Goal: Task Accomplishment & Management: Manage account settings

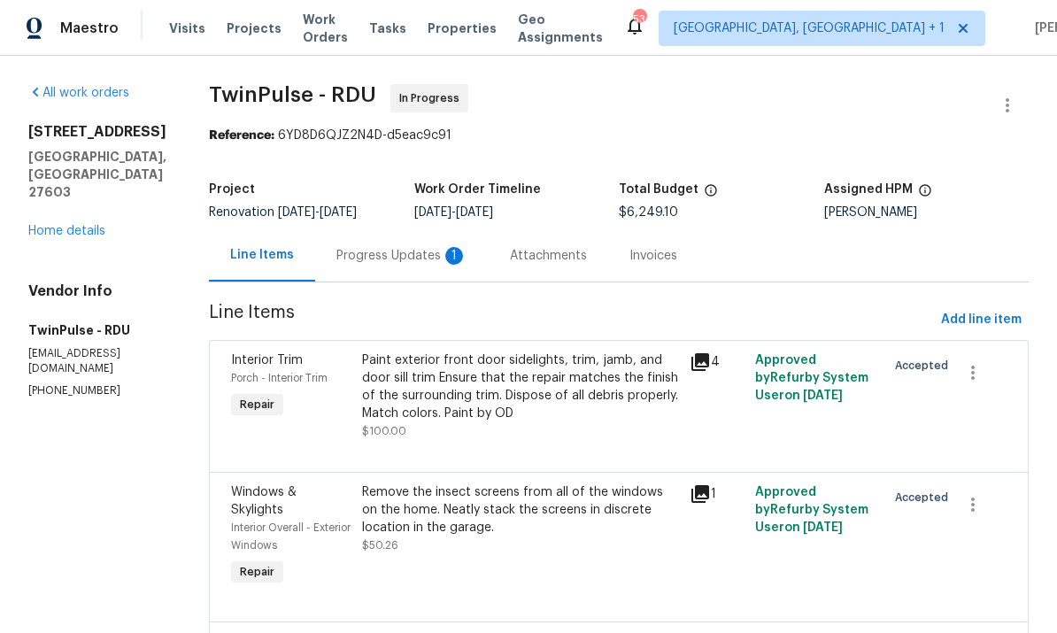
click at [397, 248] on div "Progress Updates 1" at bounding box center [401, 256] width 131 height 18
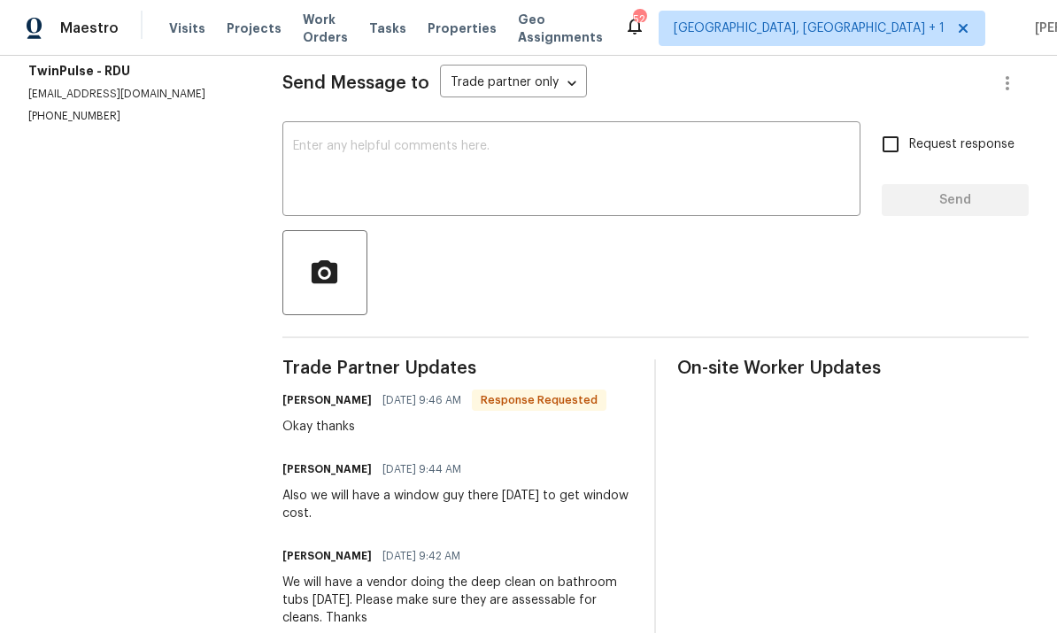
scroll to position [112, 0]
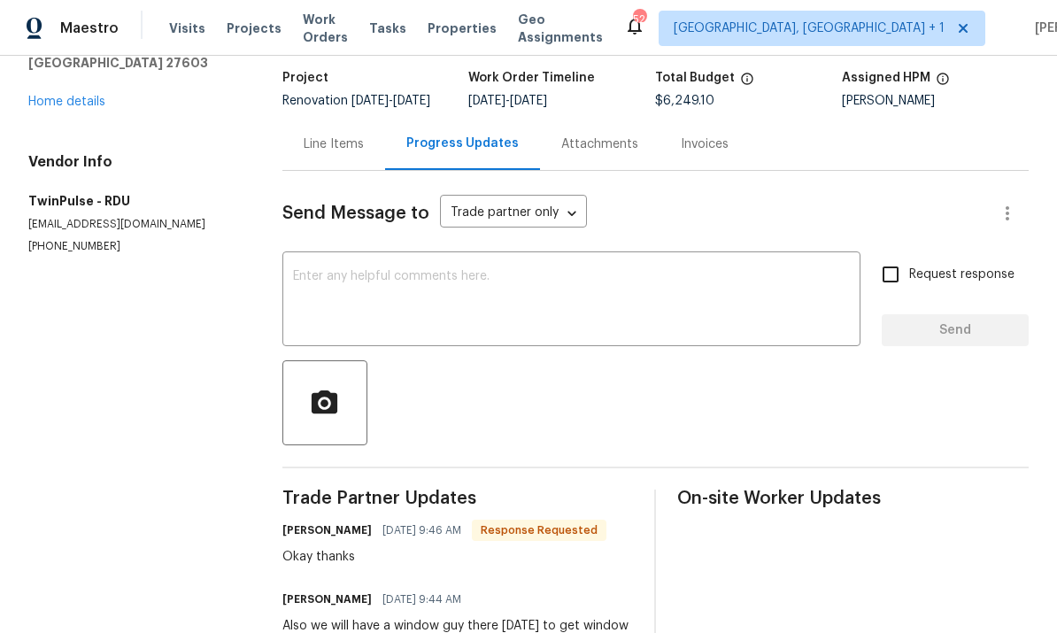
click at [363, 287] on textarea at bounding box center [571, 301] width 557 height 62
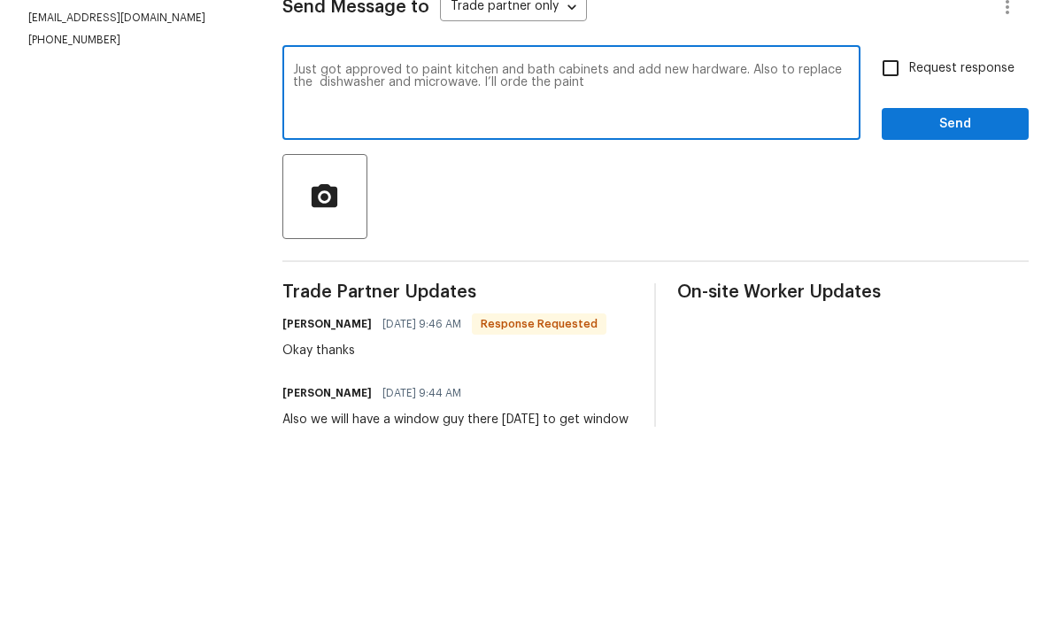
click at [502, 270] on textarea "Just got approved to paint kitchen and bath cabinets and add new hardware. Also…" at bounding box center [571, 301] width 557 height 62
click at [608, 270] on textarea "Just got approved to paint kitchen and bath cabinets and add new hardware. Also…" at bounding box center [571, 301] width 557 height 62
type textarea "Just got approved to paint kitchen and bath cabinets and add new hardware. Also…"
click at [907, 256] on input "Request response" at bounding box center [890, 274] width 37 height 37
checkbox input "true"
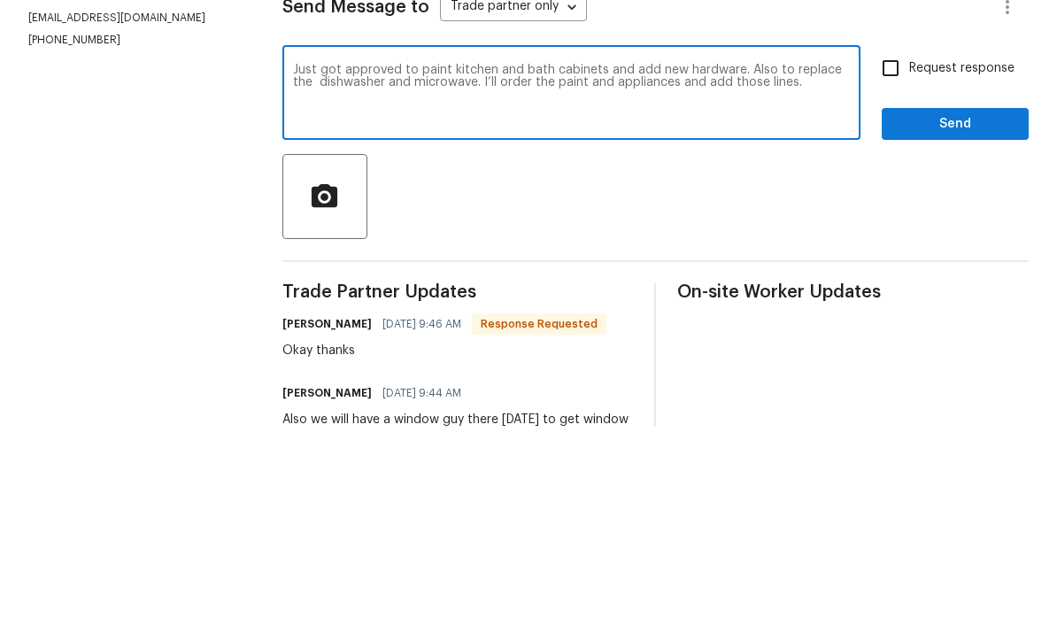
scroll to position [66, 0]
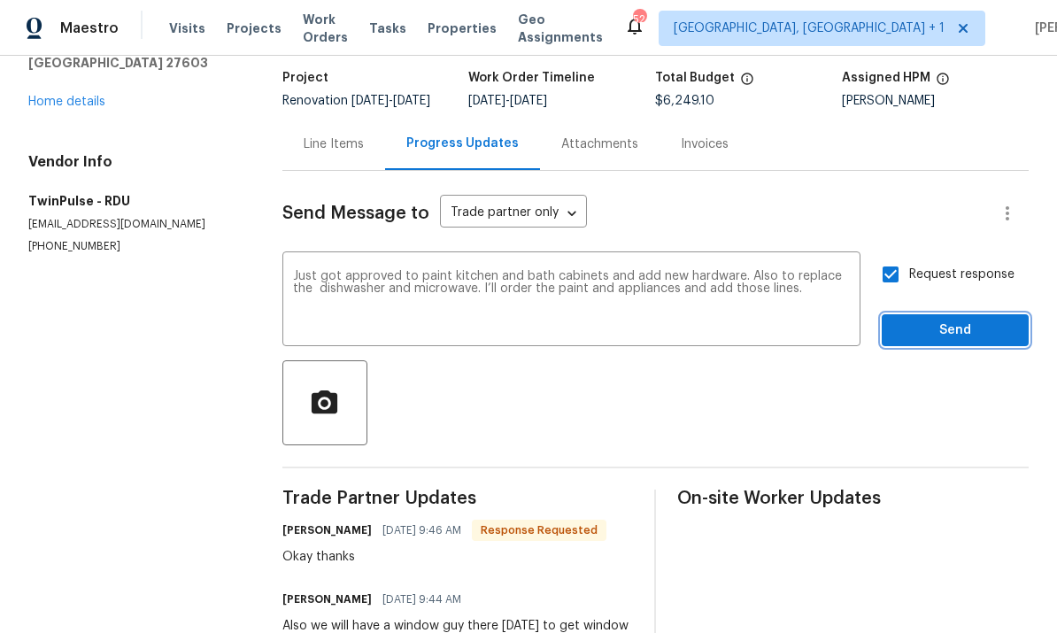
click at [983, 314] on button "Send" at bounding box center [955, 330] width 147 height 33
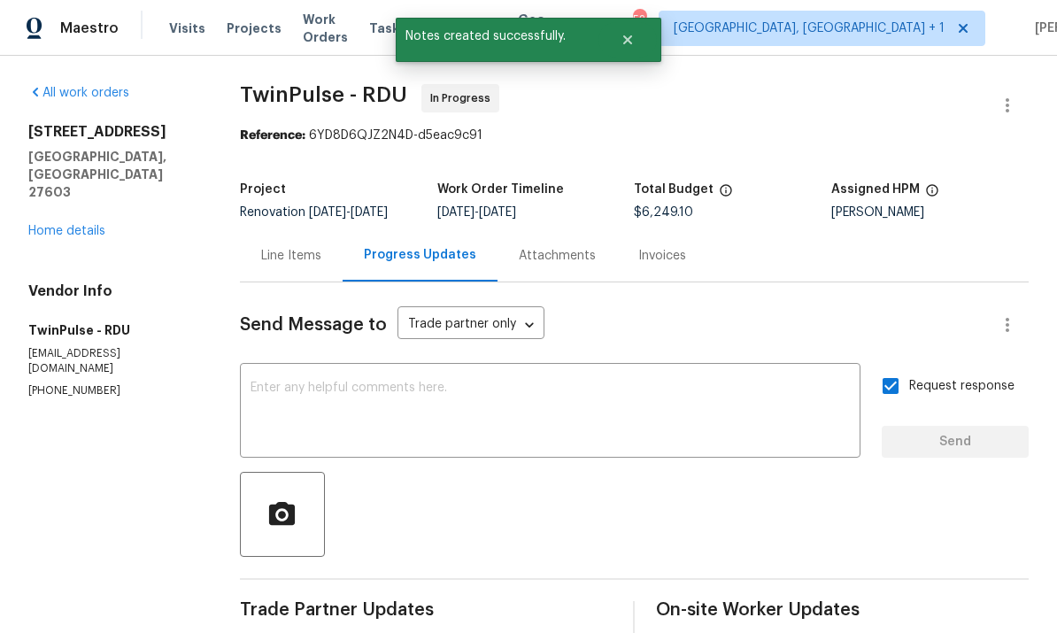
click at [67, 225] on link "Home details" at bounding box center [66, 231] width 77 height 12
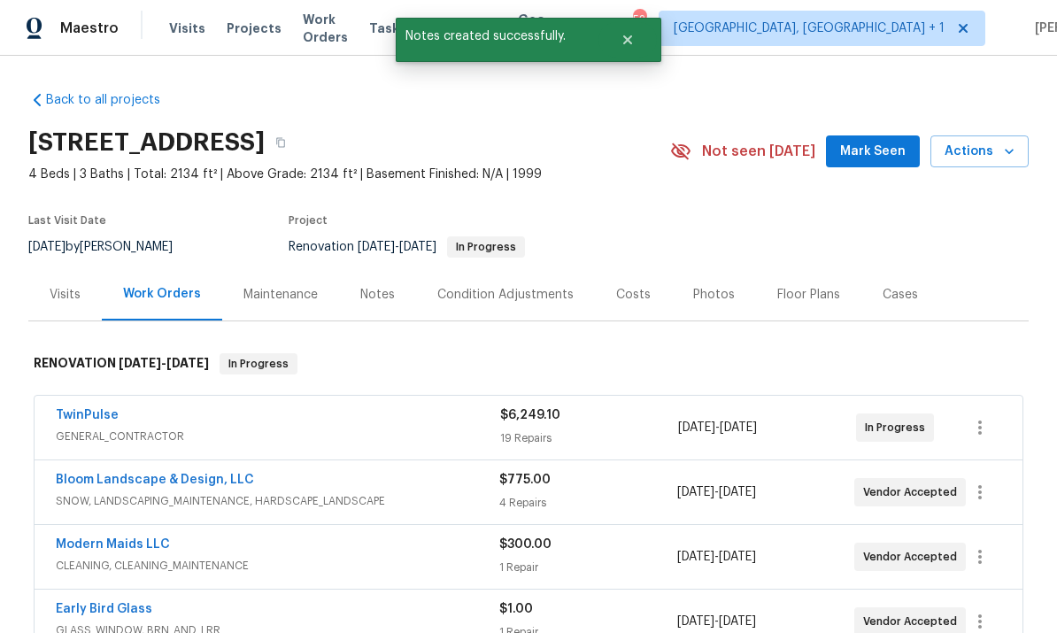
click at [374, 302] on div "Notes" at bounding box center [377, 295] width 35 height 18
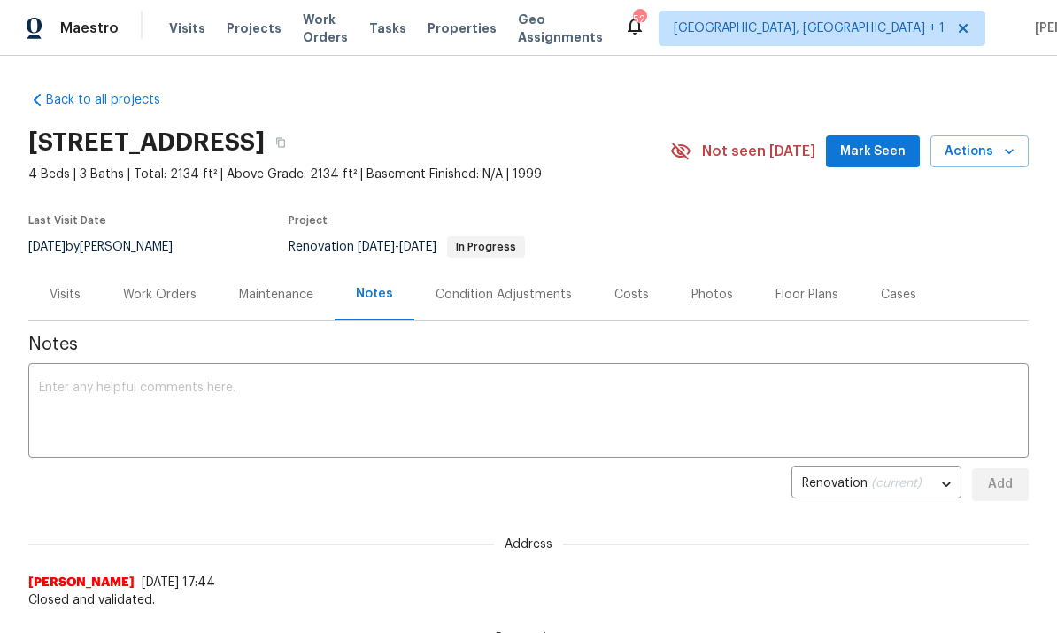
click at [164, 292] on div "Work Orders" at bounding box center [159, 295] width 73 height 18
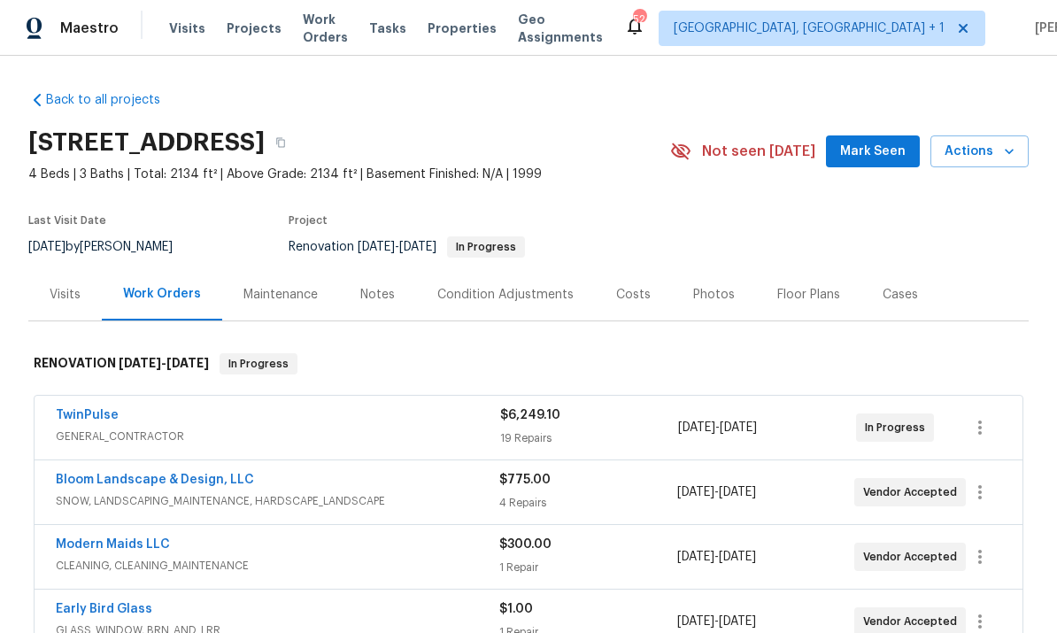
click at [97, 410] on link "TwinPulse" at bounding box center [87, 415] width 63 height 12
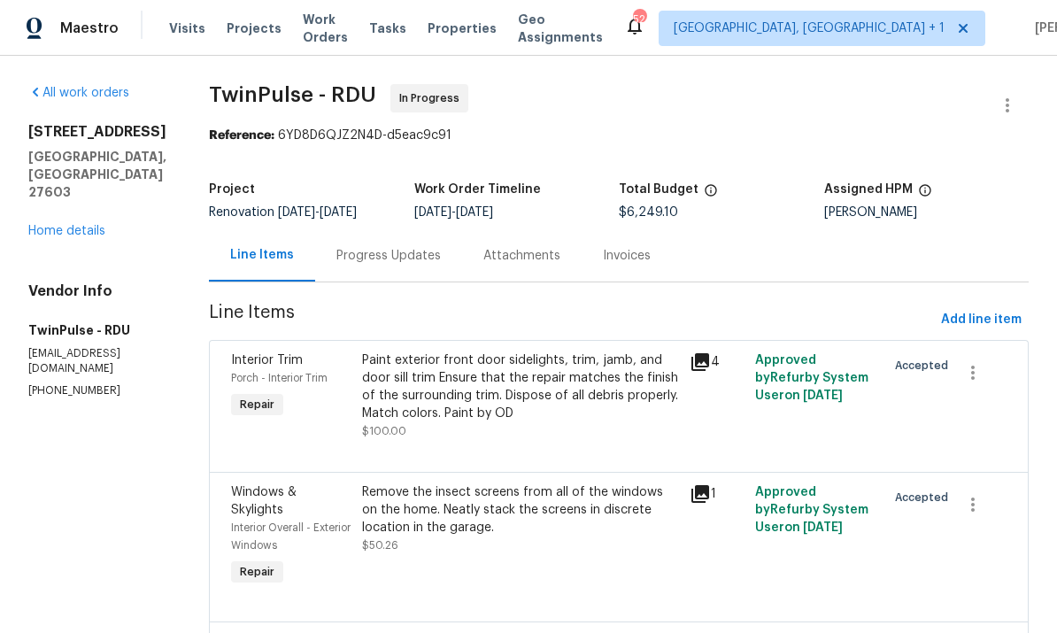
click at [377, 251] on div "Progress Updates" at bounding box center [388, 256] width 104 height 18
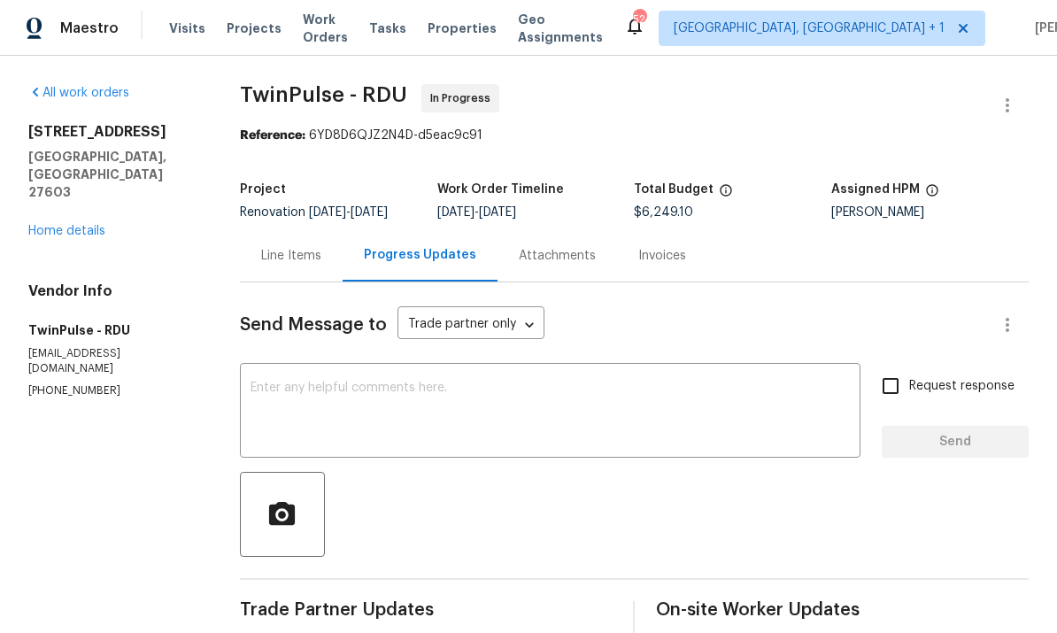
click at [73, 225] on link "Home details" at bounding box center [66, 231] width 77 height 12
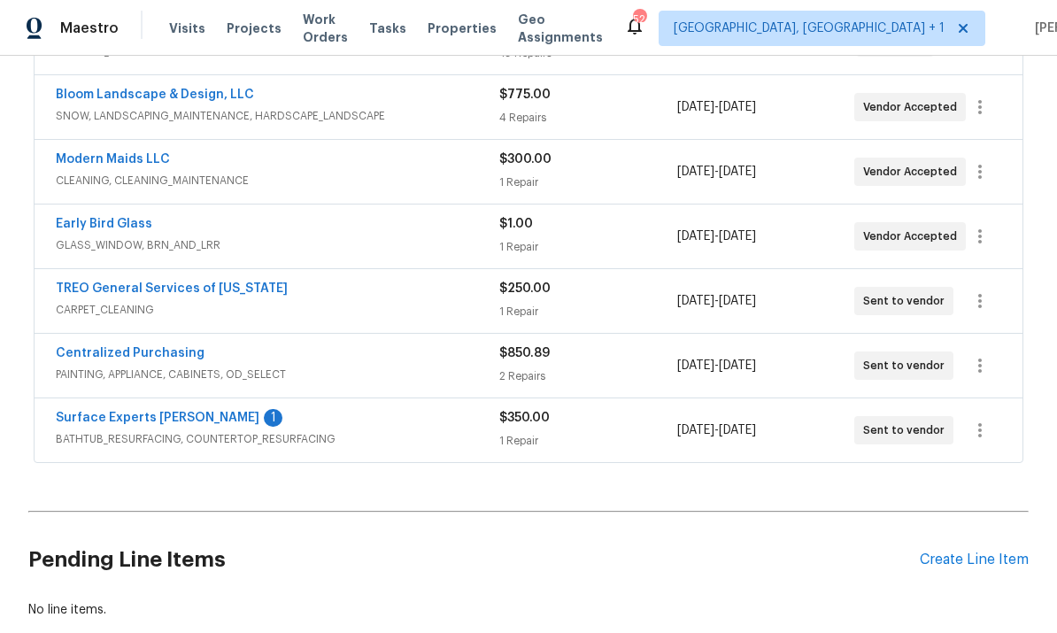
scroll to position [386, 0]
click at [169, 420] on link "Surface Experts [PERSON_NAME]" at bounding box center [158, 417] width 204 height 12
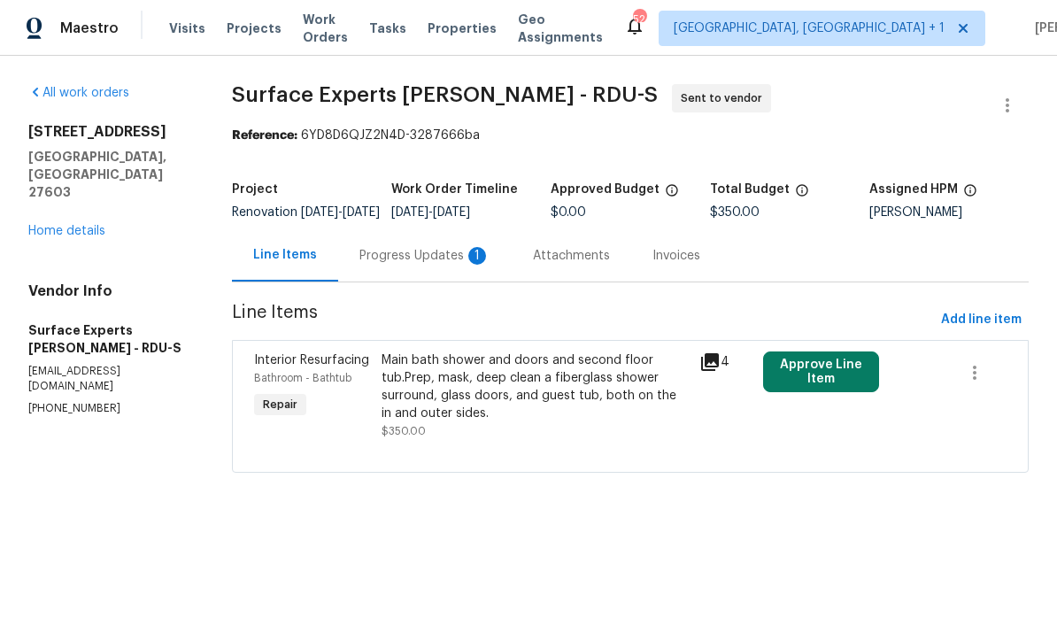
click at [428, 265] on div "Progress Updates 1" at bounding box center [424, 256] width 131 height 18
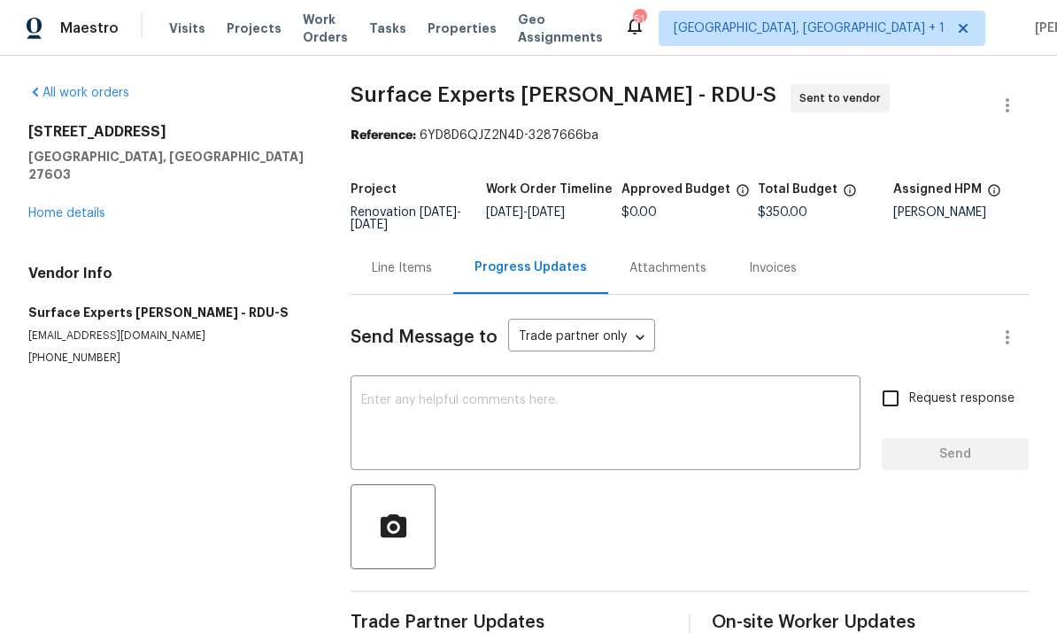
click at [446, 404] on textarea at bounding box center [605, 425] width 489 height 62
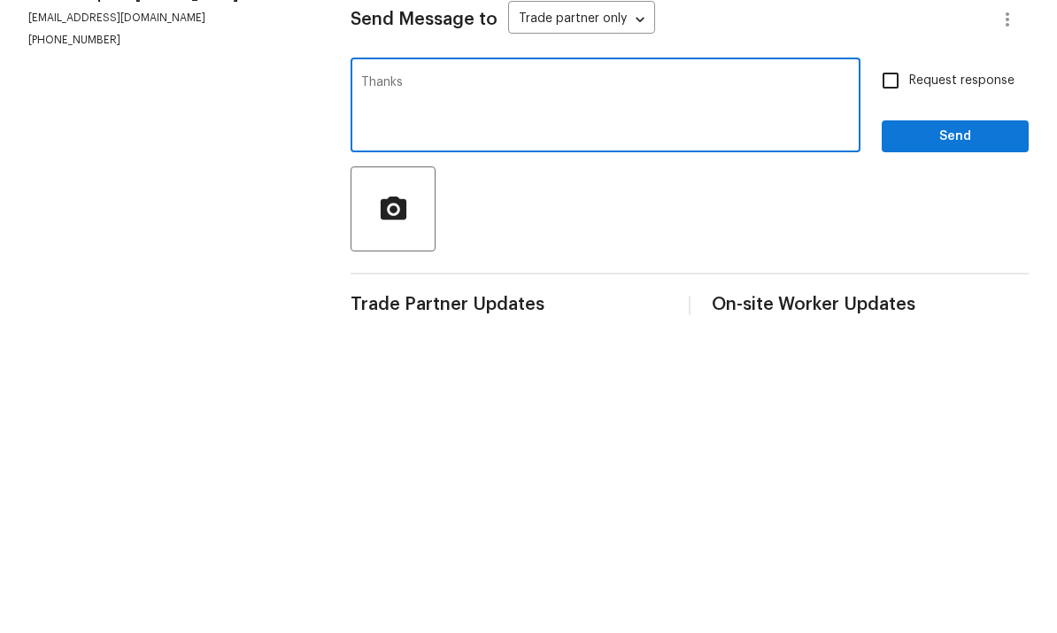
type textarea "Thanks"
click at [937, 443] on span "Send" at bounding box center [955, 454] width 119 height 22
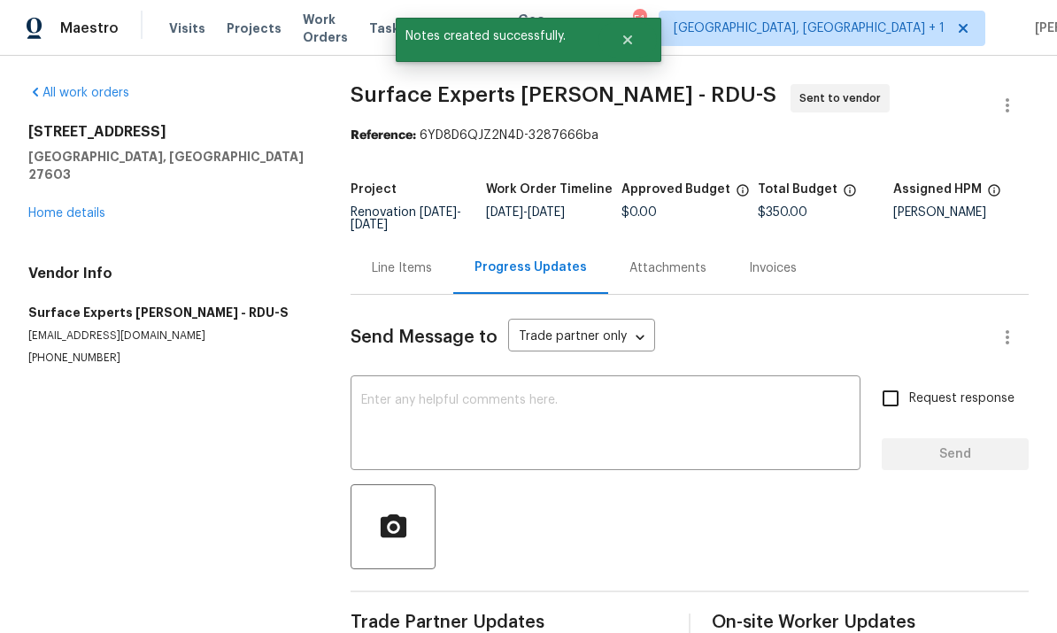
click at [89, 207] on link "Home details" at bounding box center [66, 213] width 77 height 12
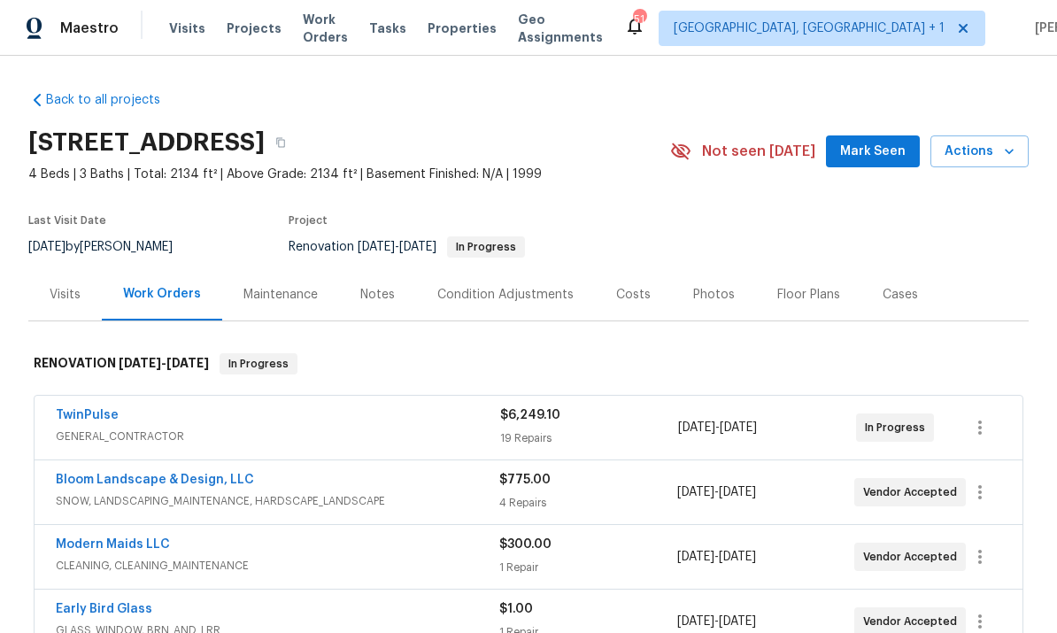
click at [378, 286] on div "Notes" at bounding box center [377, 295] width 35 height 18
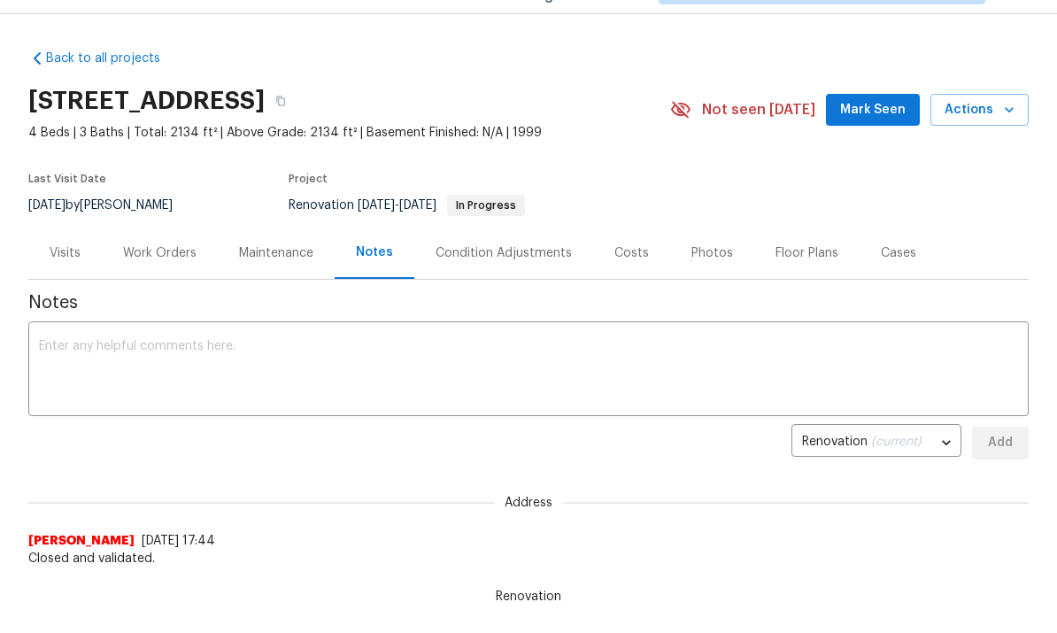
click at [120, 359] on textarea at bounding box center [528, 371] width 979 height 62
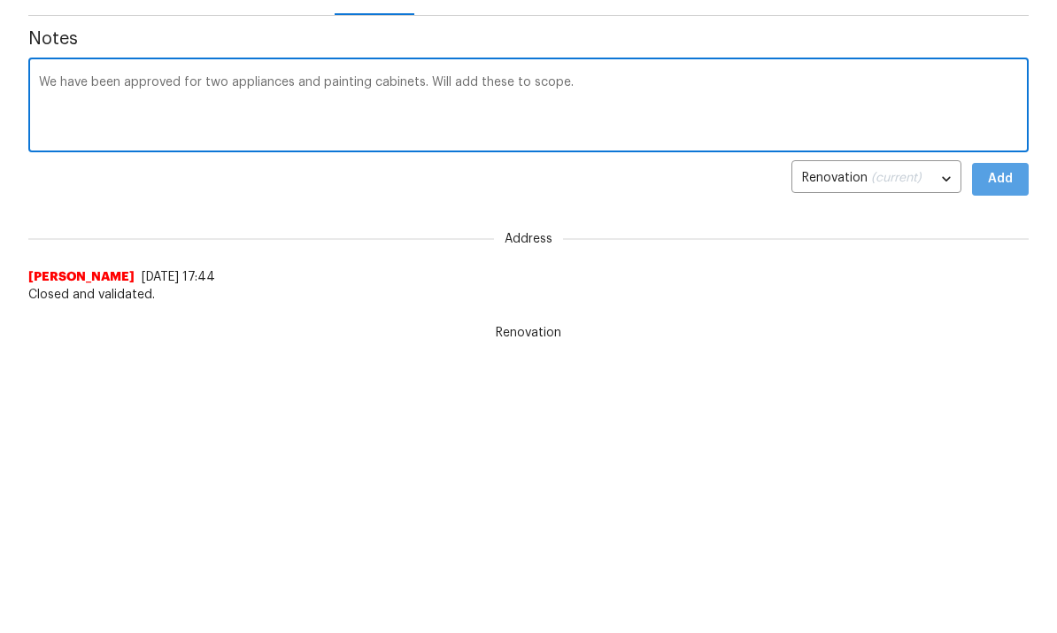
type textarea "We have been approved for two appliances and painting cabinets. Will add these …"
click at [1015, 427] on button "Add" at bounding box center [1000, 443] width 57 height 33
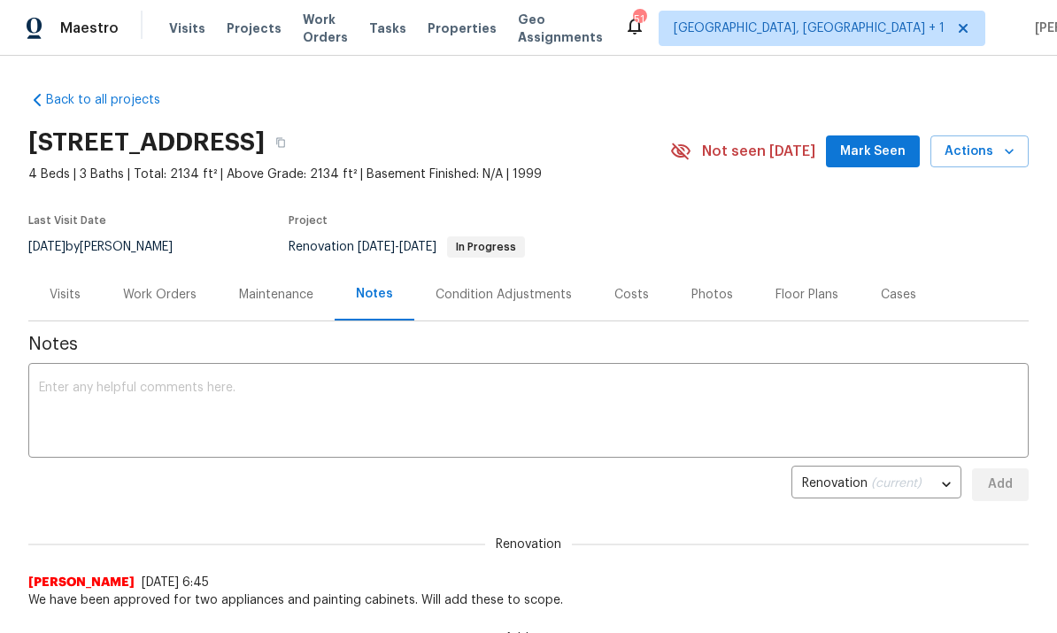
click at [151, 298] on div "Work Orders" at bounding box center [159, 295] width 73 height 18
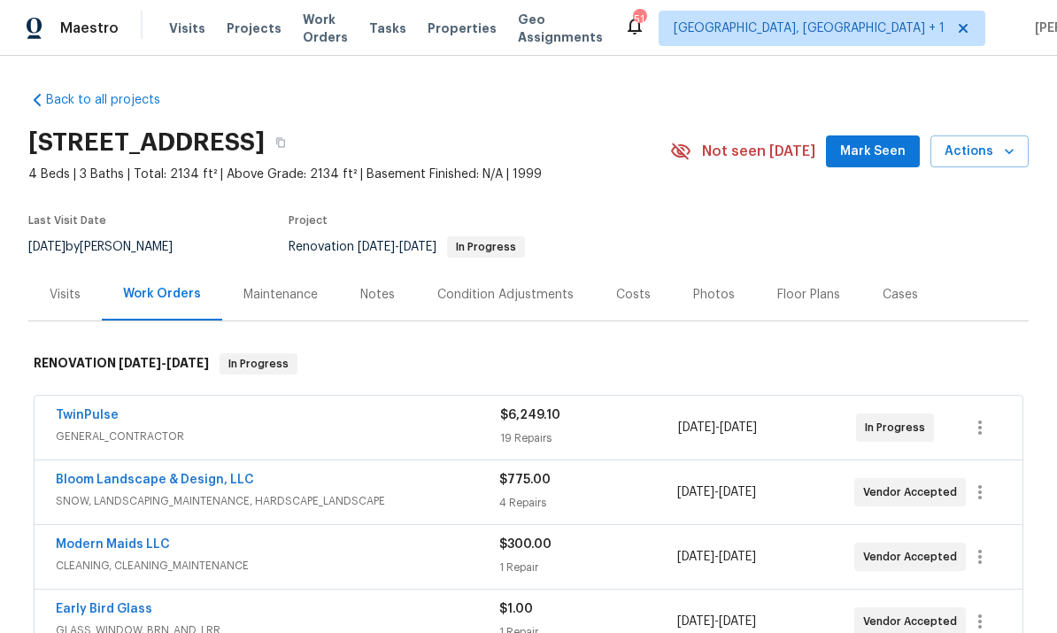
click at [96, 413] on link "TwinPulse" at bounding box center [87, 415] width 63 height 12
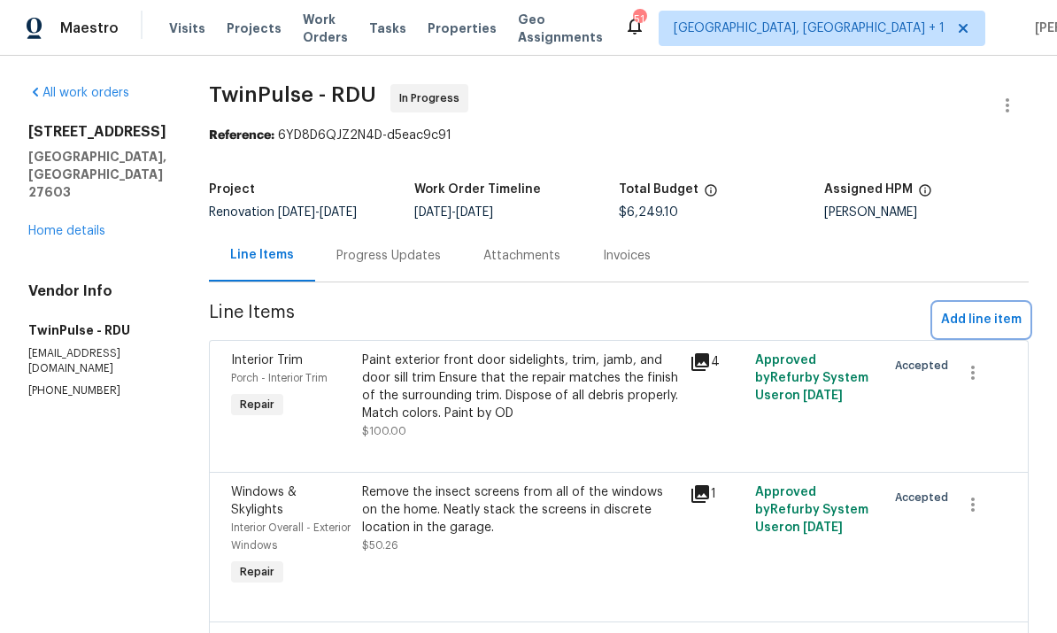
click at [983, 324] on span "Add line item" at bounding box center [981, 320] width 81 height 22
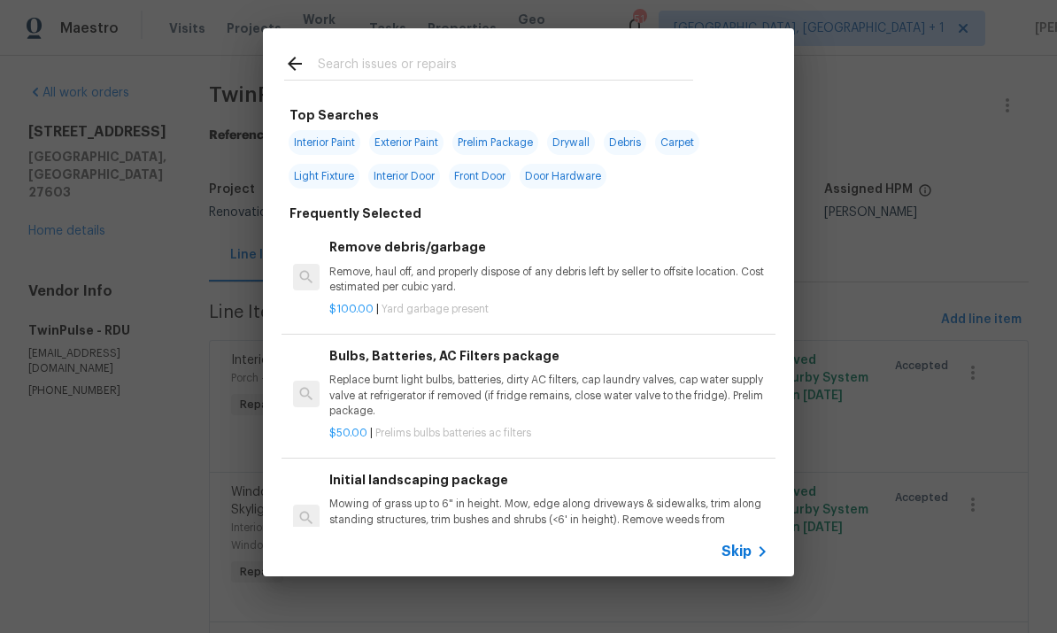
click at [373, 63] on input "text" at bounding box center [505, 66] width 375 height 27
type input "Dishwash"
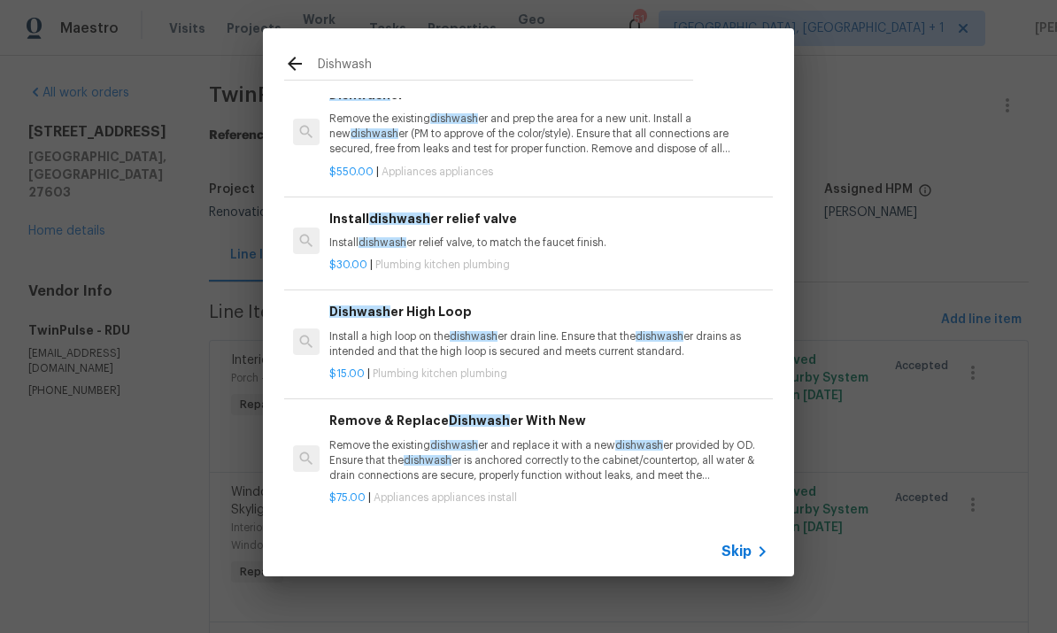
scroll to position [55, 0]
click at [533, 467] on p "Remove the existing dishwash er and replace it with a new dishwash er provided …" at bounding box center [548, 460] width 439 height 45
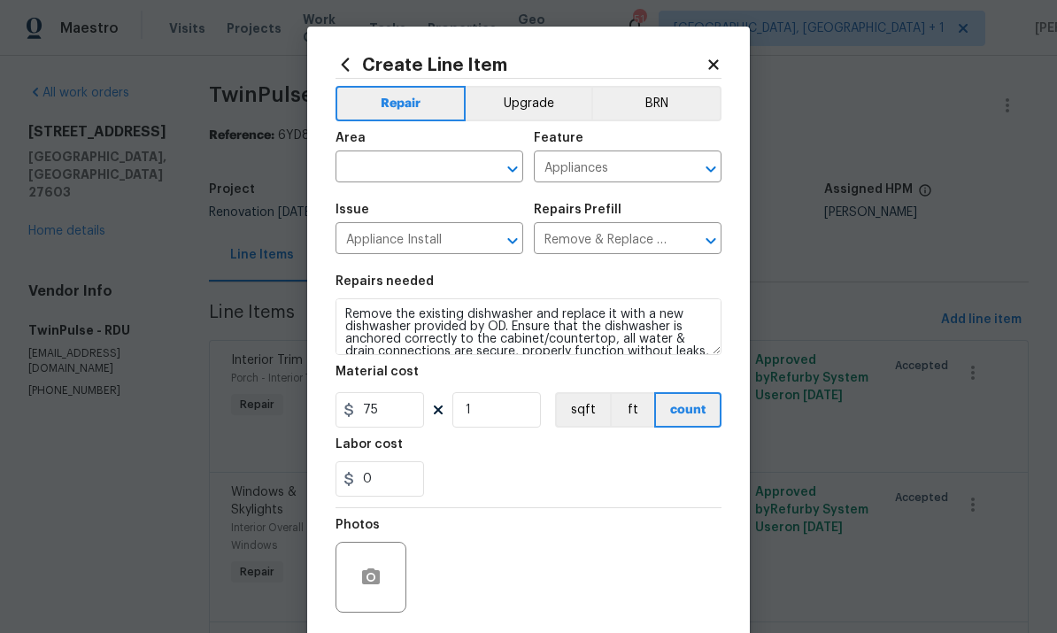
click at [390, 173] on input "text" at bounding box center [404, 168] width 138 height 27
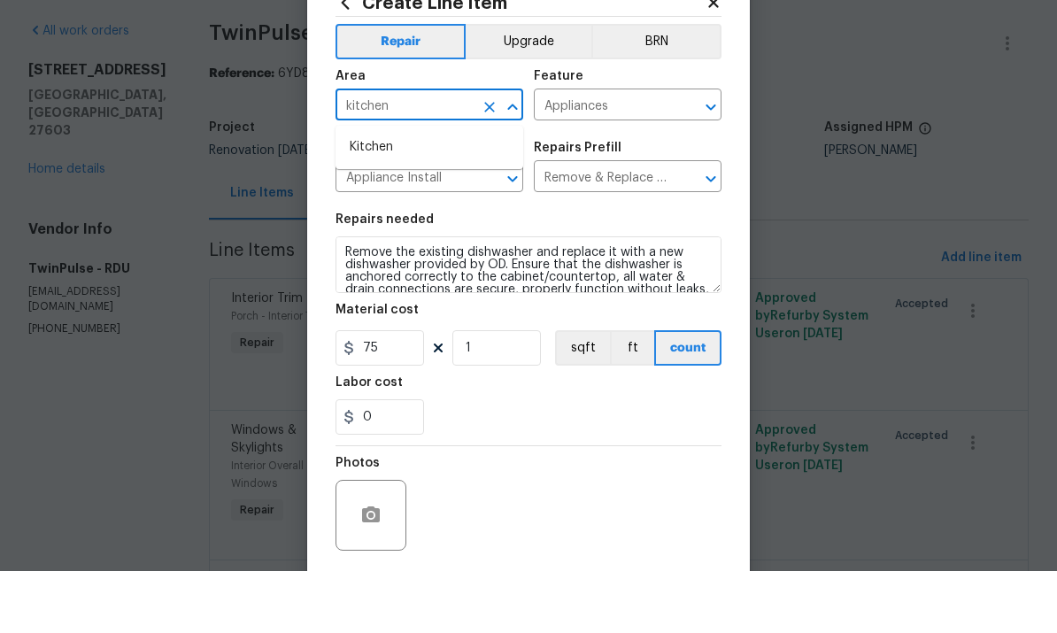
click at [386, 195] on li "Kitchen" at bounding box center [429, 209] width 188 height 29
type input "Kitchen"
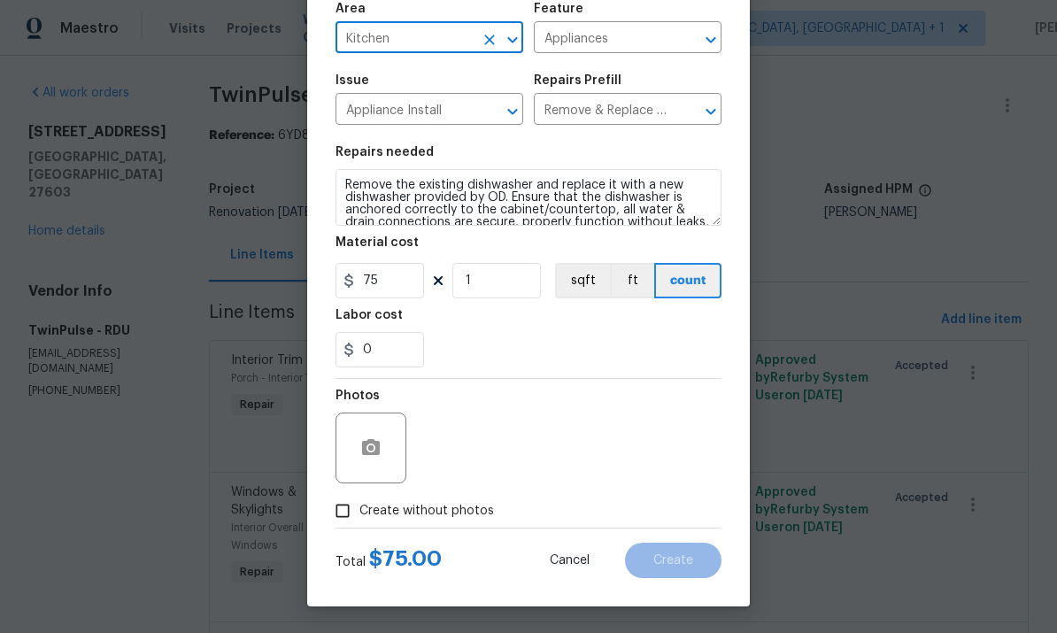
scroll to position [133, 0]
click at [341, 513] on input "Create without photos" at bounding box center [343, 511] width 34 height 34
checkbox input "true"
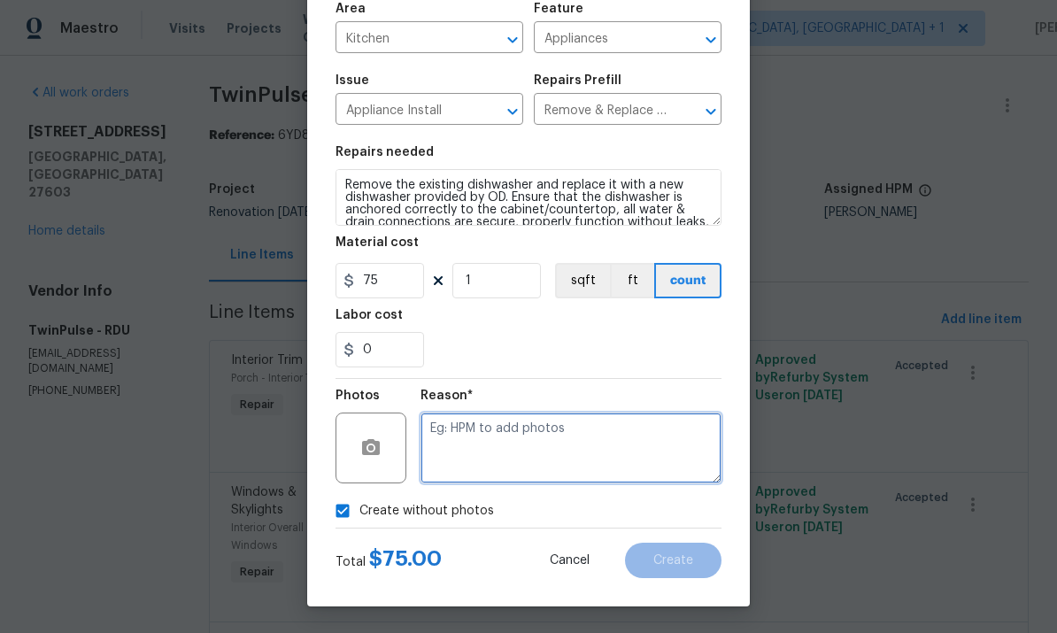
click at [467, 426] on textarea at bounding box center [570, 448] width 301 height 71
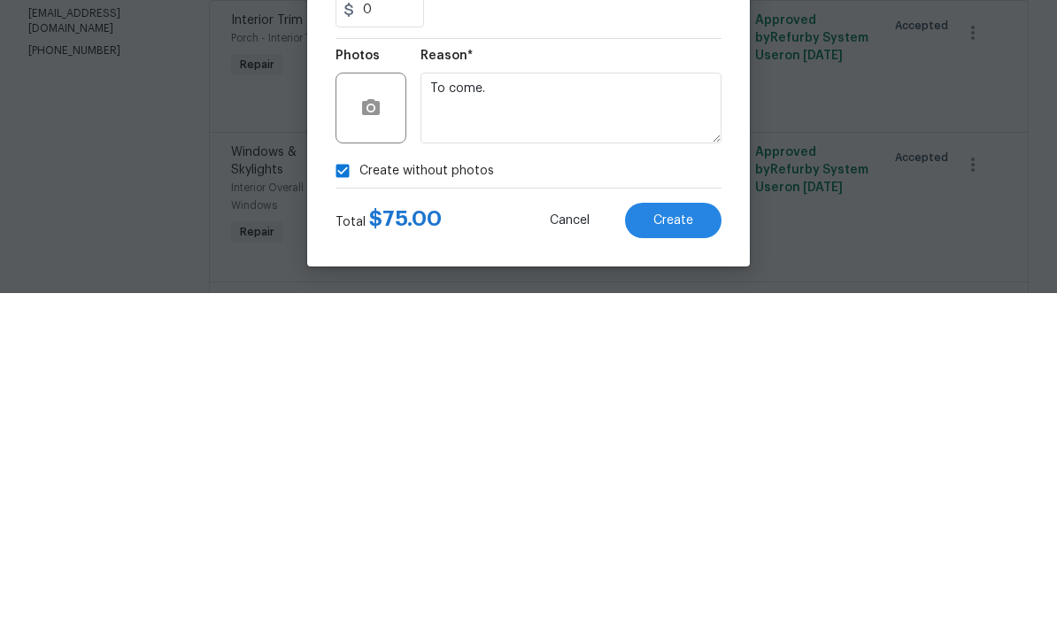
scroll to position [66, 0]
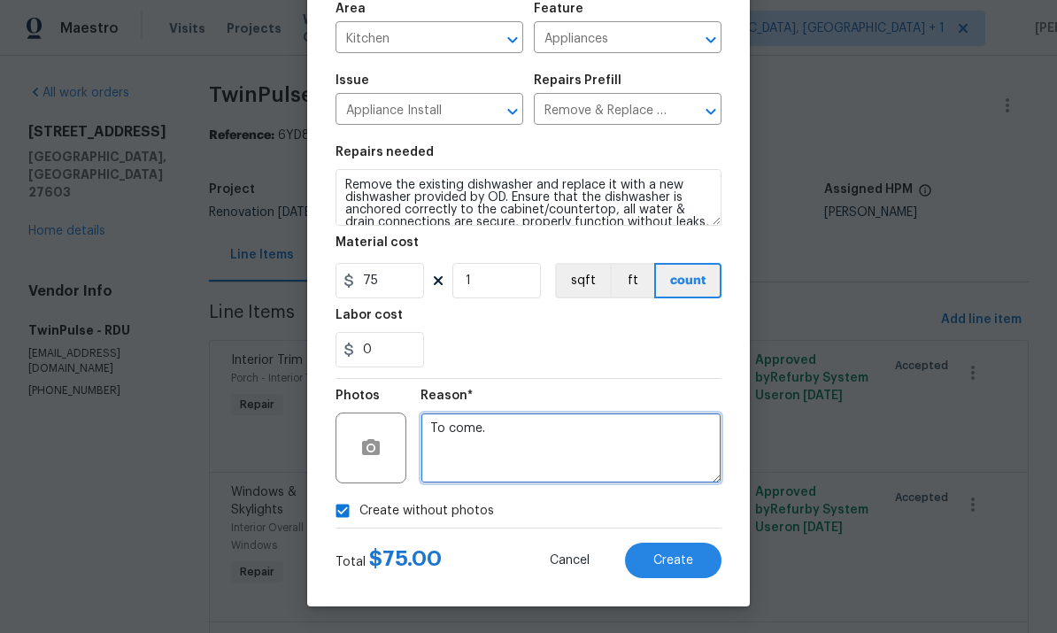
type textarea "To come."
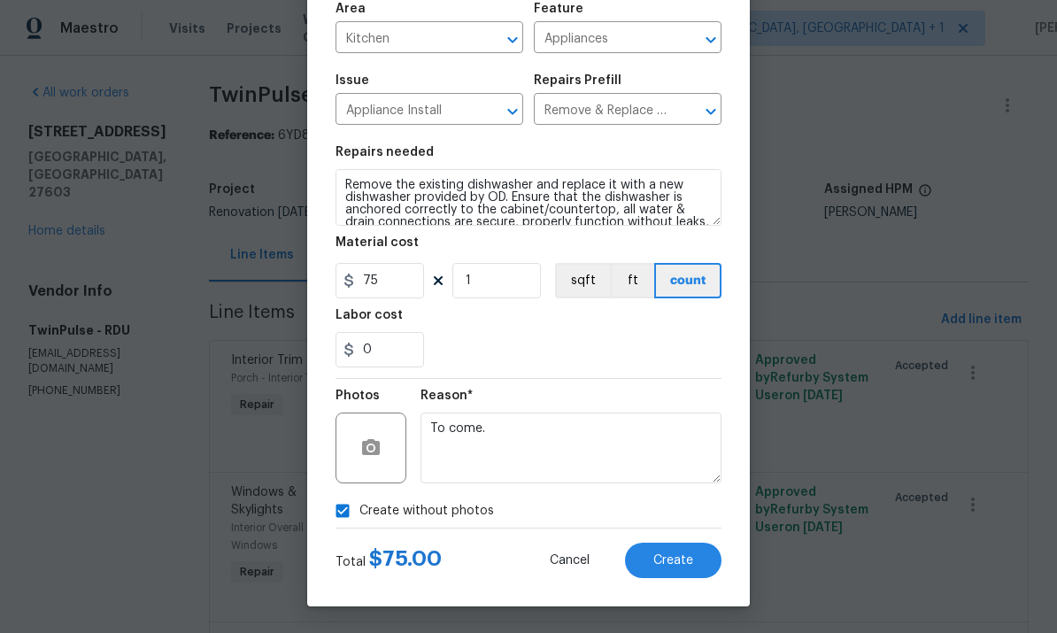
click at [695, 548] on button "Create" at bounding box center [673, 560] width 96 height 35
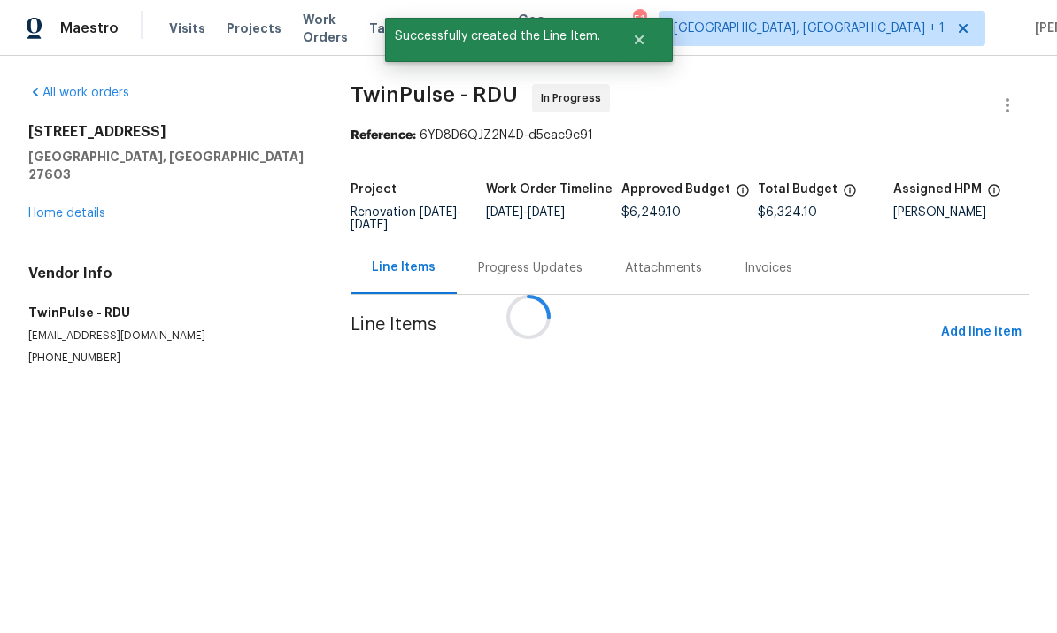
scroll to position [0, 0]
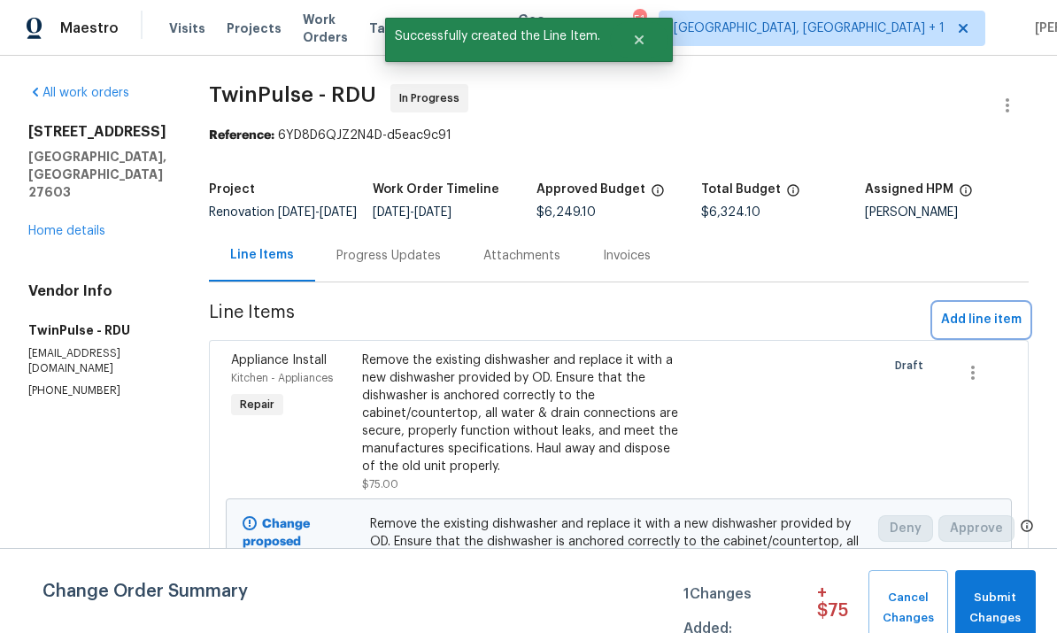
click at [978, 331] on span "Add line item" at bounding box center [981, 320] width 81 height 22
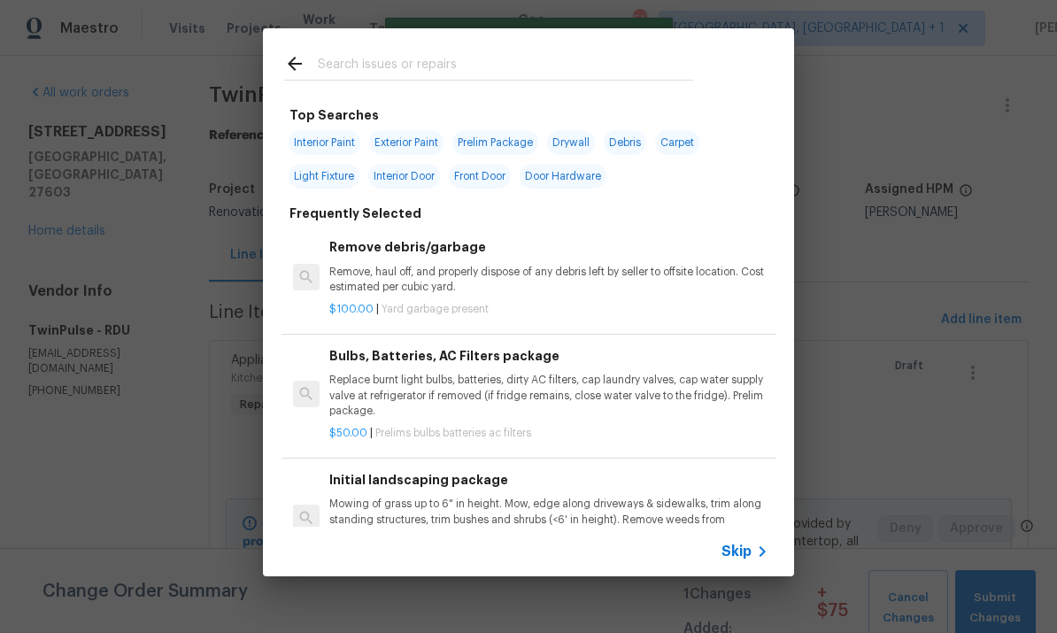
click at [361, 66] on input "text" at bounding box center [505, 66] width 375 height 27
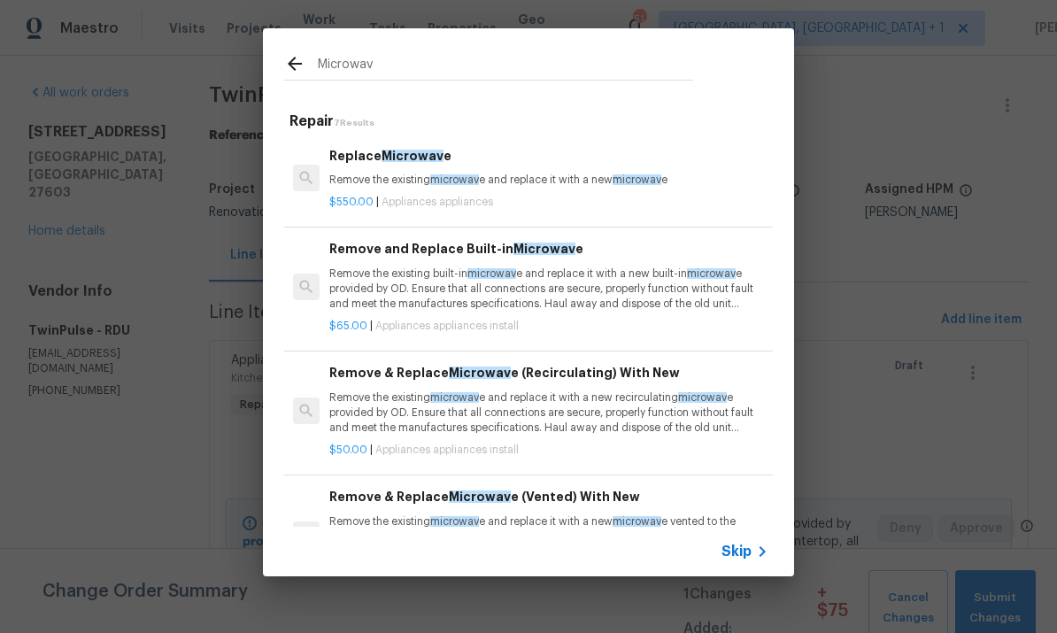
type input "Microwave"
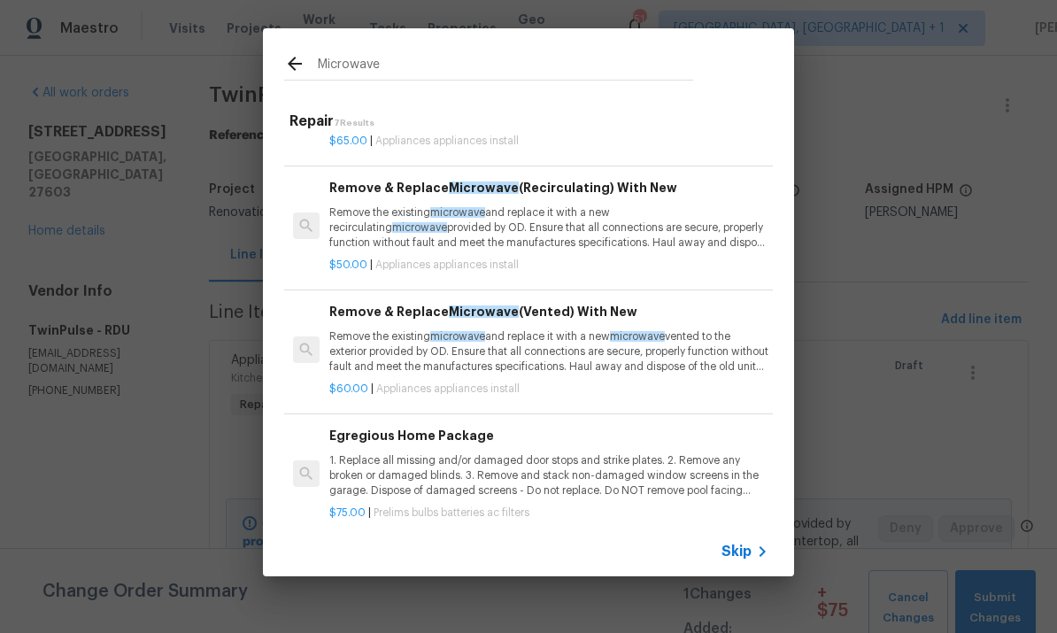
scroll to position [195, 0]
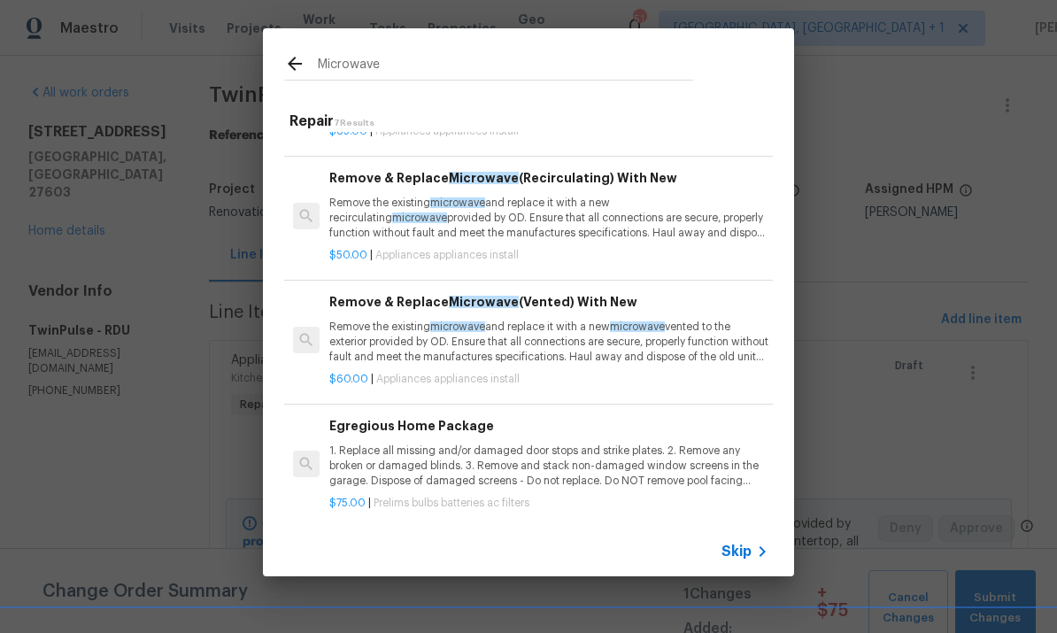
click at [752, 524] on div "Great Home Package 1. Replace all missing and/or damaged door stops and strike …" at bounding box center [528, 588] width 494 height 129
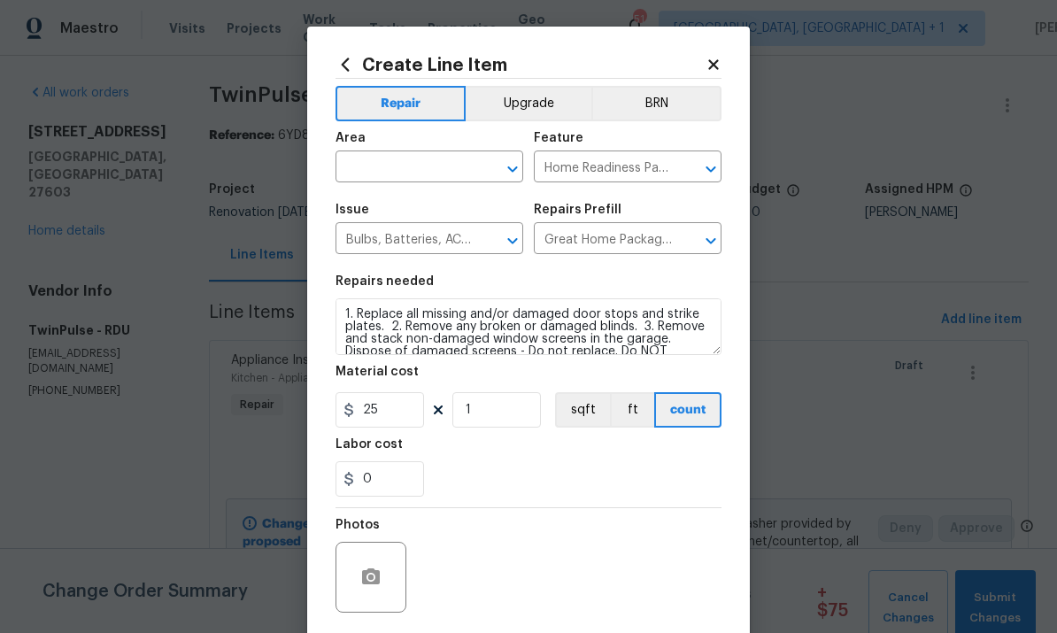
scroll to position [0, 0]
click at [346, 59] on icon at bounding box center [346, 64] width 8 height 13
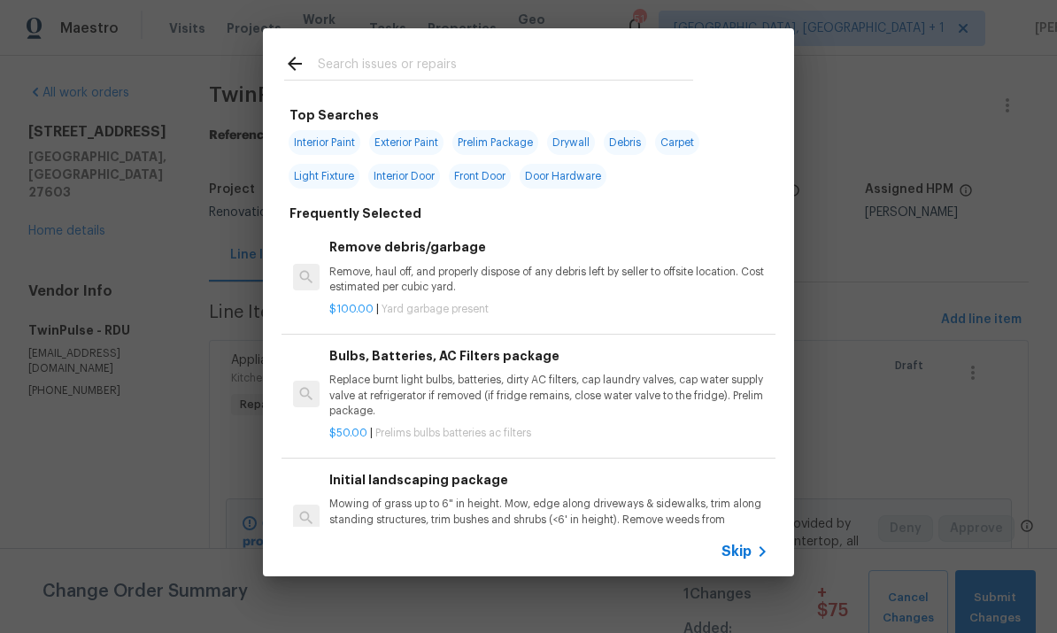
click at [353, 73] on input "text" at bounding box center [505, 66] width 375 height 27
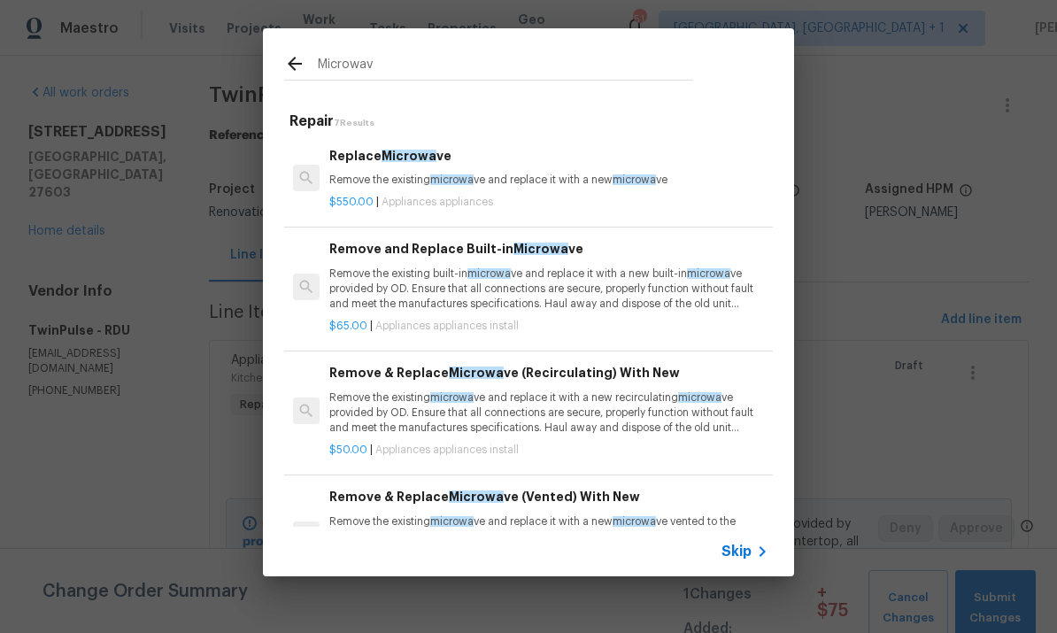
type input "Microwave"
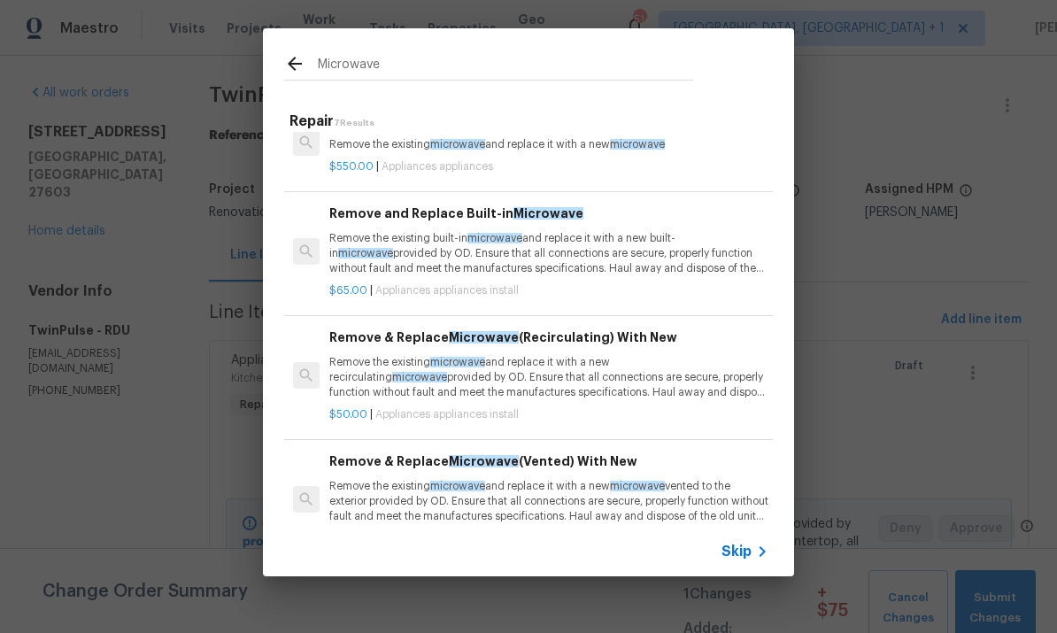
scroll to position [35, 0]
click at [613, 368] on p "Remove the existing microwave and replace it with a new recirculating microwave…" at bounding box center [548, 377] width 439 height 45
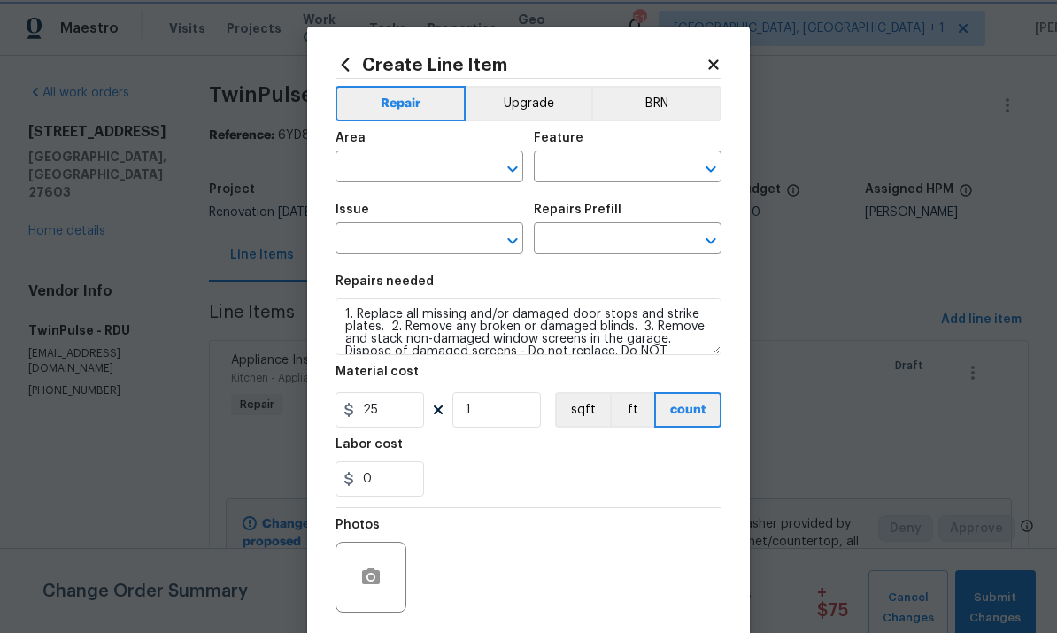
type input "Appliances"
type input "Appliance Install"
type input "Remove & Replace Microwave (Recirculating) With New $50.00"
type textarea "Remove the existing microwave and replace it with a new recirculating microwave…"
type input "50"
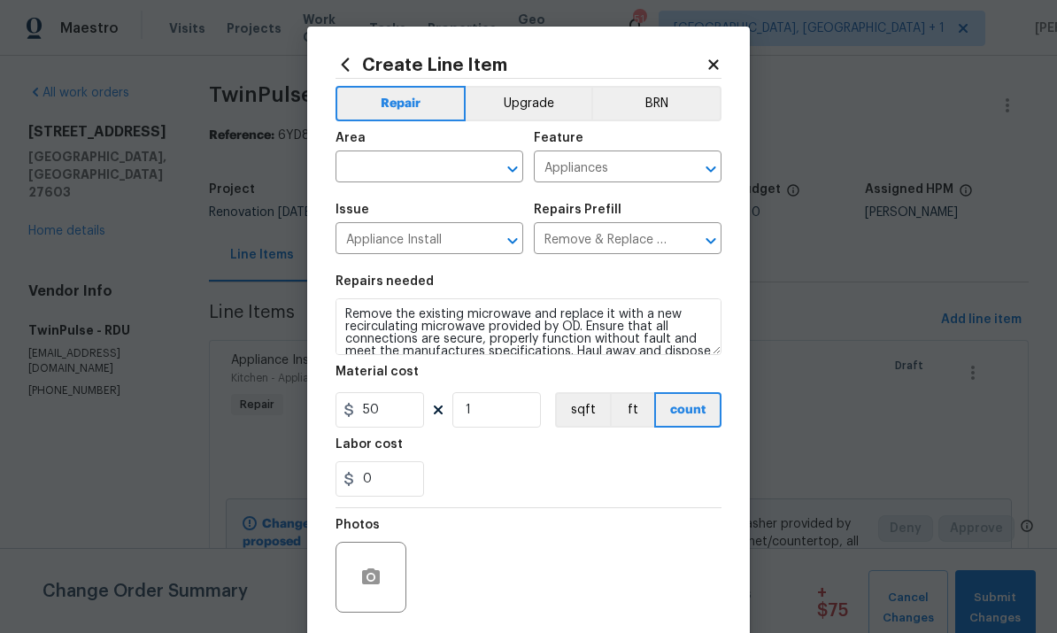
click at [399, 171] on input "text" at bounding box center [404, 168] width 138 height 27
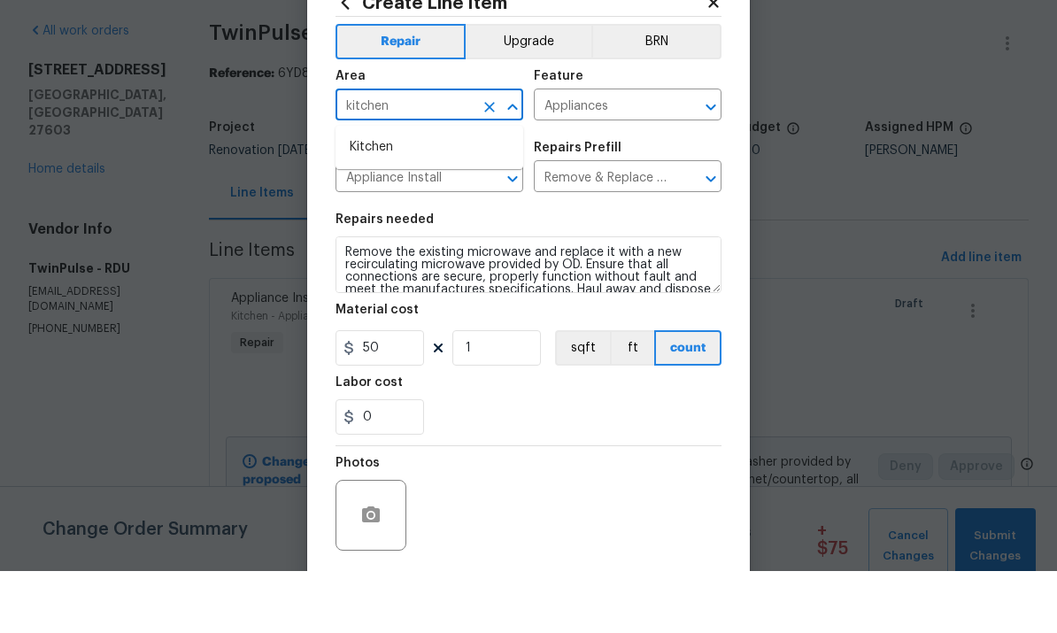
scroll to position [62, 0]
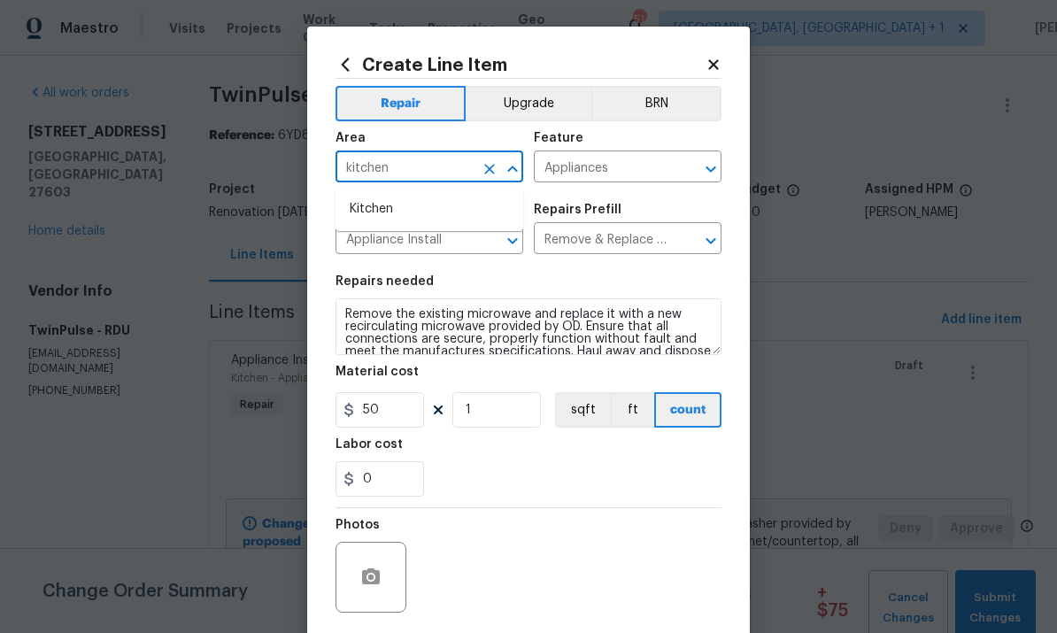
click at [392, 195] on li "Kitchen" at bounding box center [429, 209] width 188 height 29
type input "Kitchen"
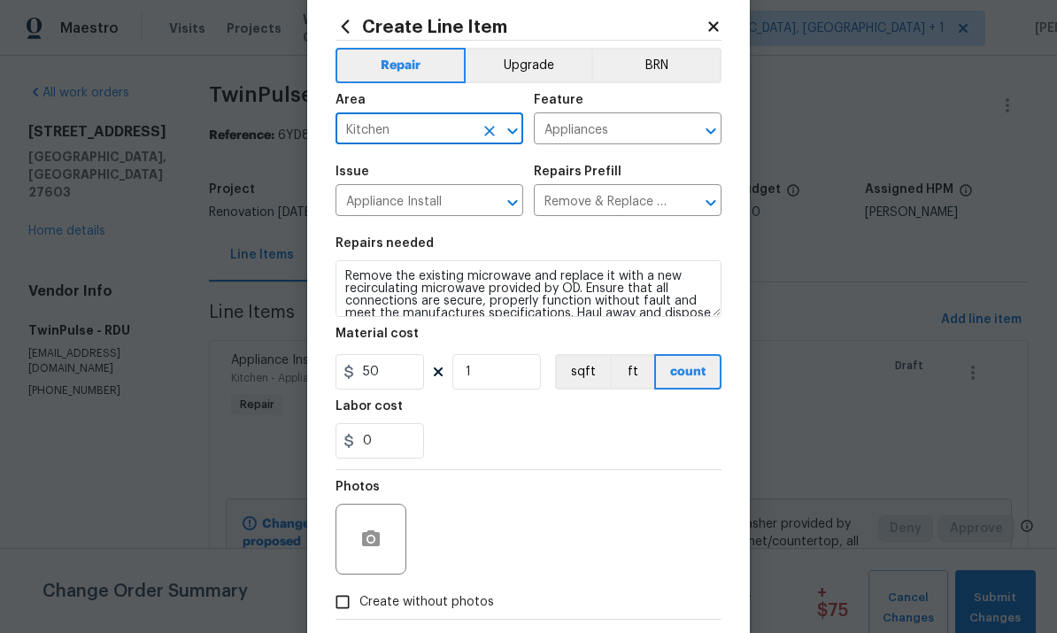
scroll to position [82, 0]
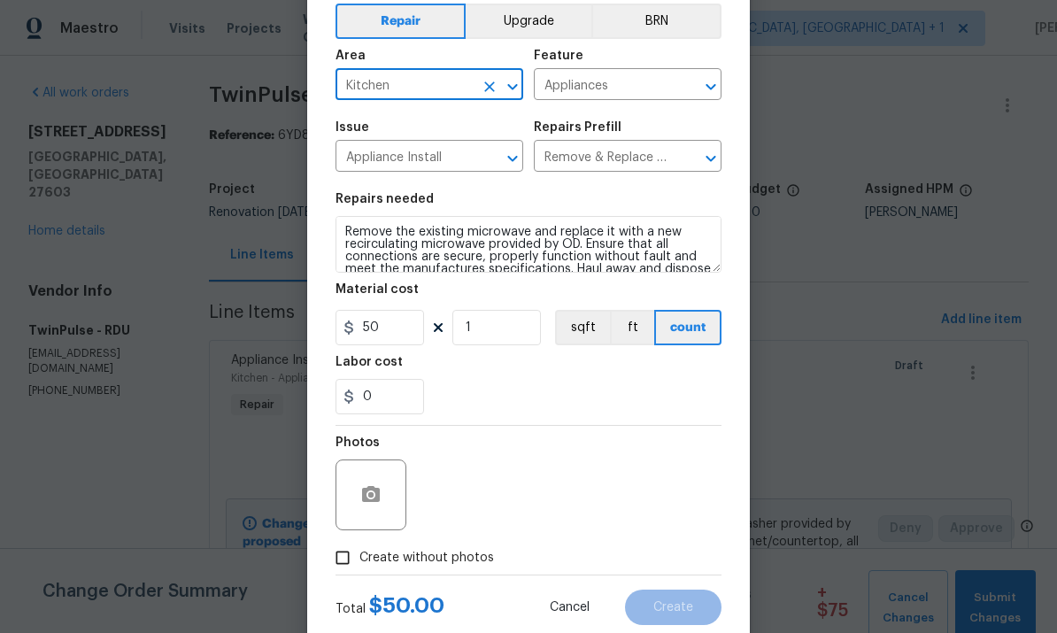
click at [349, 574] on input "Create without photos" at bounding box center [343, 558] width 34 height 34
checkbox input "true"
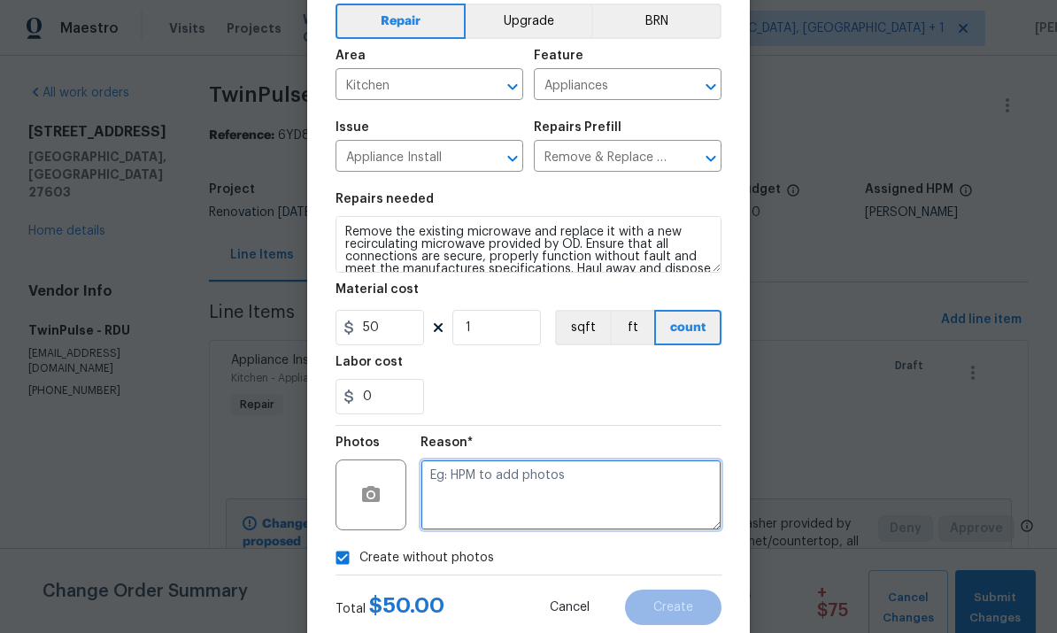
click at [463, 497] on textarea at bounding box center [570, 494] width 301 height 71
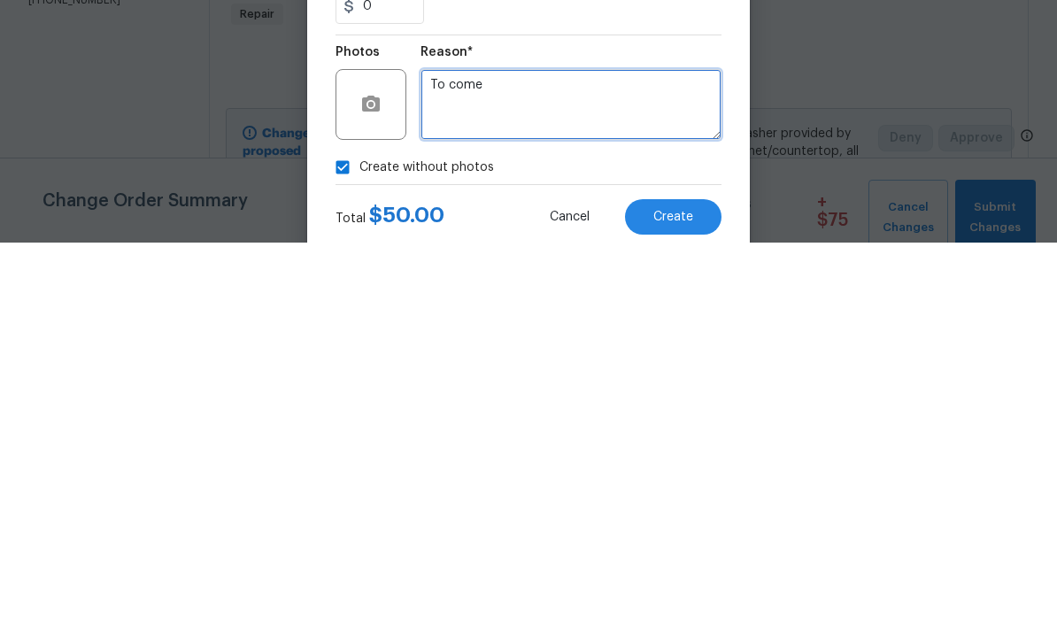
type textarea "To come"
click at [680, 590] on button "Create" at bounding box center [673, 607] width 96 height 35
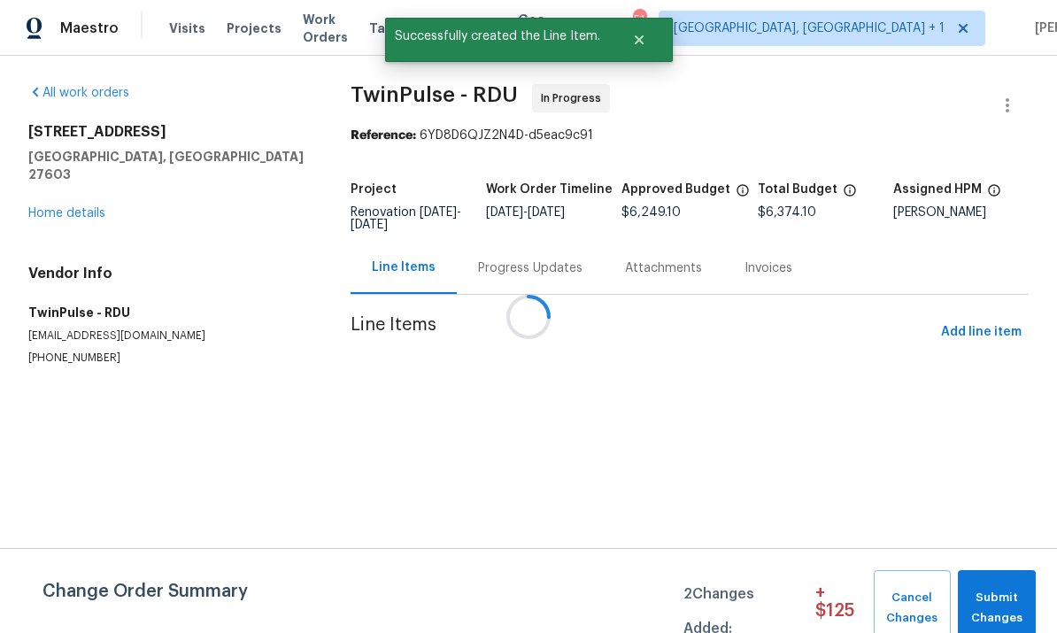
scroll to position [0, 0]
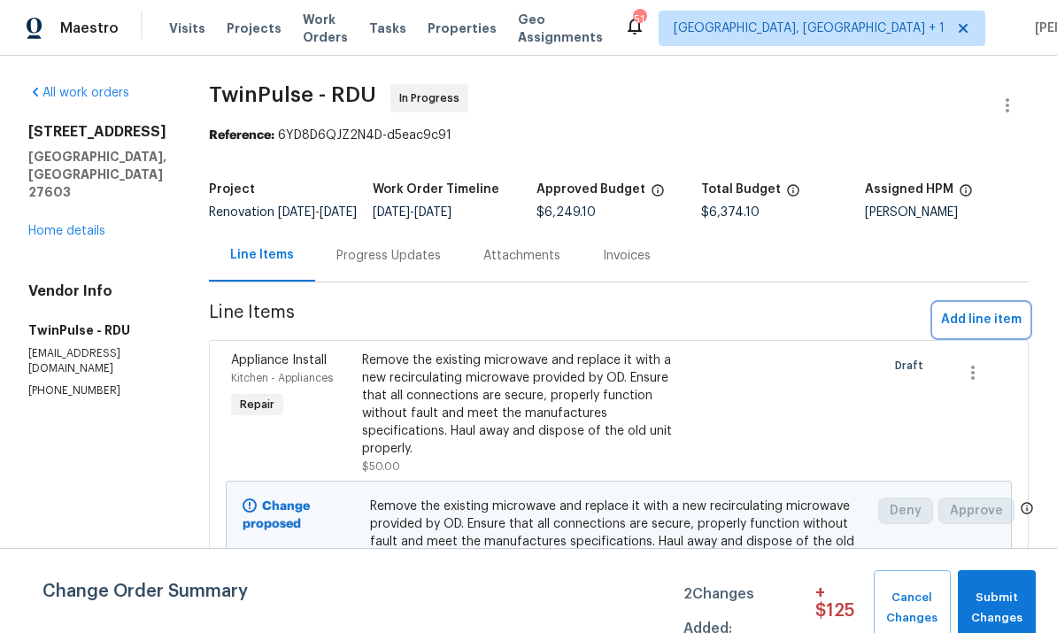
click at [983, 331] on span "Add line item" at bounding box center [981, 320] width 81 height 22
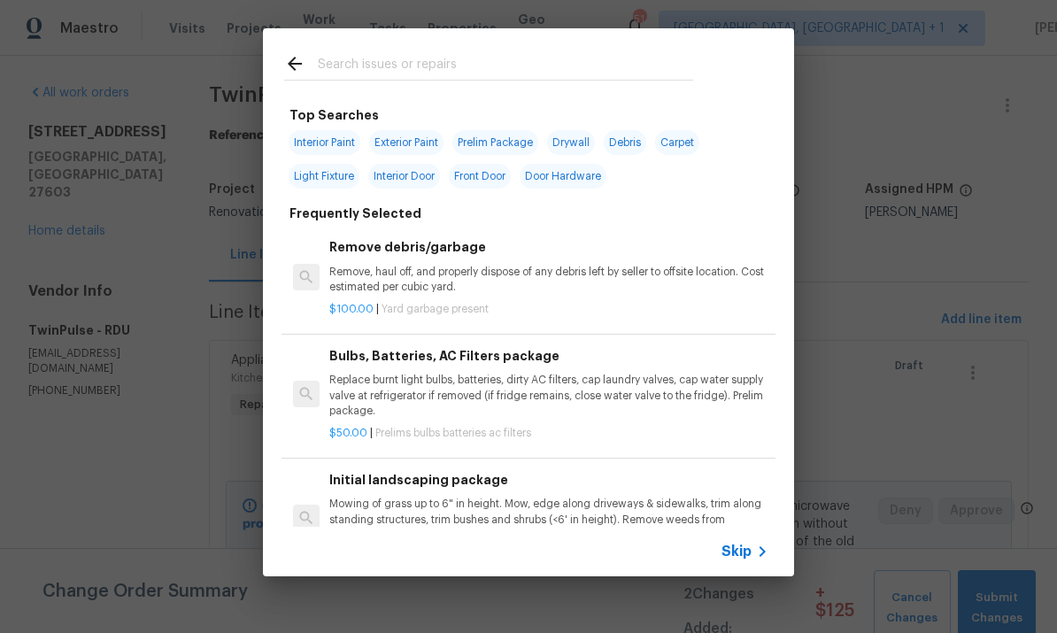
click at [398, 67] on input "text" at bounding box center [505, 66] width 375 height 27
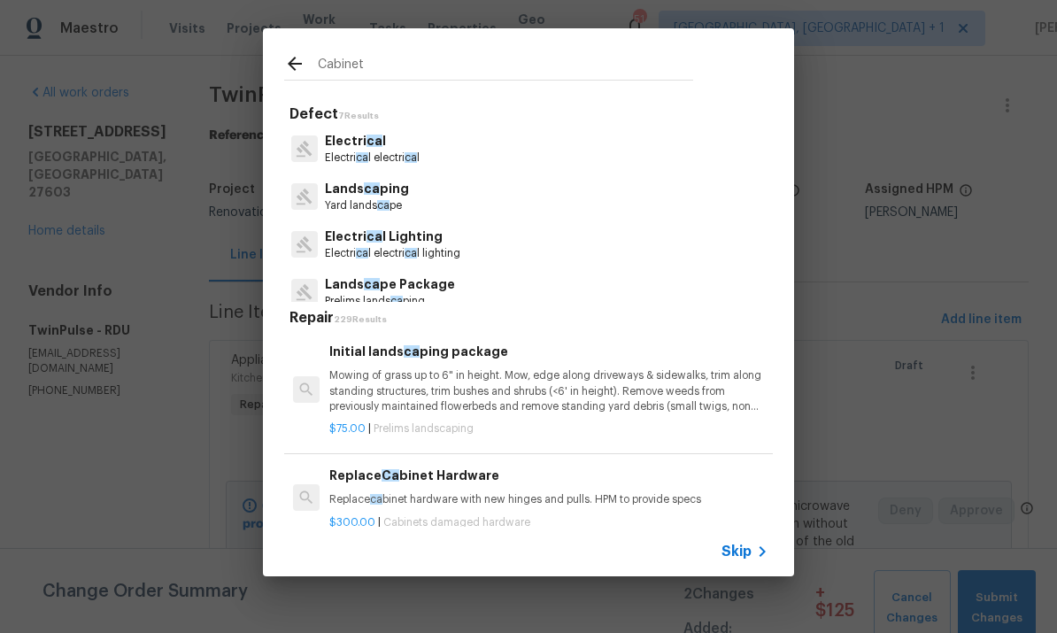
type input "Cabinets"
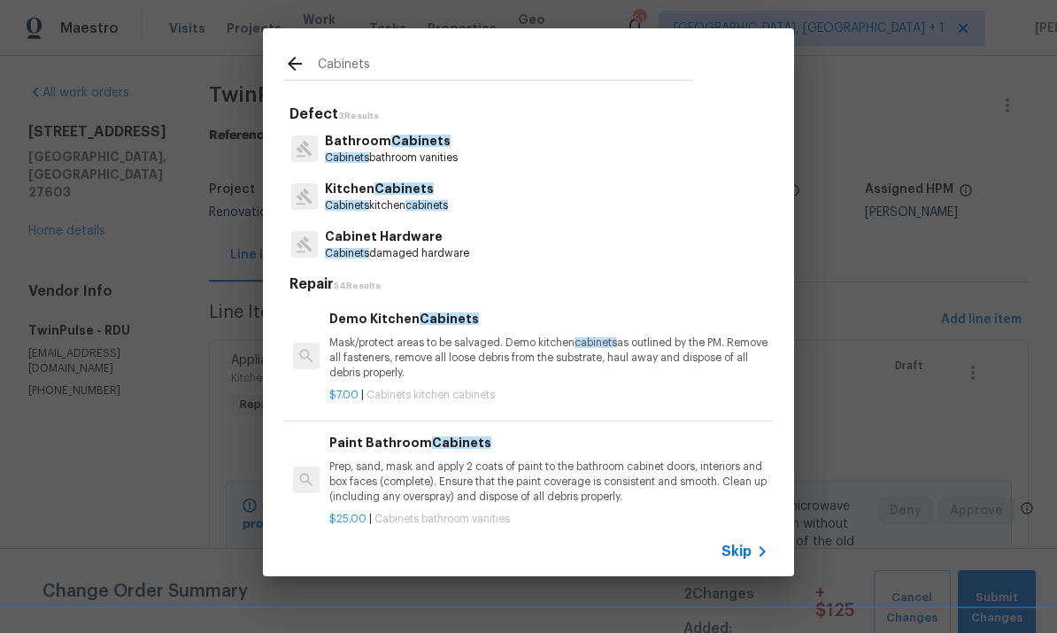
click at [395, 192] on span "Cabinets" at bounding box center [403, 188] width 59 height 12
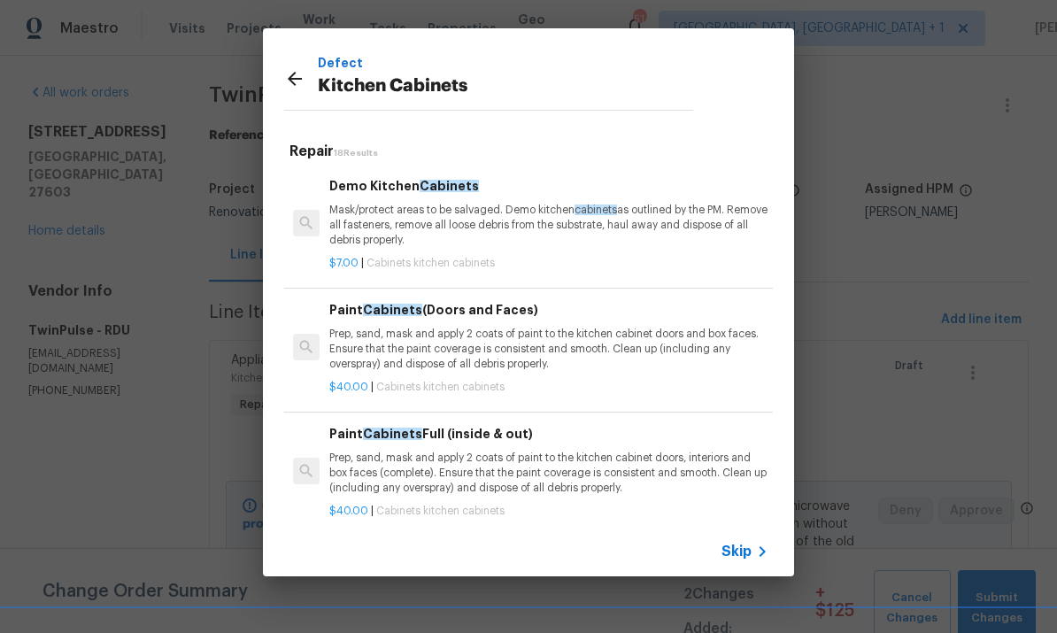
click at [477, 446] on div "Paint Cabinets Full (inside & out) Prep, sand, mask and apply 2 coats of paint …" at bounding box center [548, 460] width 439 height 73
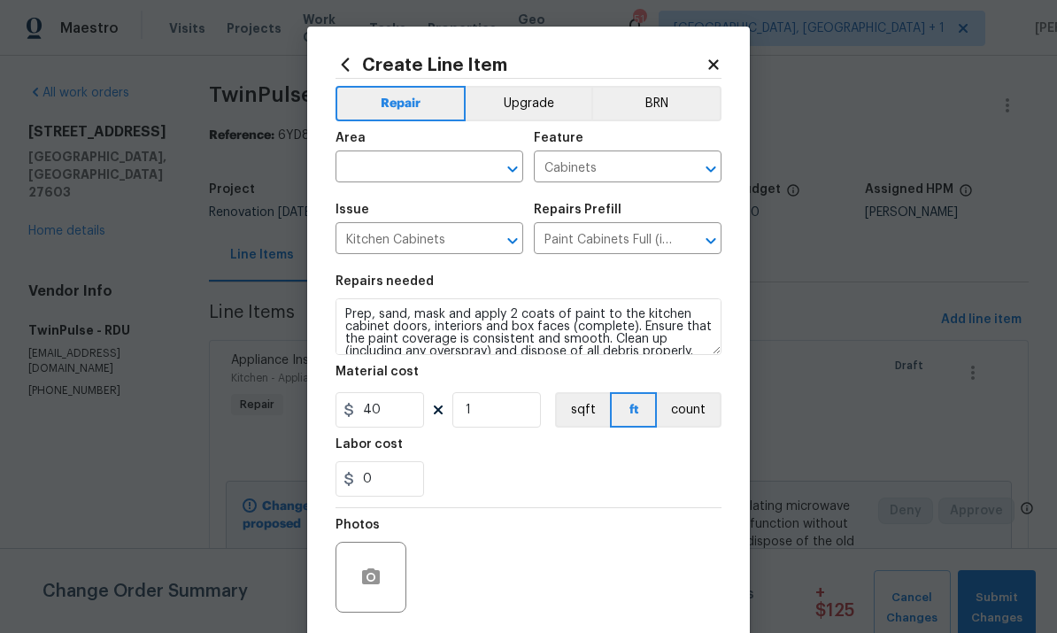
click at [406, 162] on input "text" at bounding box center [404, 168] width 138 height 27
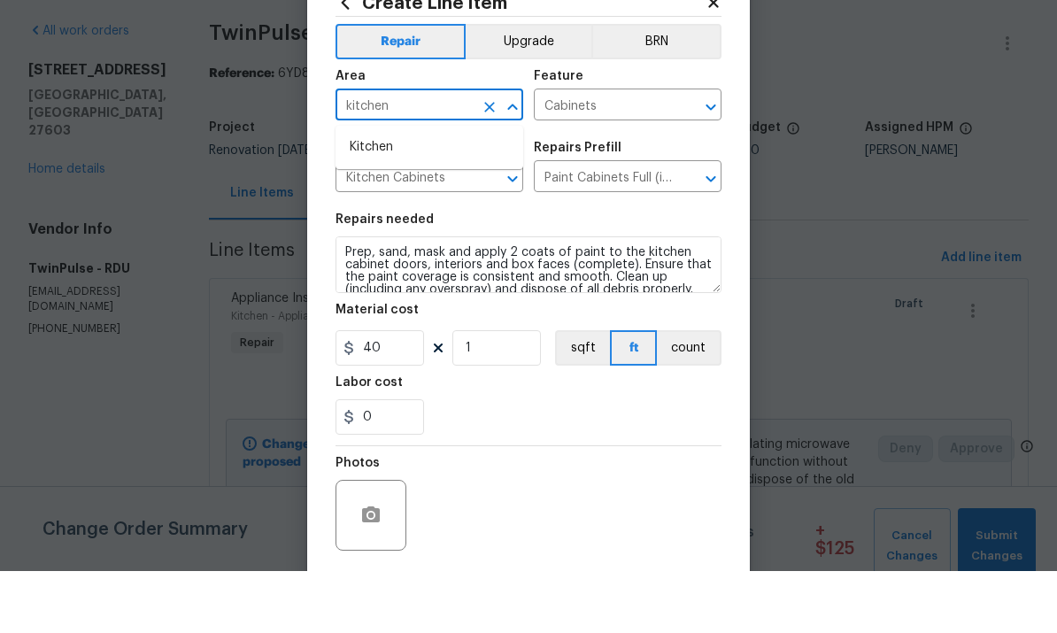
scroll to position [62, 0]
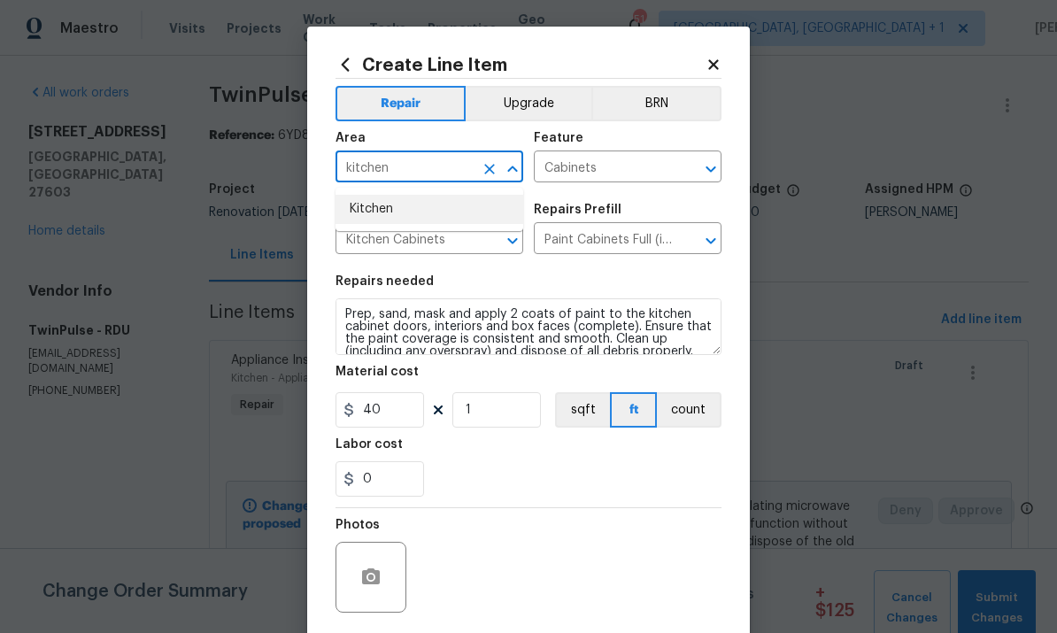
click at [382, 195] on li "Kitchen" at bounding box center [429, 209] width 188 height 29
type input "Kitchen"
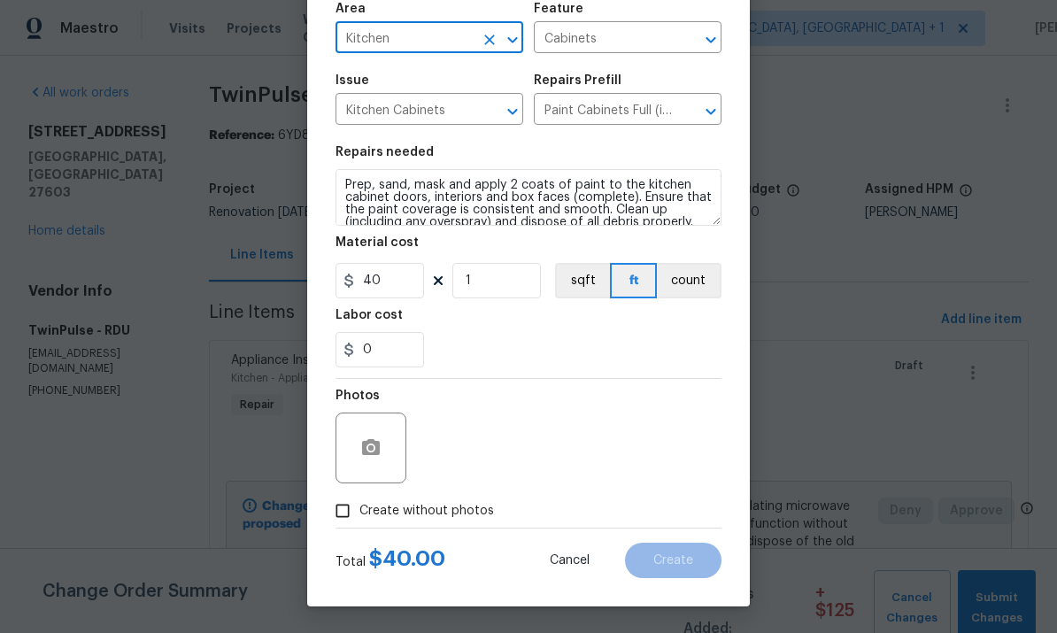
scroll to position [133, 0]
click at [358, 505] on input "Create without photos" at bounding box center [343, 511] width 34 height 34
checkbox input "true"
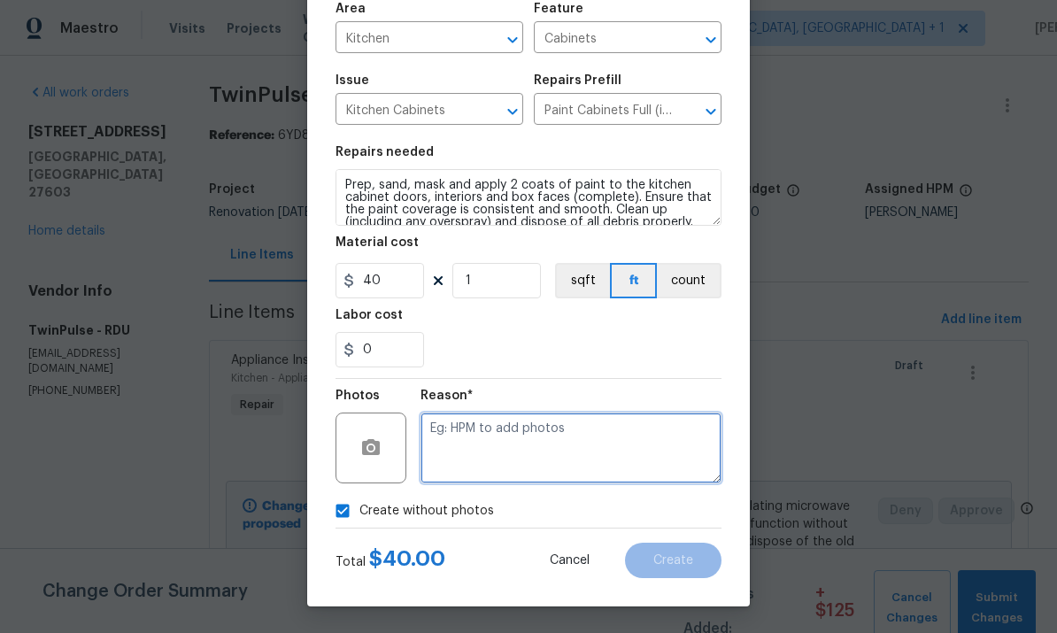
click at [460, 435] on textarea at bounding box center [570, 448] width 301 height 71
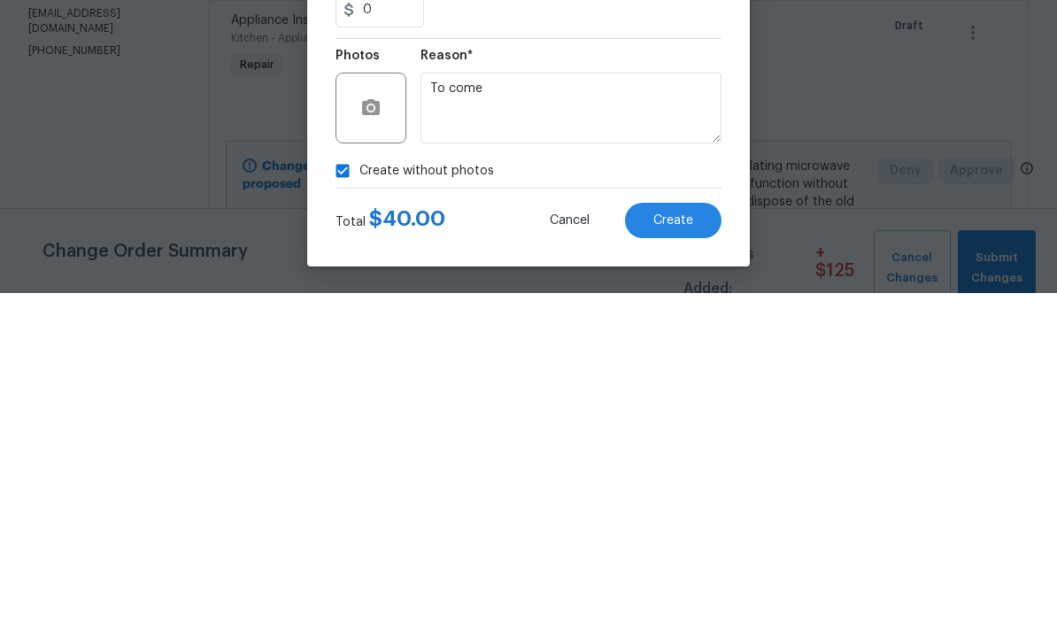
scroll to position [66, 0]
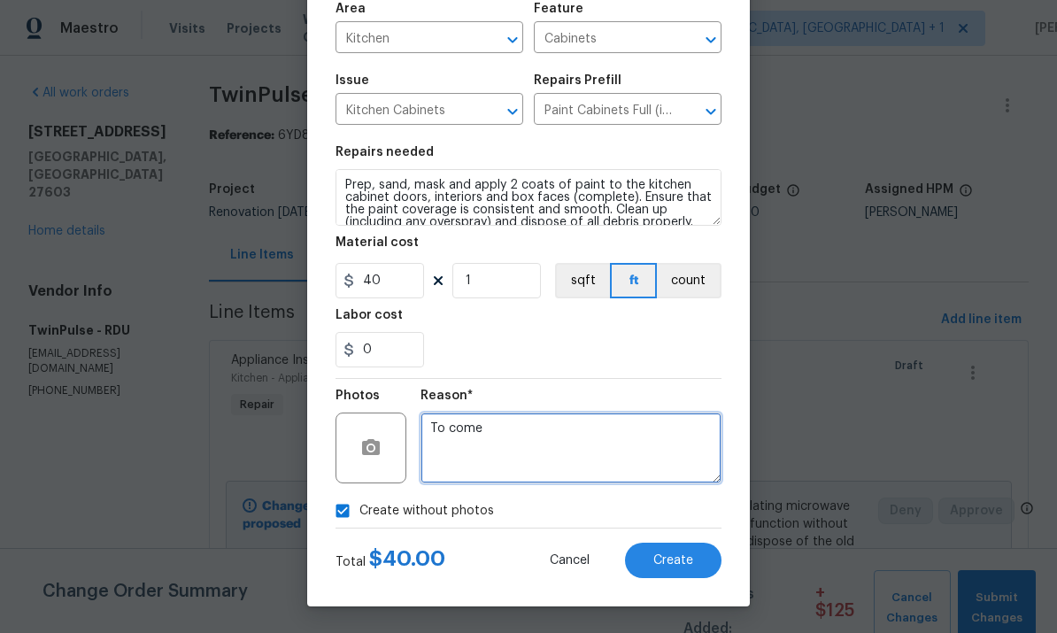
type textarea "To come"
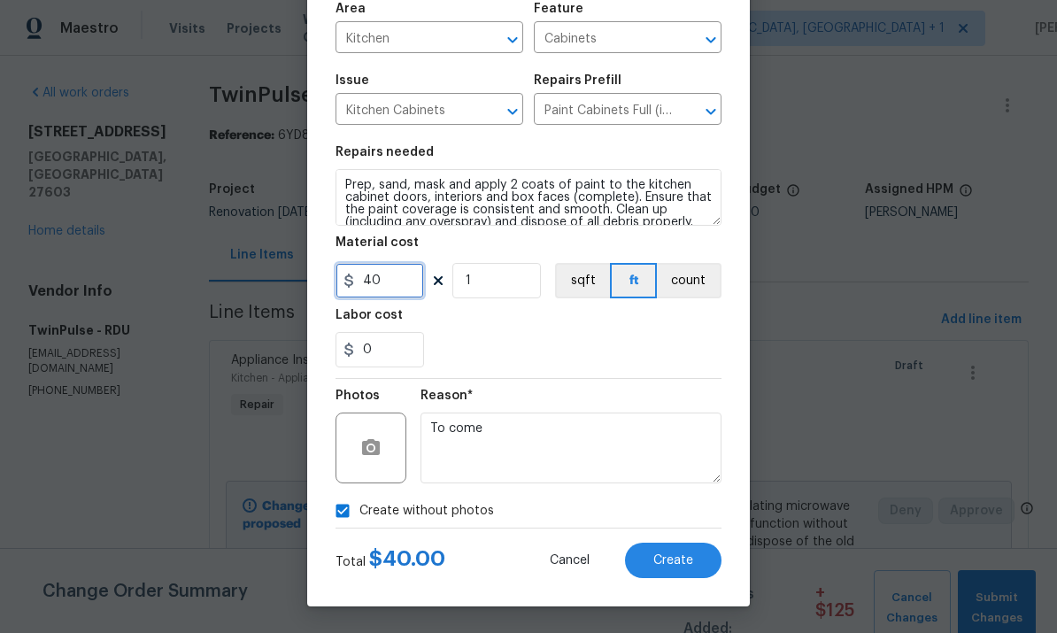
click at [402, 283] on input "40" at bounding box center [379, 280] width 89 height 35
type input "2500"
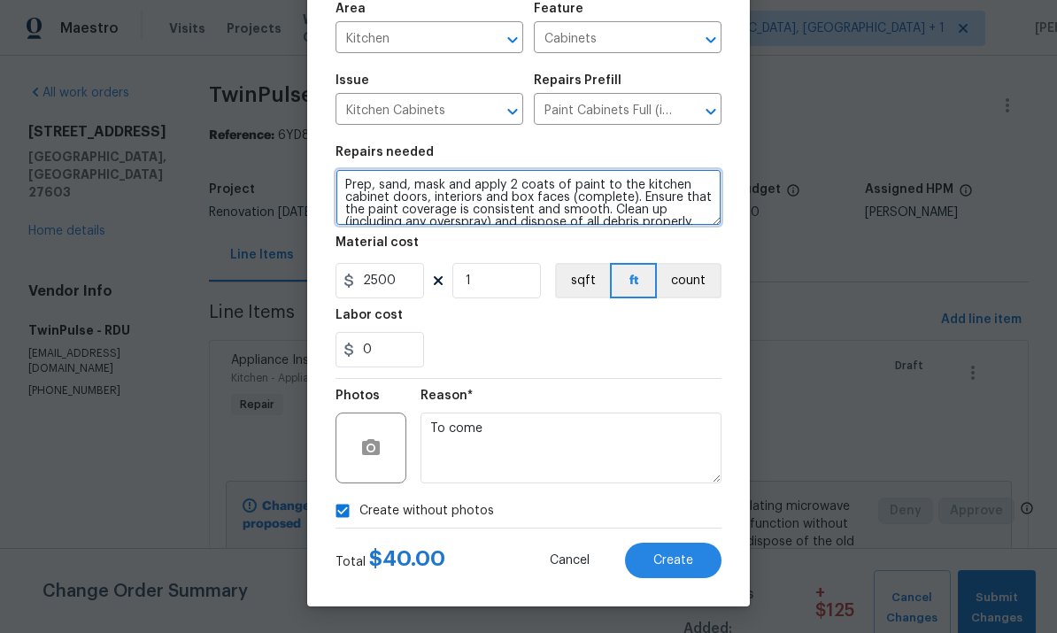
click at [351, 181] on textarea "Prep, sand, mask and apply 2 coats of paint to the kitchen cabinet doors, inter…" at bounding box center [528, 197] width 386 height 57
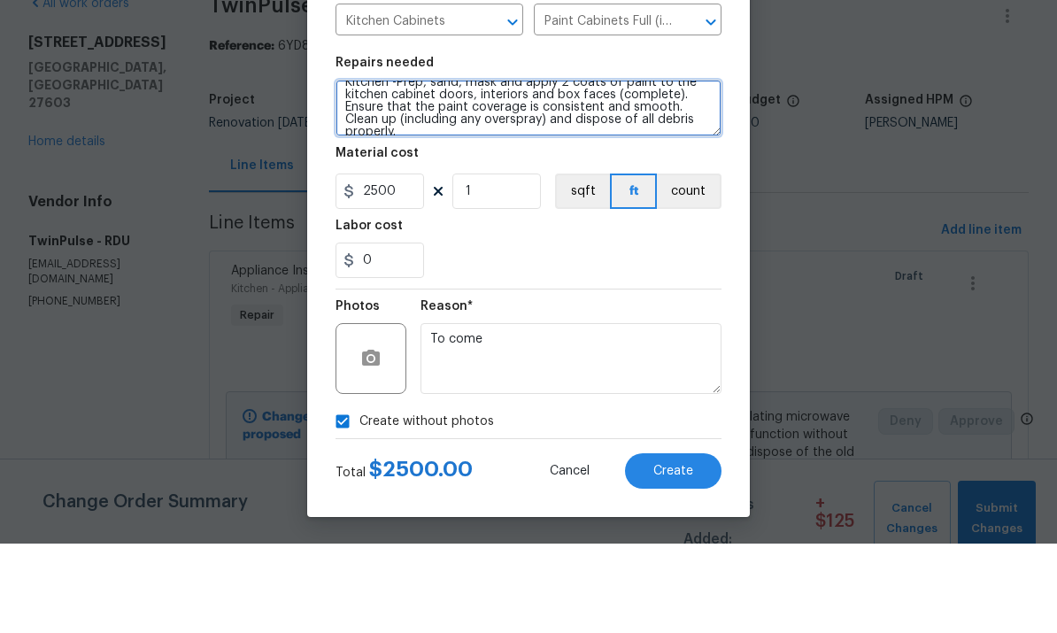
scroll to position [12, 0]
click at [720, 169] on textarea "Kitchen -Prep, sand, mask and apply 2 coats of paint to the kitchen cabinet doo…" at bounding box center [528, 197] width 386 height 57
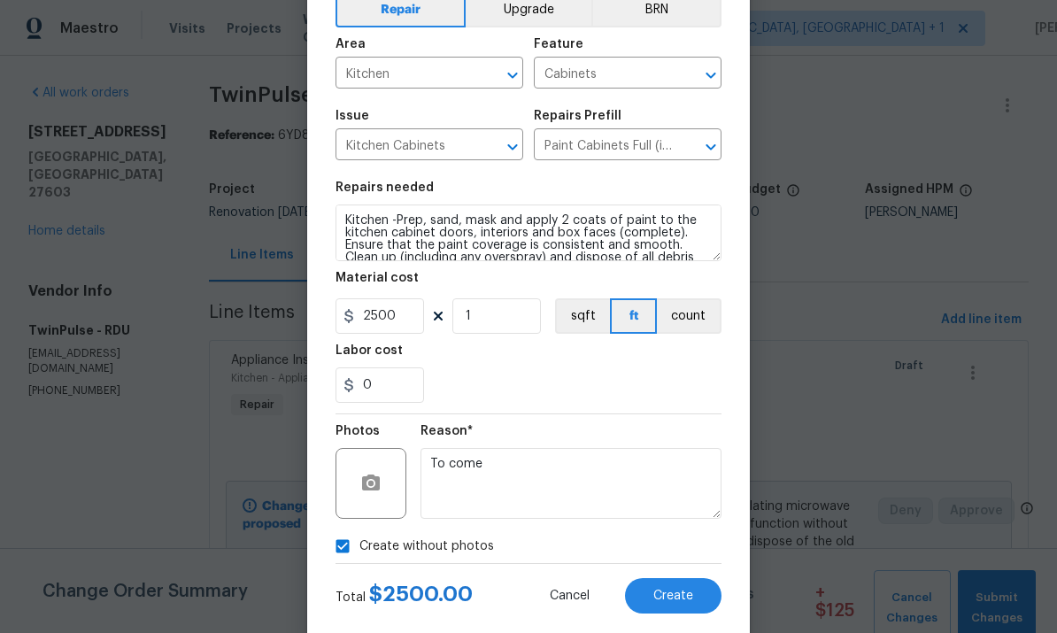
scroll to position [0, 0]
type textarea "Kitchen -Prep, sand, mask and apply 2 coats of paint to the kitchen cabinet doo…"
click at [667, 589] on button "Create" at bounding box center [673, 595] width 96 height 35
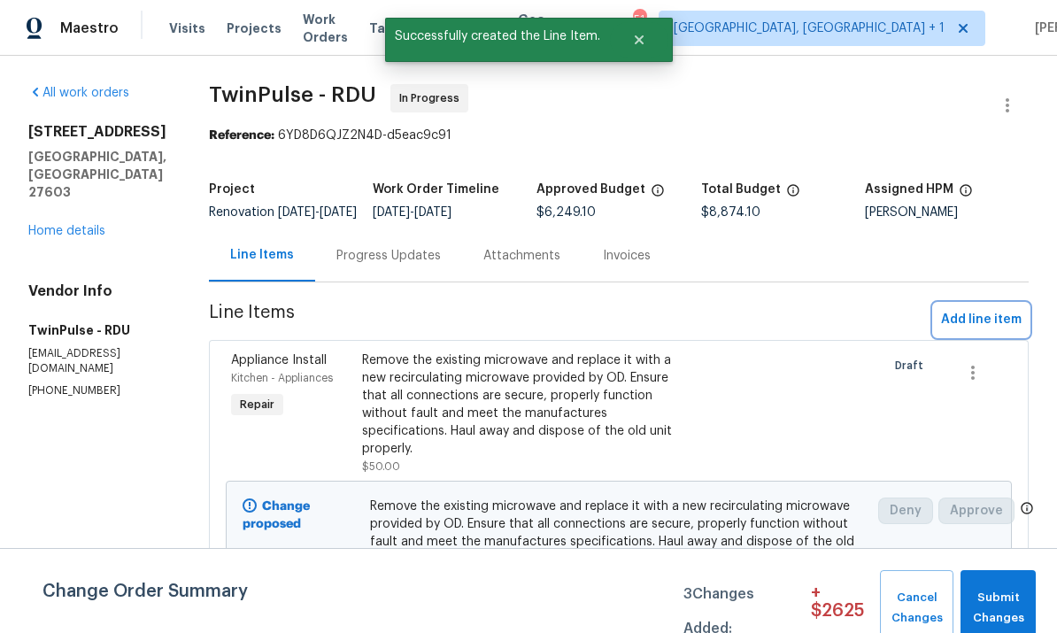
click at [980, 331] on span "Add line item" at bounding box center [981, 320] width 81 height 22
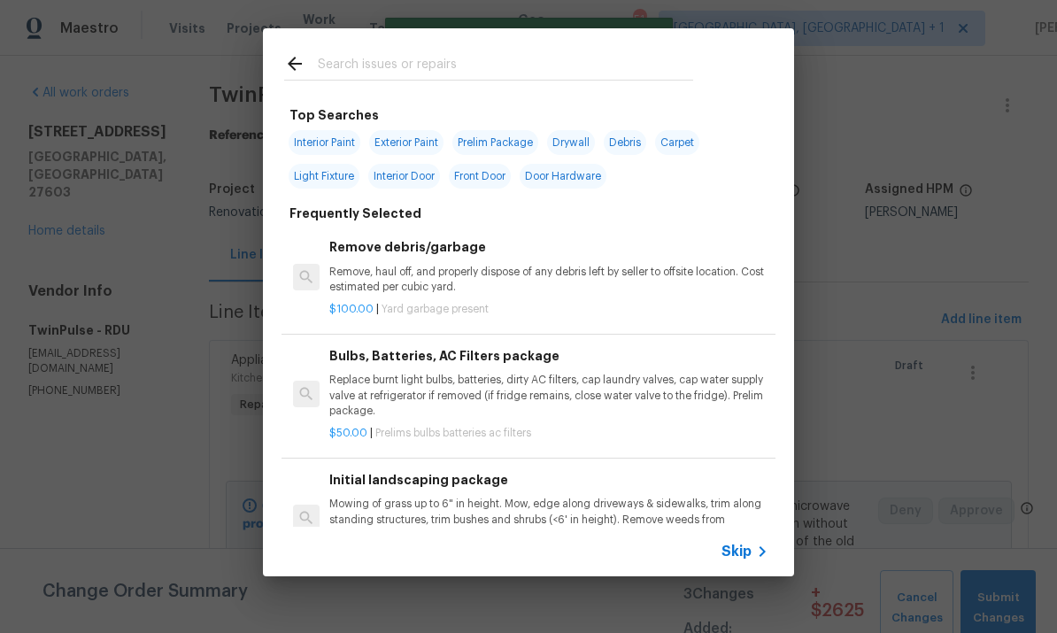
click at [390, 65] on input "text" at bounding box center [505, 66] width 375 height 27
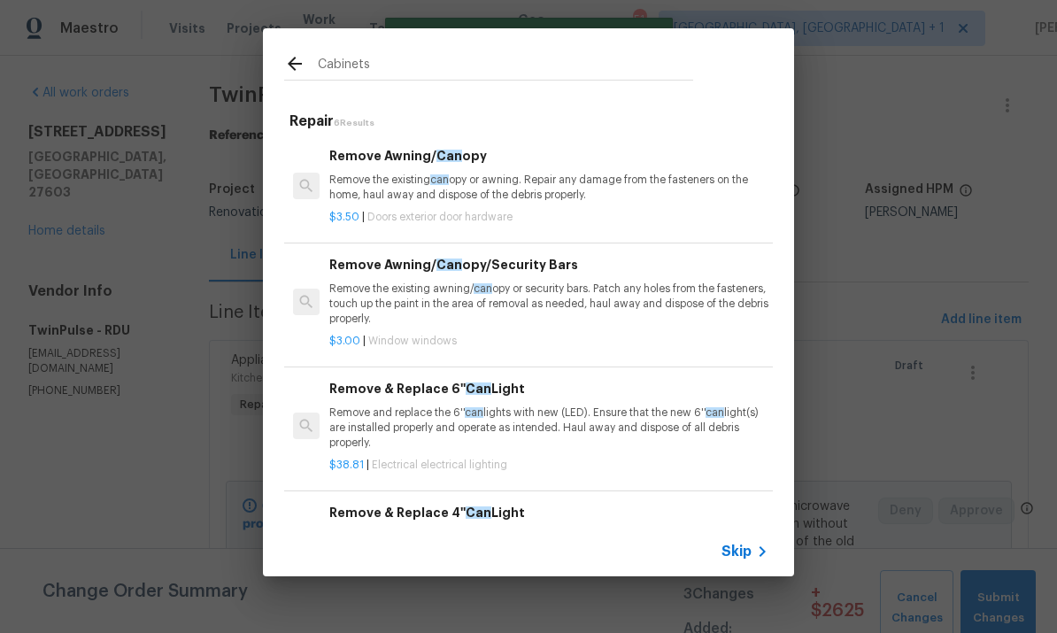
type input "Cabinets"
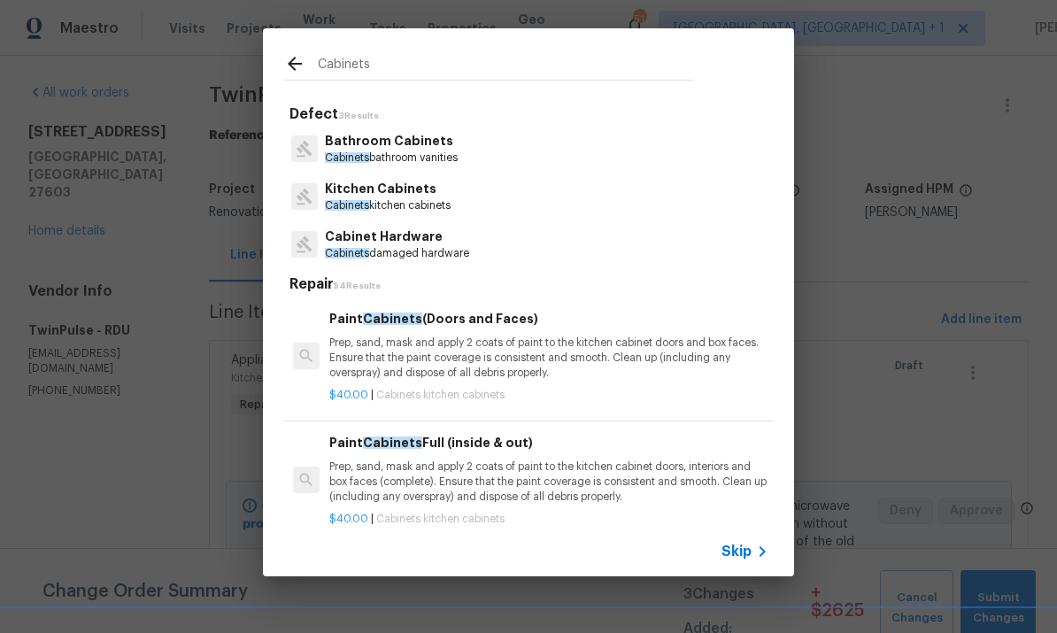
click at [417, 138] on p "Bathroom Cabinets" at bounding box center [391, 141] width 133 height 19
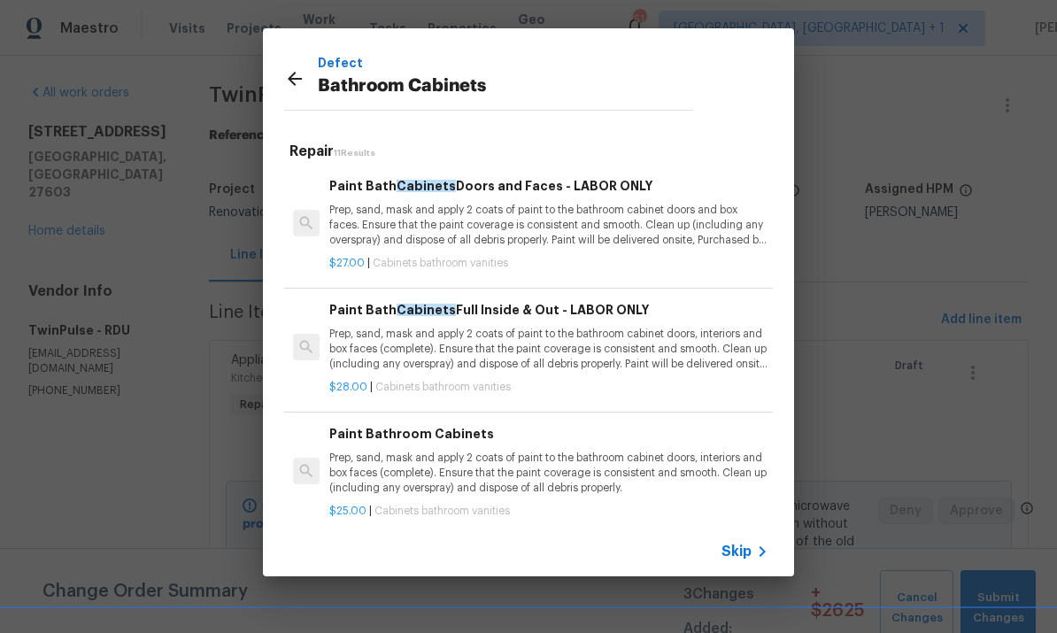
click at [540, 334] on p "Prep, sand, mask and apply 2 coats of paint to the bathroom cabinet doors, inte…" at bounding box center [548, 349] width 439 height 45
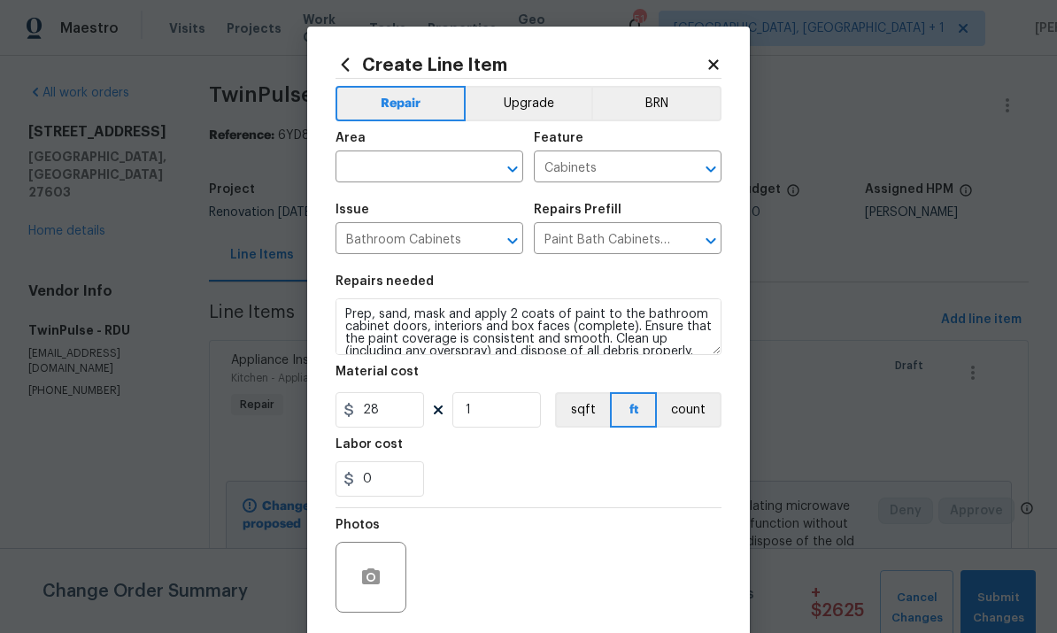
click at [405, 164] on input "text" at bounding box center [404, 168] width 138 height 27
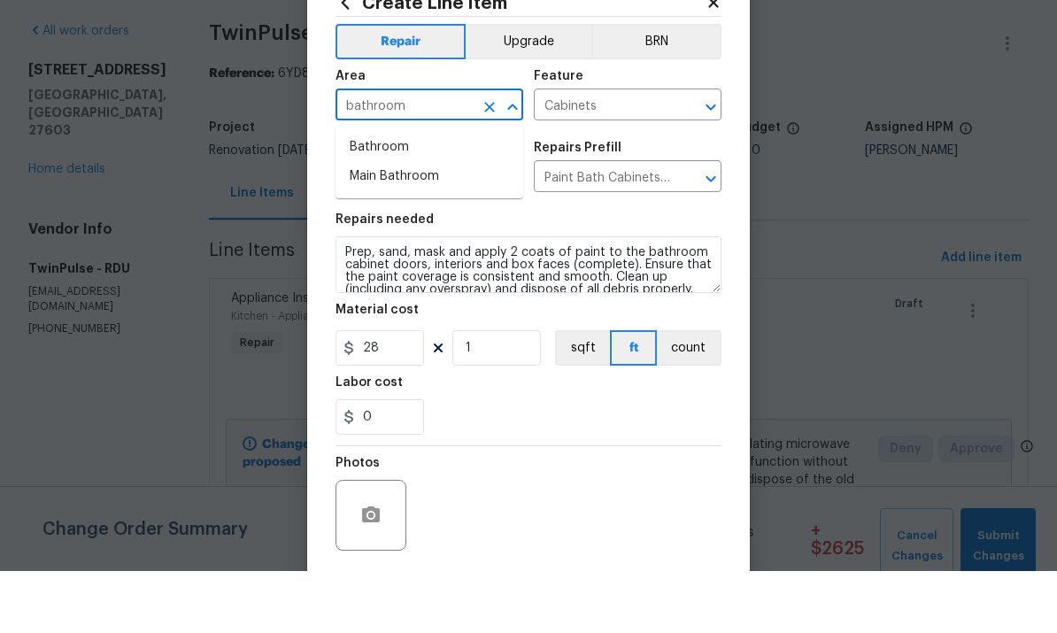
click at [397, 195] on li "Bathroom" at bounding box center [429, 209] width 188 height 29
type input "Bathroom"
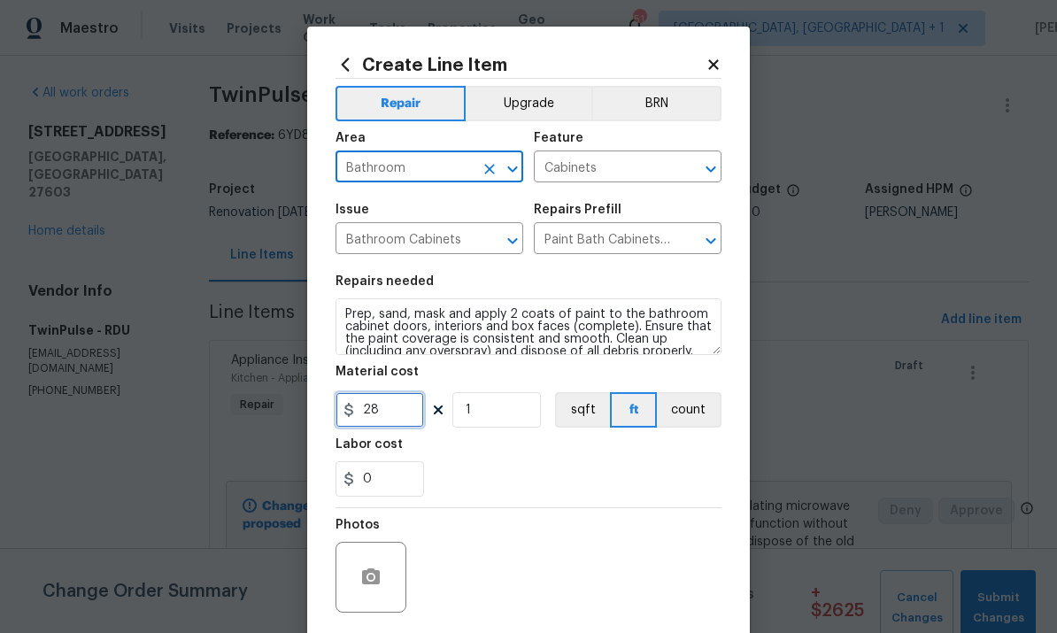
click at [405, 413] on input "28" at bounding box center [379, 409] width 89 height 35
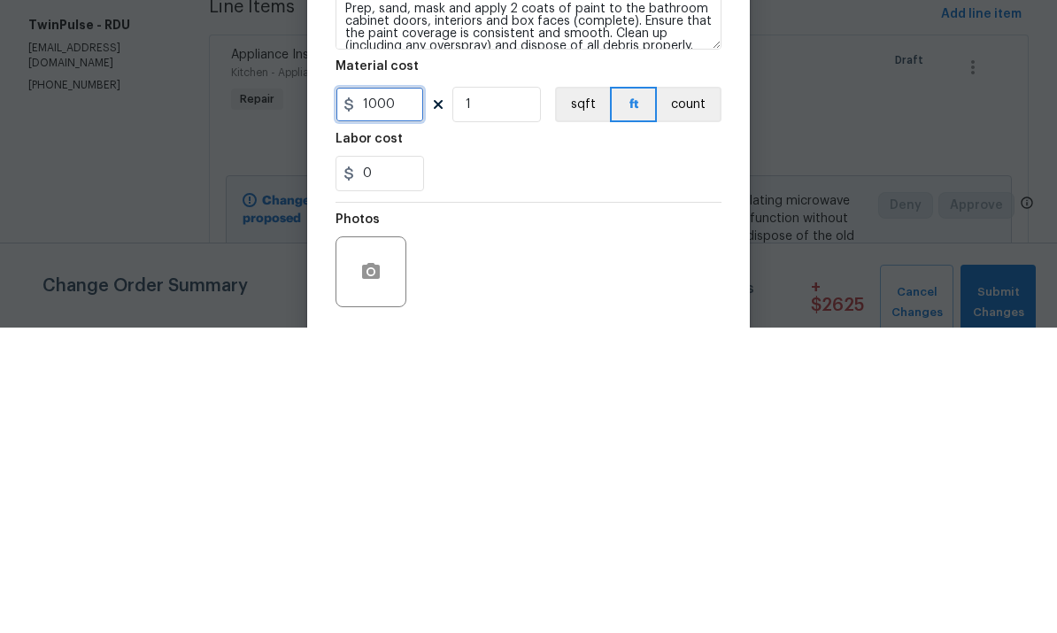
type input "1000"
click at [507, 392] on input "1" at bounding box center [496, 409] width 89 height 35
type input "1"
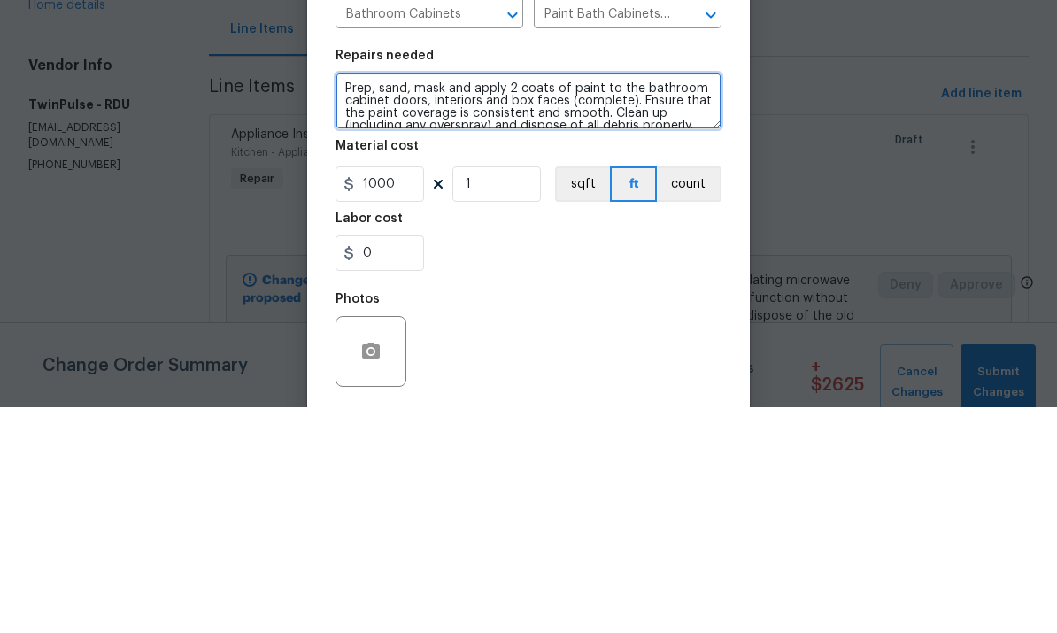
click at [347, 298] on textarea "Prep, sand, mask and apply 2 coats of paint to the bathroom cabinet doors, inte…" at bounding box center [528, 326] width 386 height 57
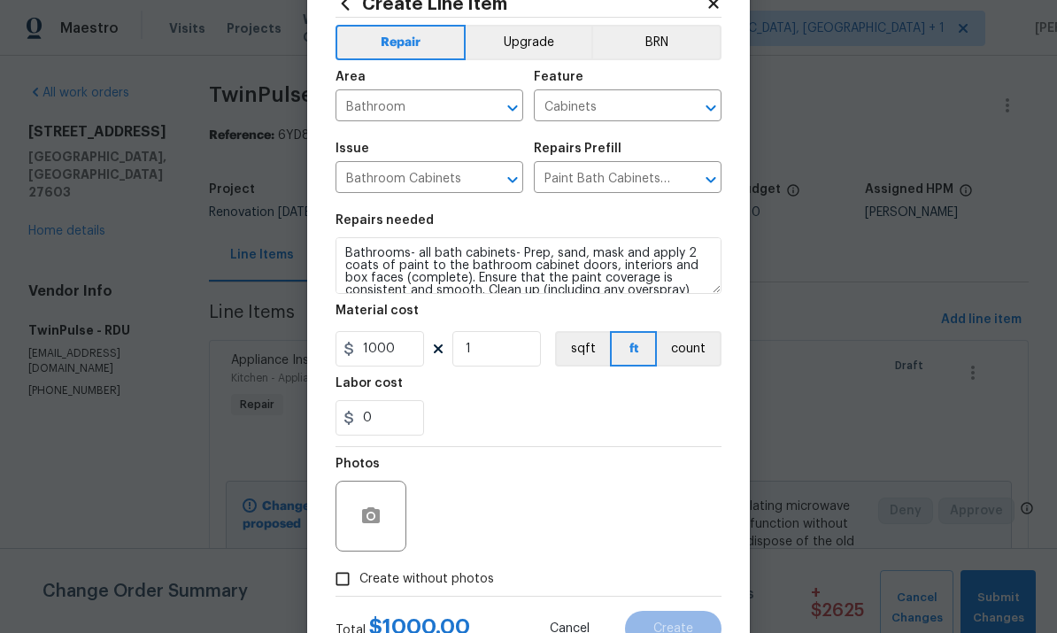
scroll to position [64, 0]
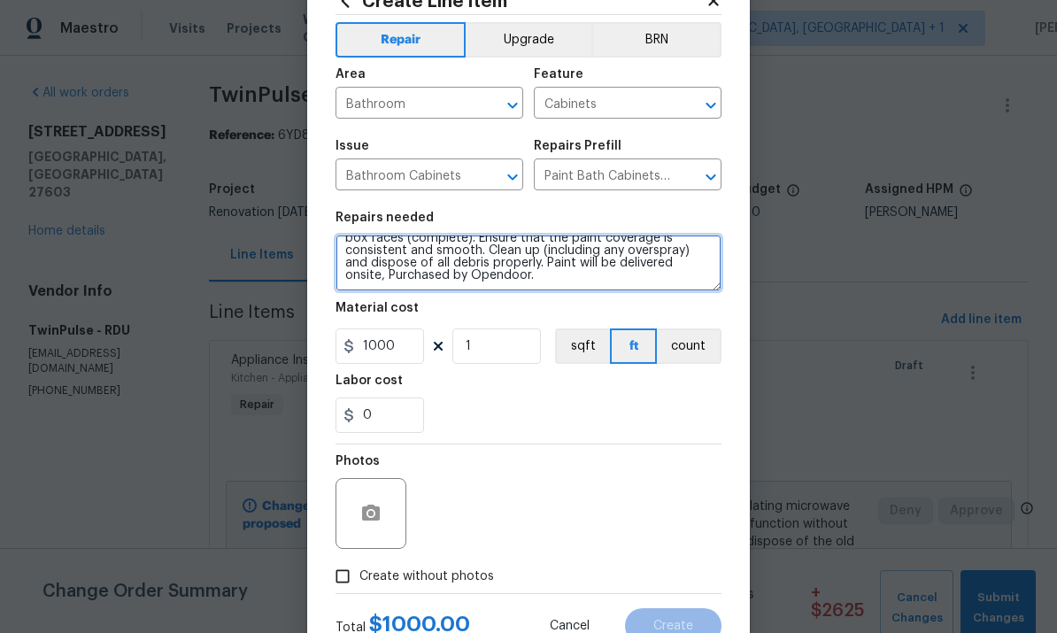
click at [457, 285] on textarea "Bathrooms- all bath cabinets- Prep, sand, mask and apply 2 coats of paint to th…" at bounding box center [528, 263] width 386 height 57
click at [433, 285] on textarea "Bathrooms- all bath cabinets- Prep, sand, mask and apply 2 coats of paint to th…" at bounding box center [528, 263] width 386 height 57
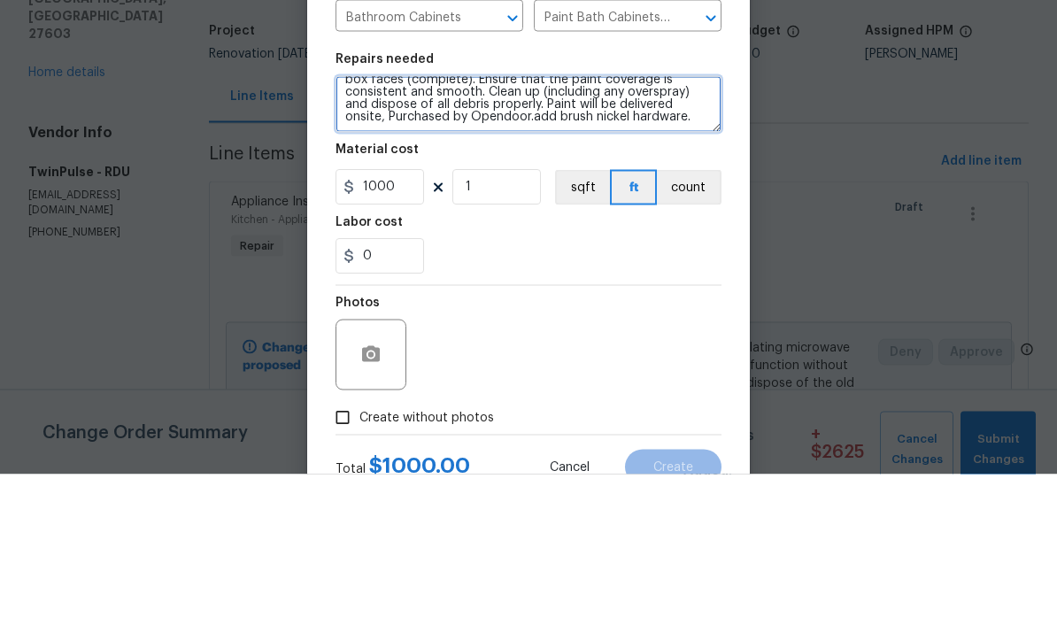
click at [430, 235] on textarea "Bathrooms- all bath cabinets- Prep, sand, mask and apply 2 coats of paint to th…" at bounding box center [528, 263] width 386 height 57
click at [610, 235] on textarea "Bathrooms- all bath cabinets- Prep, sand, mask and apply 2 coats of paint to th…" at bounding box center [528, 263] width 386 height 57
click at [425, 235] on textarea "Bathrooms- all bath cabinets- Prep, sand, mask and apply 2 coats of paint to th…" at bounding box center [528, 263] width 386 height 57
click at [429, 235] on textarea "Bathrooms- all bath cabinets- Prep, sand, mask and apply 2 coats of paint to th…" at bounding box center [528, 263] width 386 height 57
click at [428, 235] on textarea "Bathrooms- all bath cabinets- Prep, sand, mask and apply 2 coats of paint to th…" at bounding box center [528, 263] width 386 height 57
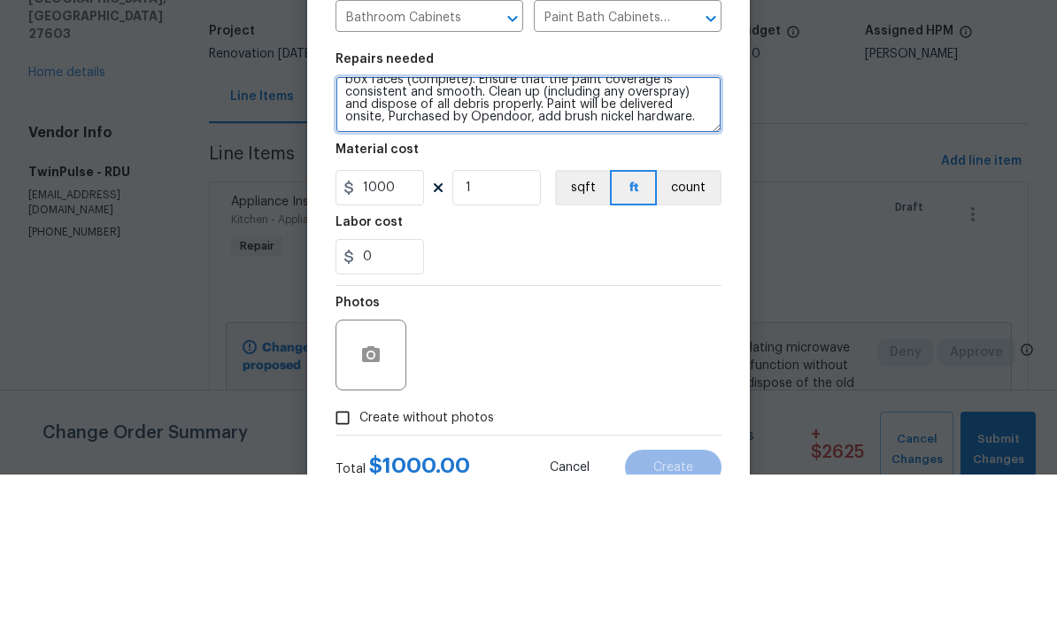
click at [607, 235] on textarea "Bathrooms- all bath cabinets- Prep, sand, mask and apply 2 coats of paint to th…" at bounding box center [528, 263] width 386 height 57
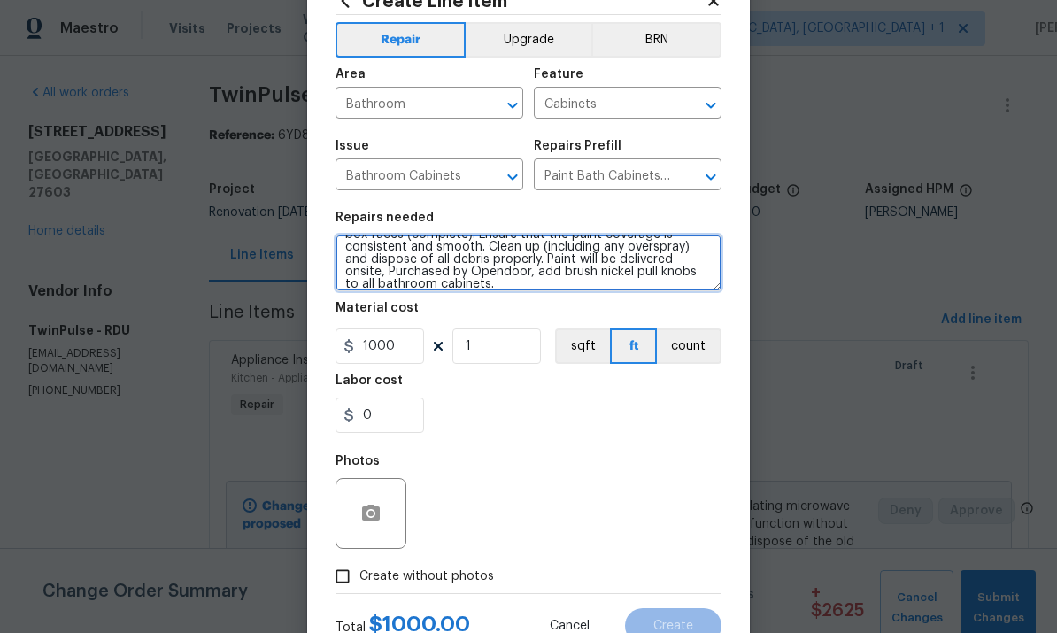
type textarea "Bathrooms- all bath cabinets- Prep, sand, mask and apply 2 coats of paint to th…"
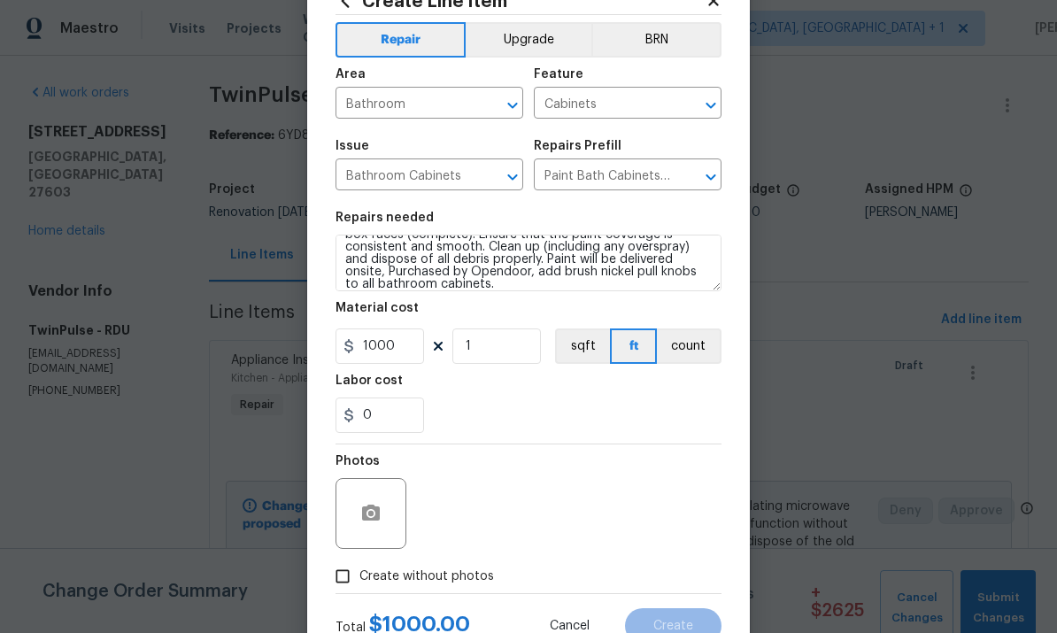
click at [351, 590] on input "Create without photos" at bounding box center [343, 576] width 34 height 34
checkbox input "true"
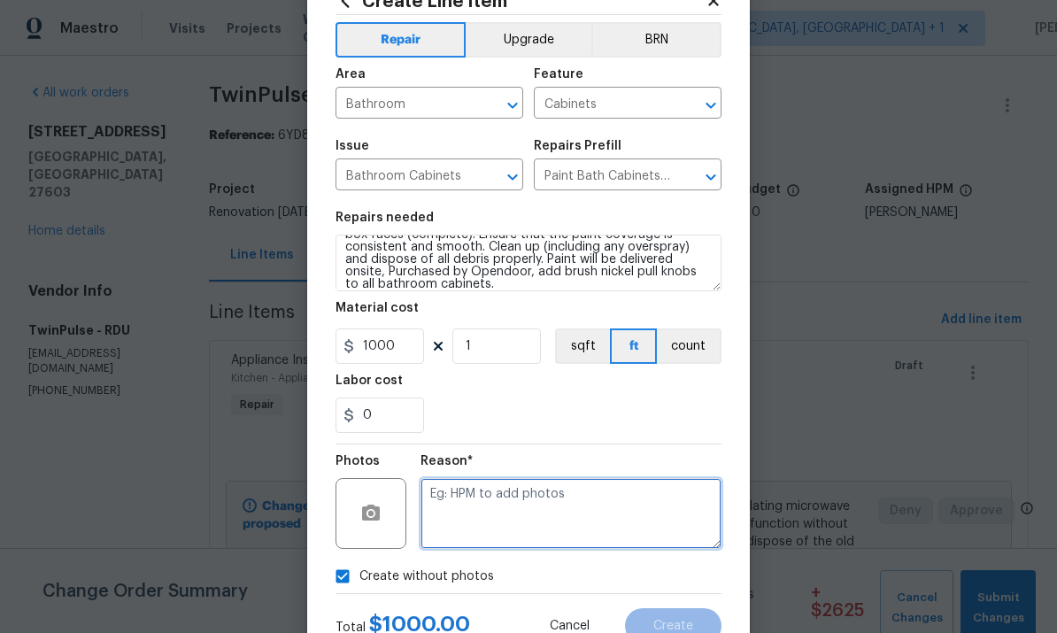
click at [463, 505] on textarea at bounding box center [570, 513] width 301 height 71
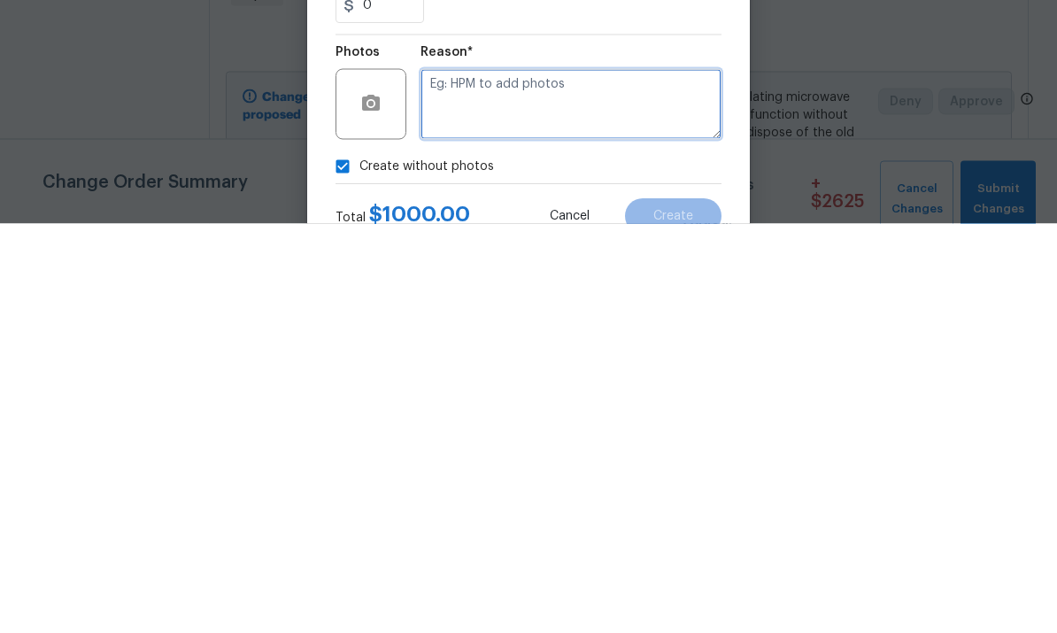
type textarea "R"
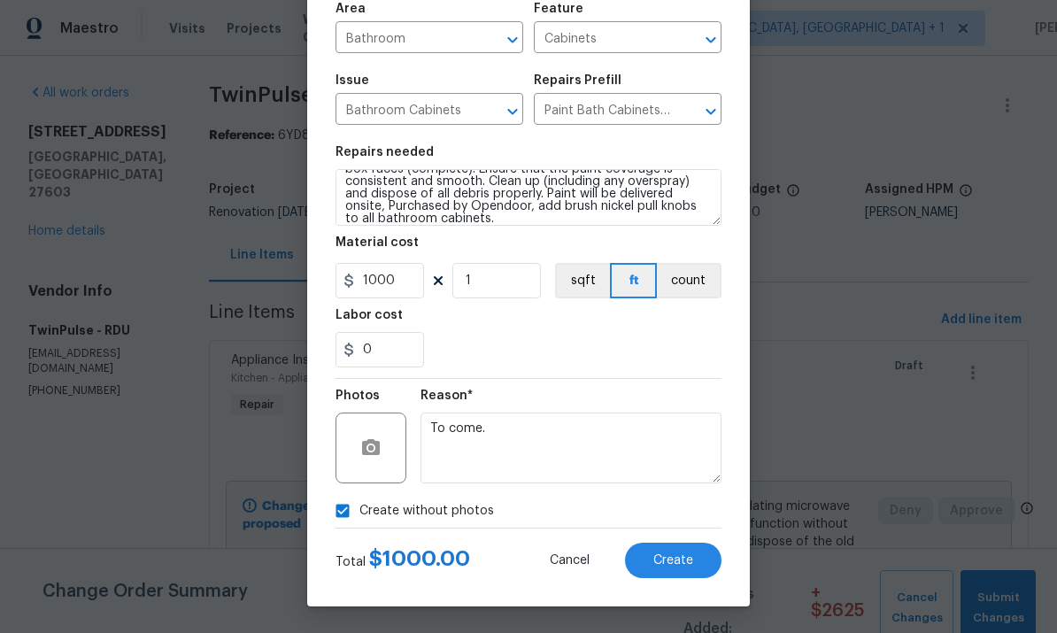
scroll to position [133, 0]
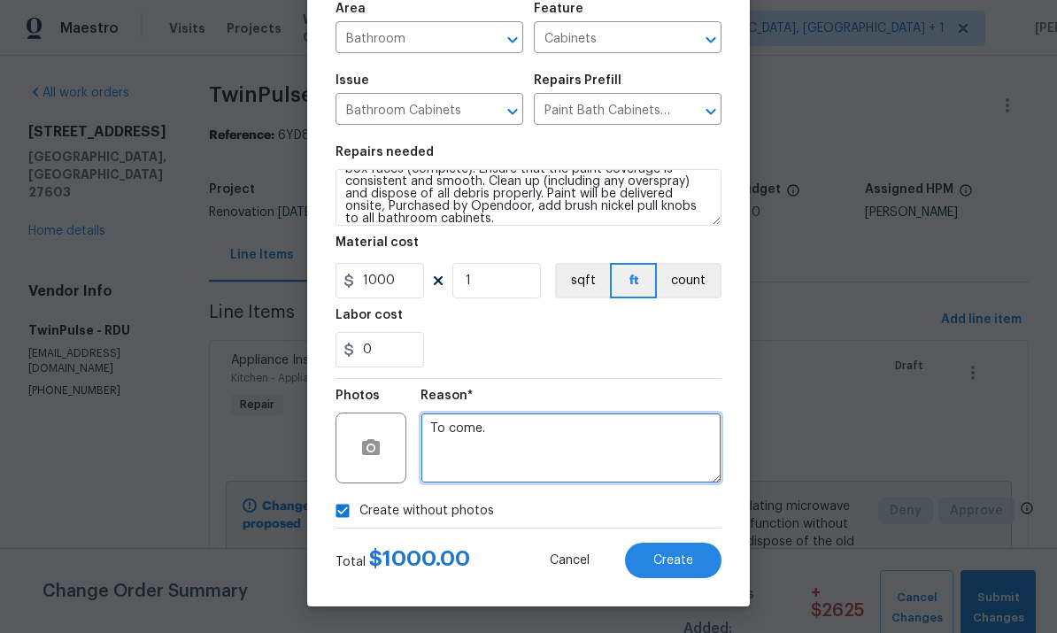
type textarea "To come."
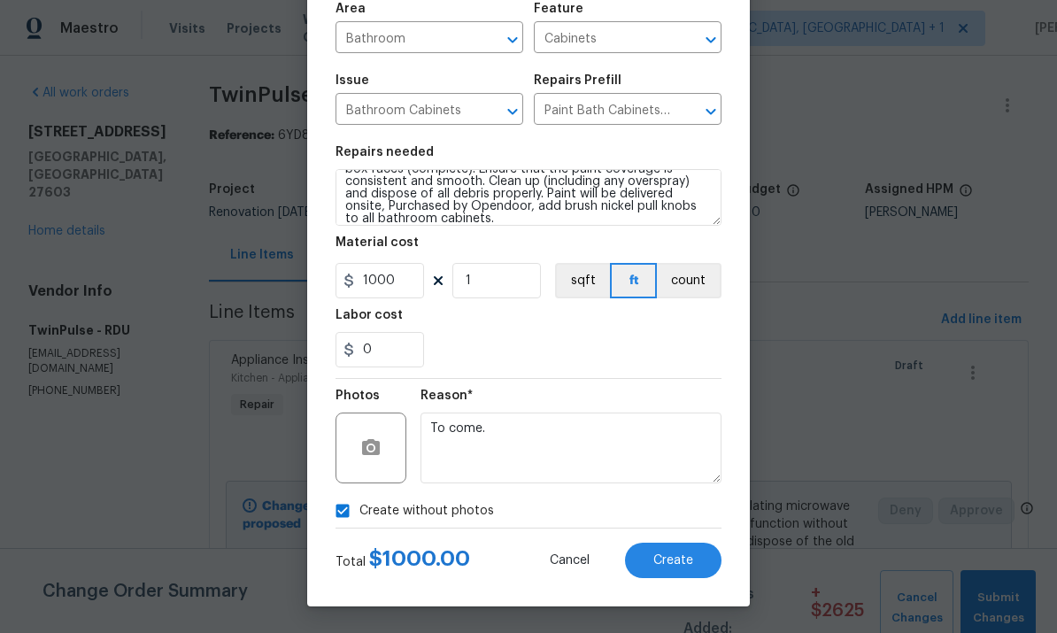
click at [659, 562] on span "Create" at bounding box center [673, 560] width 40 height 13
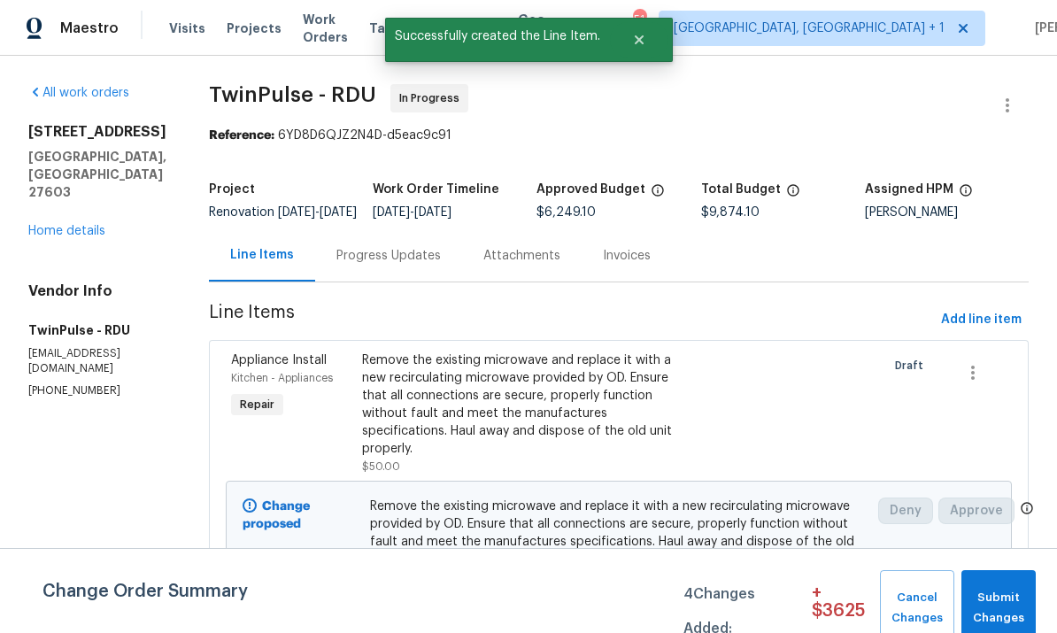
scroll to position [0, 0]
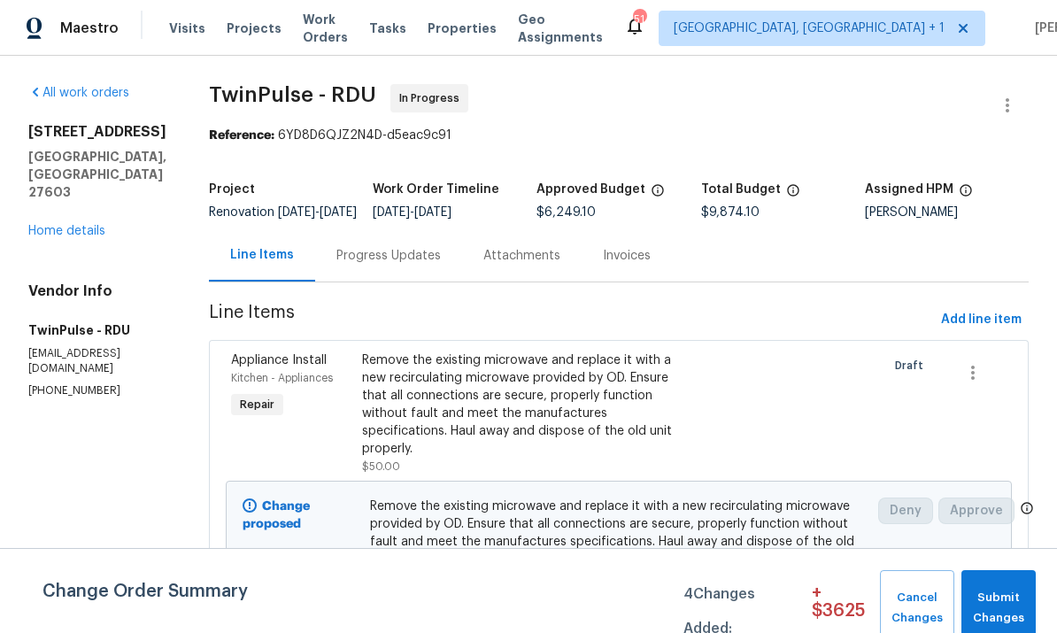
click at [71, 225] on link "Home details" at bounding box center [66, 231] width 77 height 12
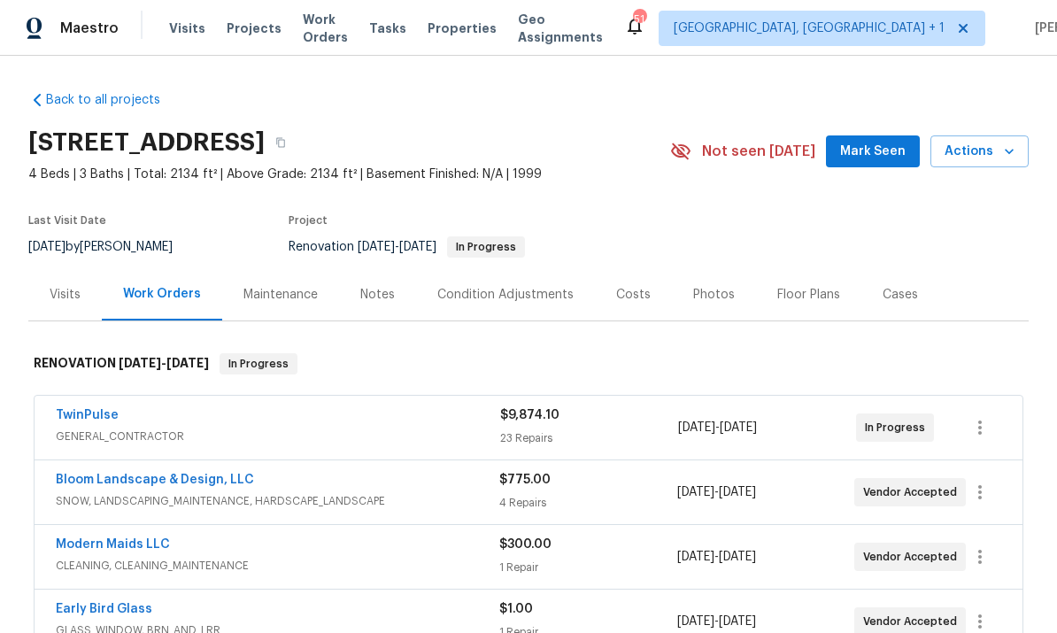
click at [101, 417] on link "TwinPulse" at bounding box center [87, 415] width 63 height 12
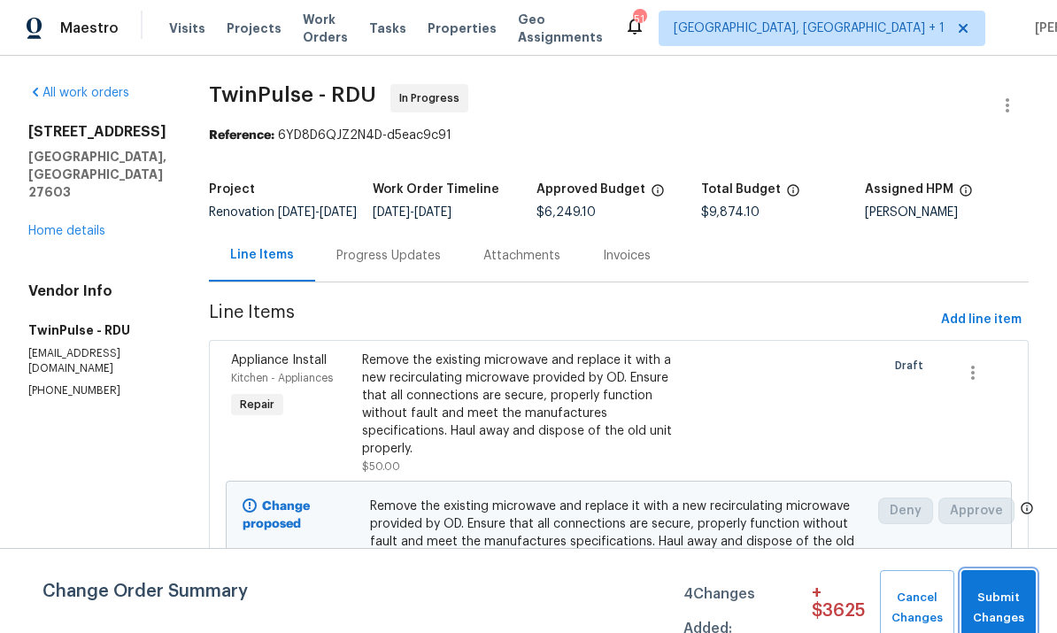
click at [991, 620] on span "Submit Changes" at bounding box center [998, 608] width 57 height 41
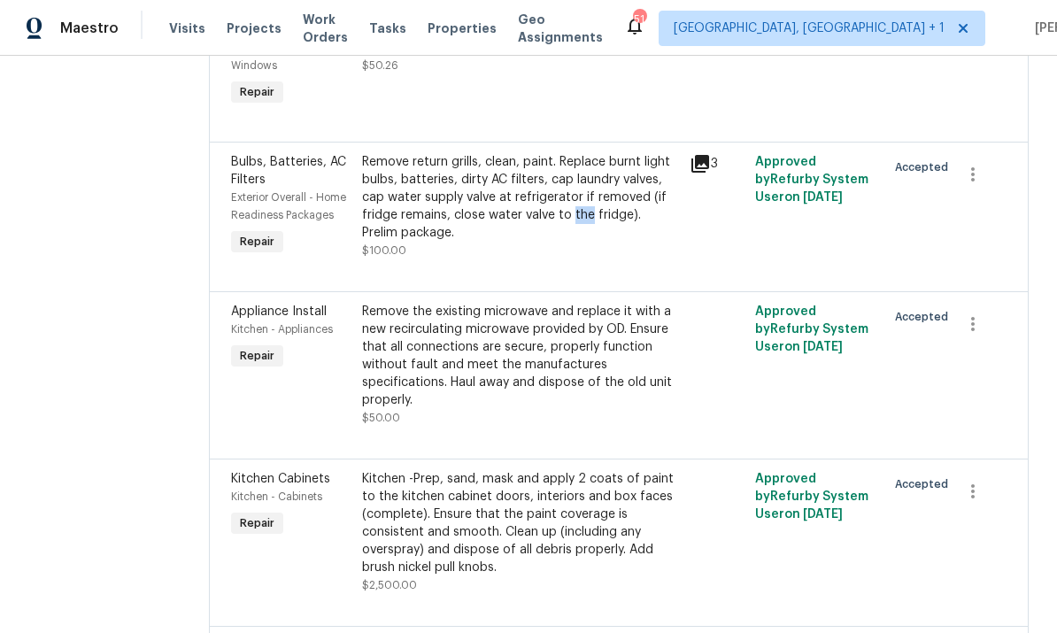
scroll to position [512, 0]
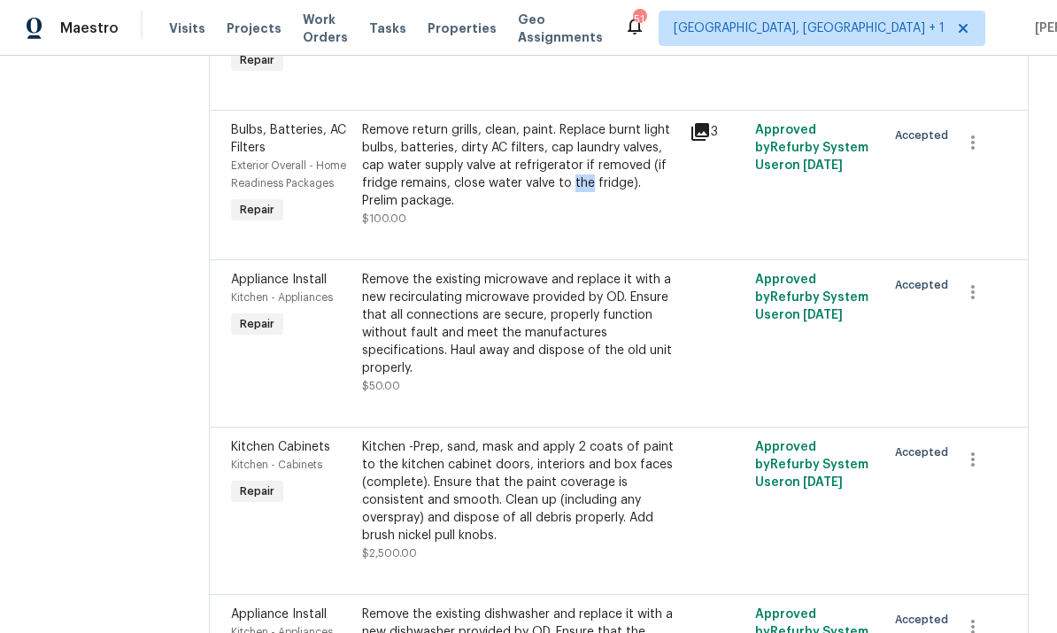
click at [522, 309] on div "Remove the existing microwave and replace it with a new recirculating microwave…" at bounding box center [520, 324] width 317 height 106
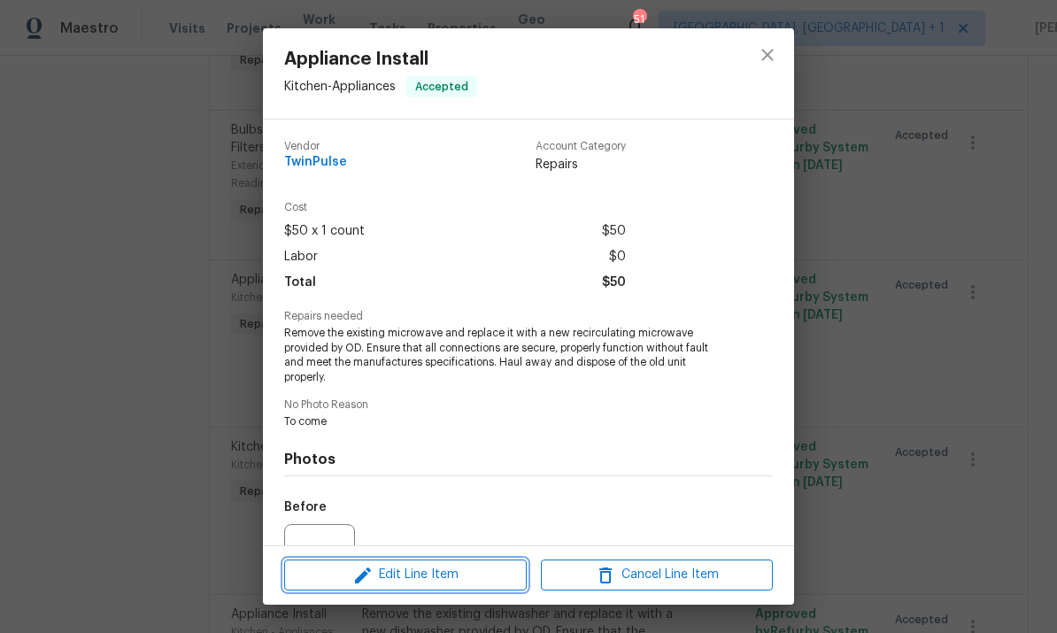
click at [420, 587] on button "Edit Line Item" at bounding box center [405, 574] width 243 height 31
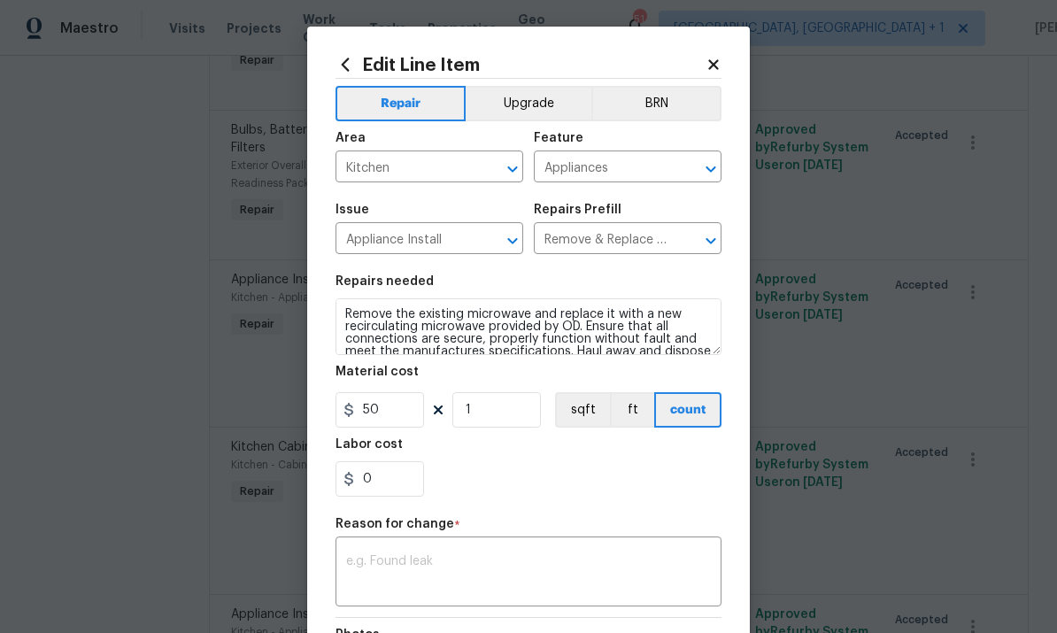
click at [528, 100] on button "Upgrade" at bounding box center [529, 103] width 127 height 35
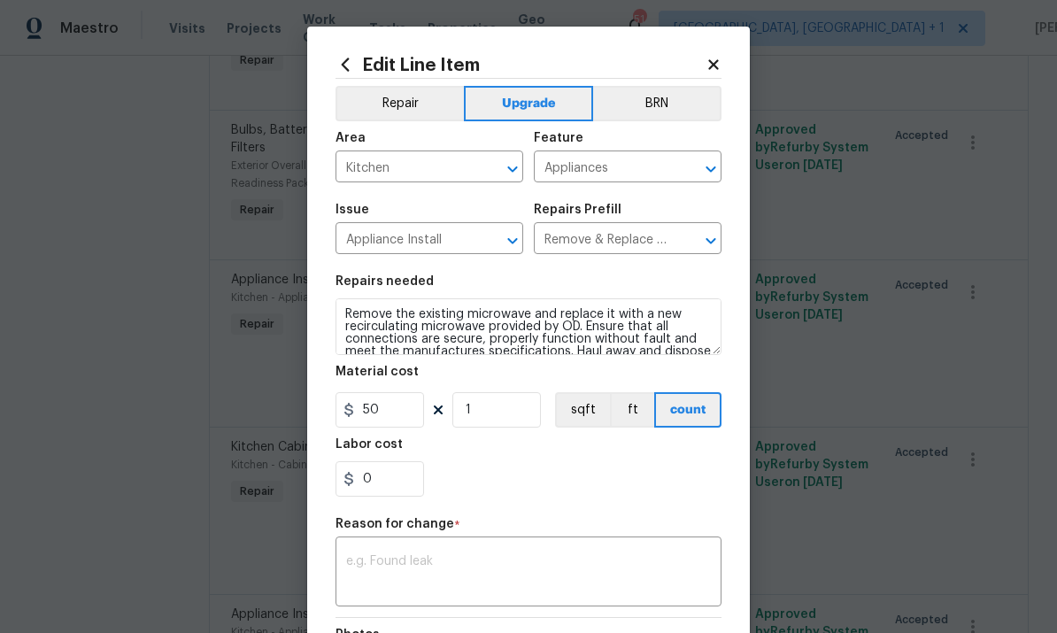
click at [443, 575] on textarea at bounding box center [528, 573] width 365 height 37
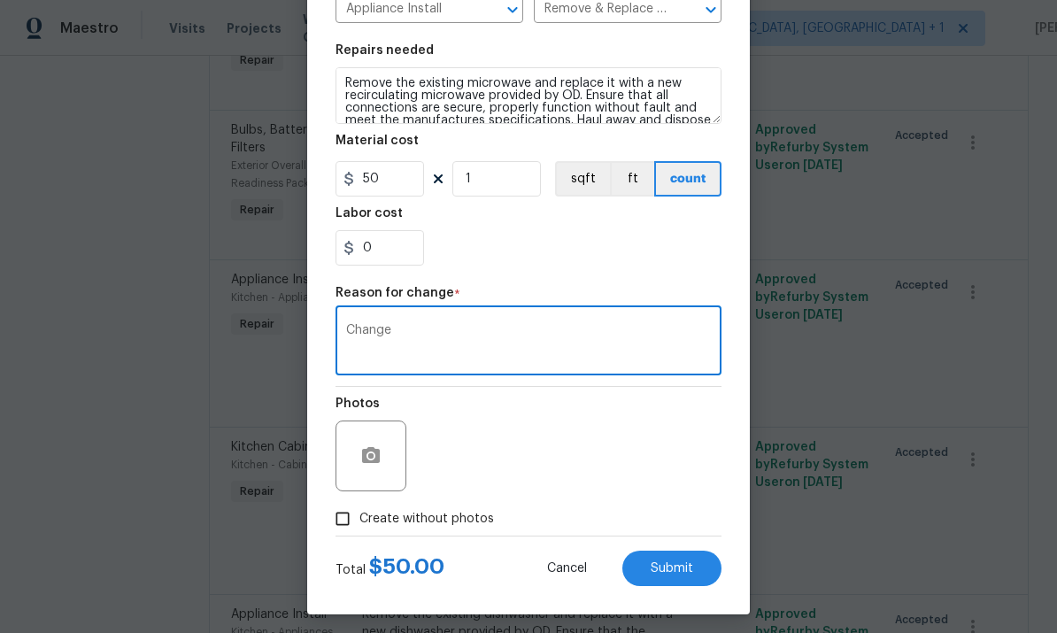
scroll to position [239, 0]
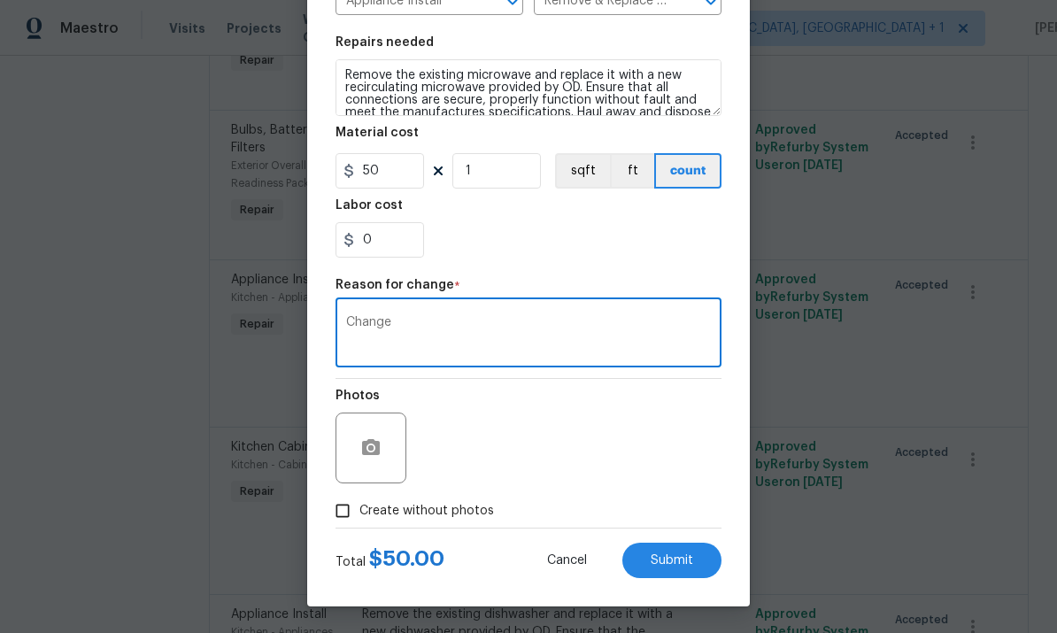
type textarea "Change"
click at [677, 578] on button "Submit" at bounding box center [671, 560] width 99 height 35
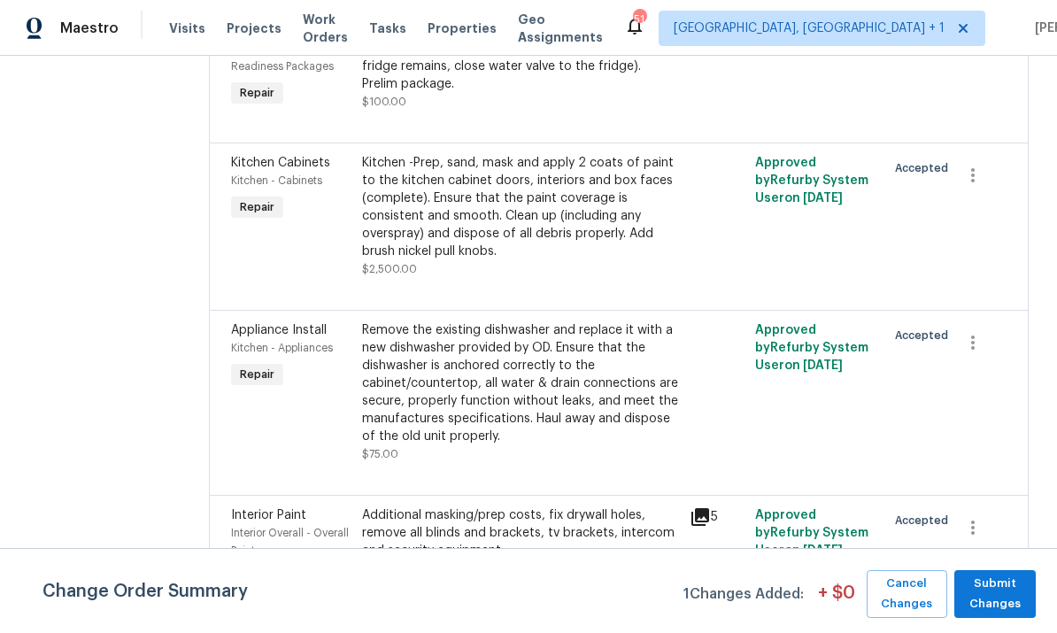
scroll to position [901, 0]
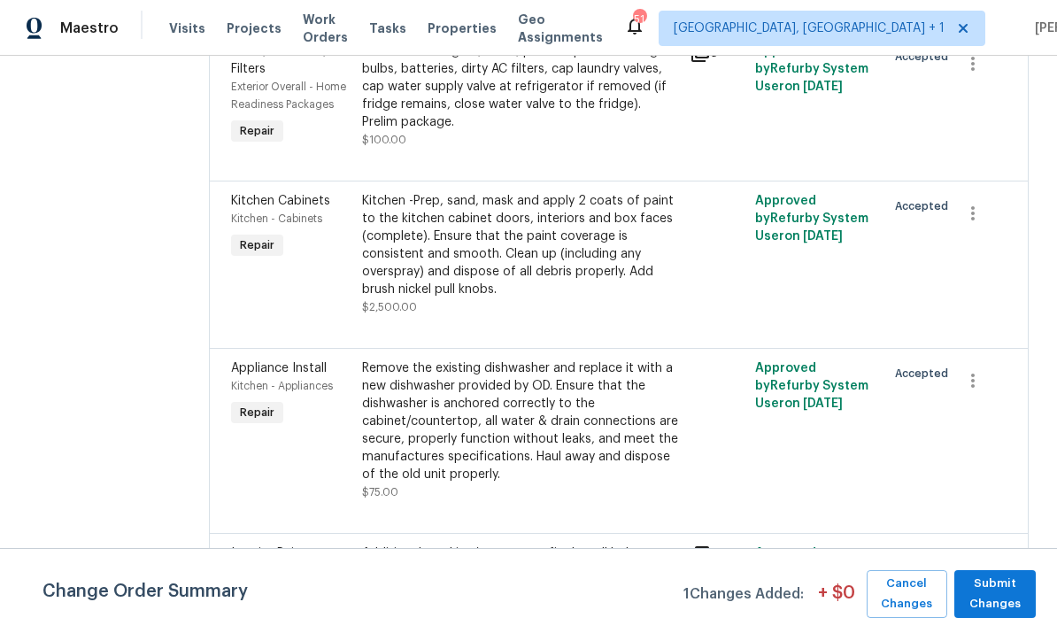
click at [536, 258] on div "Kitchen -Prep, sand, mask and apply 2 coats of paint to the kitchen cabinet doo…" at bounding box center [520, 245] width 317 height 106
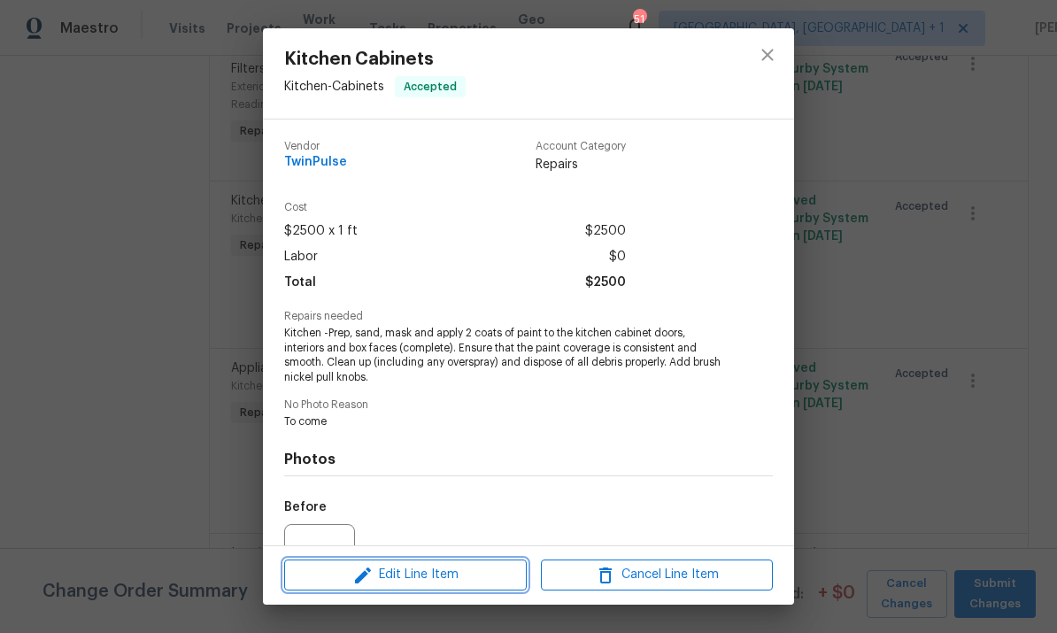
click at [456, 589] on button "Edit Line Item" at bounding box center [405, 574] width 243 height 31
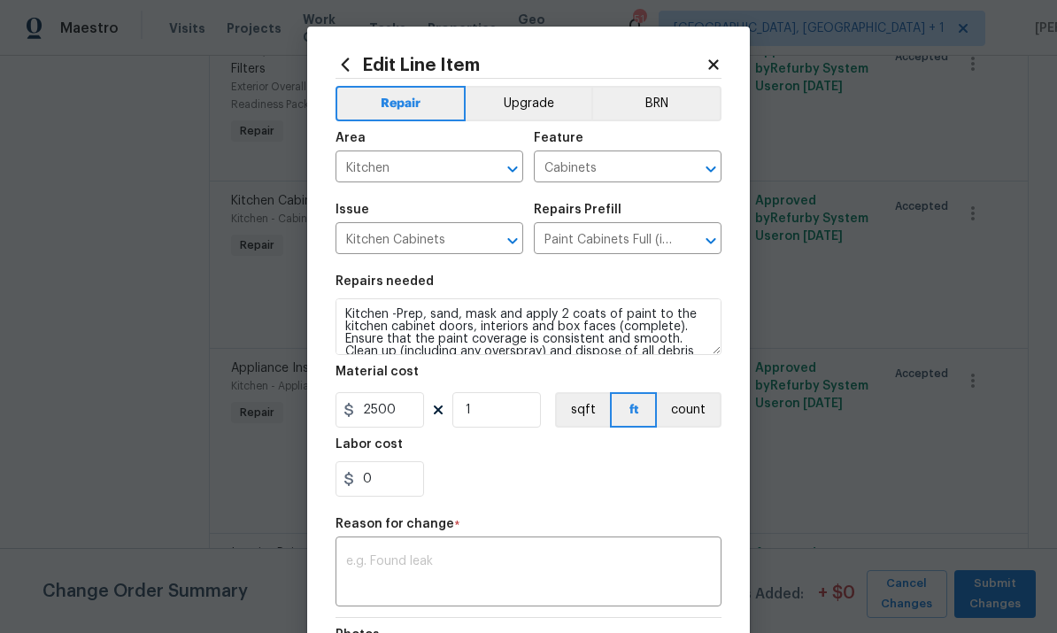
click at [443, 565] on textarea at bounding box center [528, 573] width 365 height 37
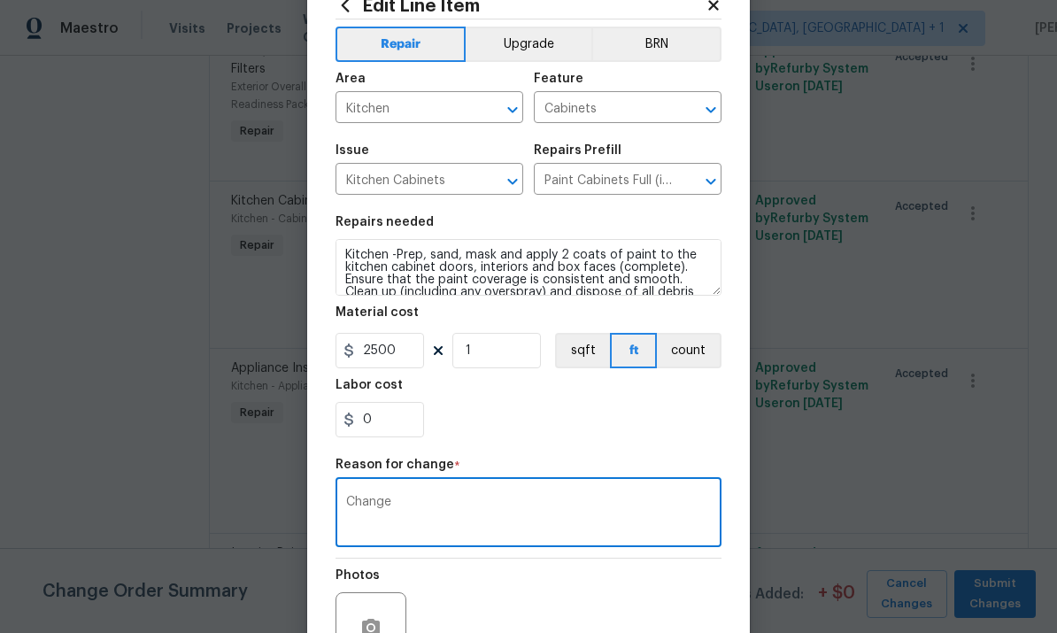
scroll to position [68, 0]
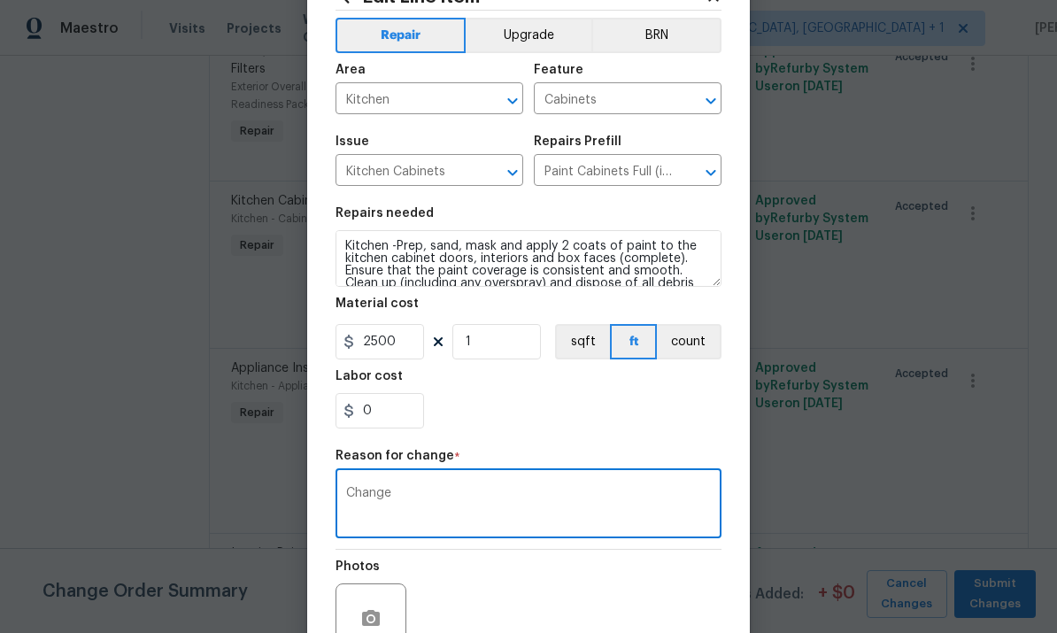
type textarea "Change"
click at [521, 37] on button "Upgrade" at bounding box center [529, 35] width 127 height 35
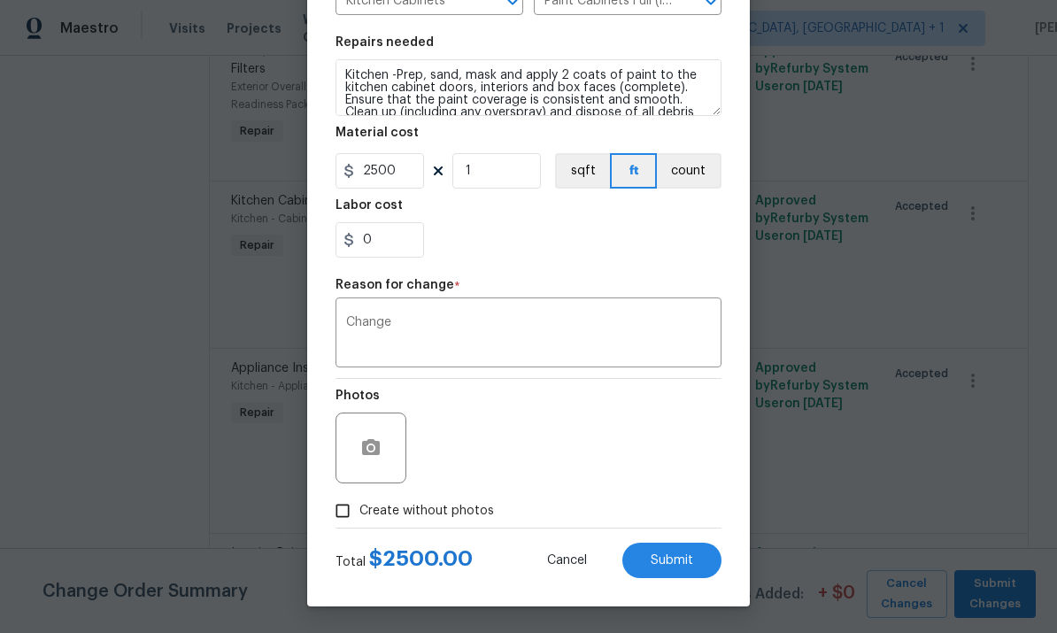
scroll to position [243, 0]
click at [668, 559] on span "Submit" at bounding box center [672, 560] width 42 height 13
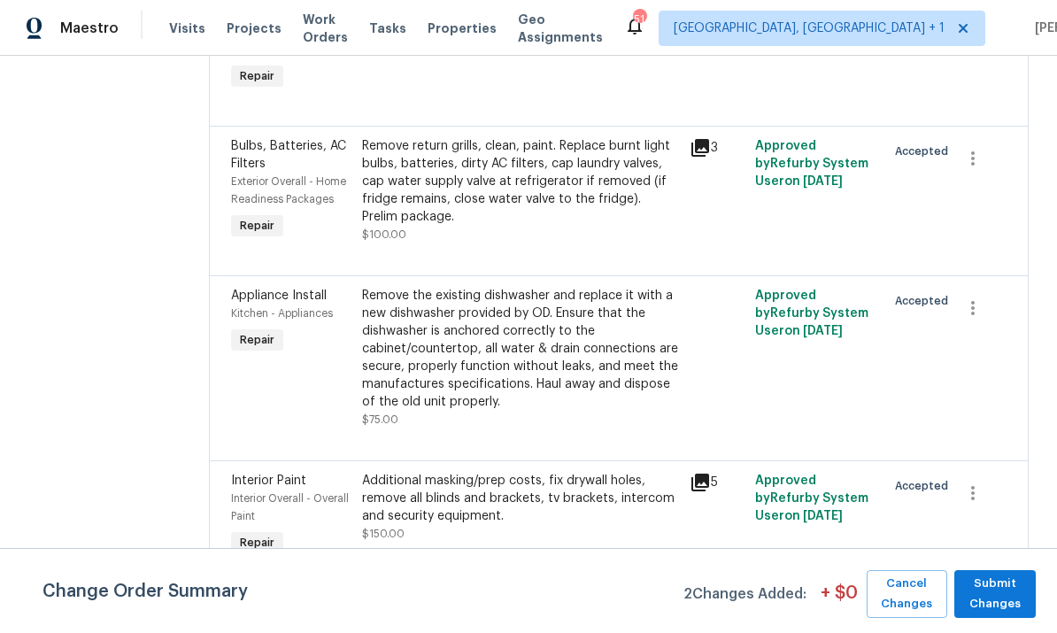
scroll to position [1122, 0]
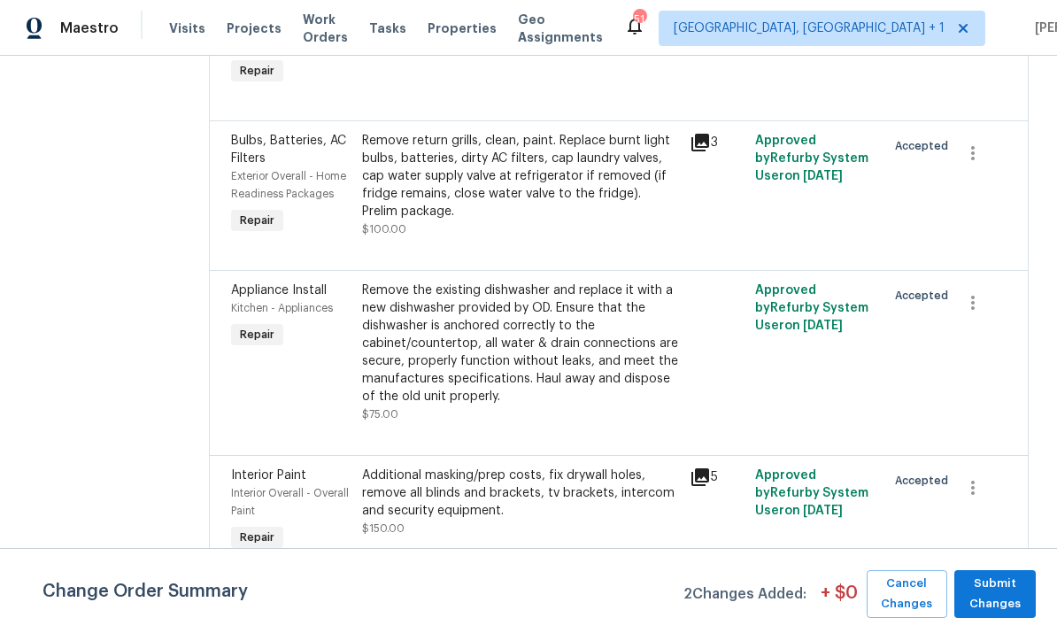
click at [592, 350] on div "Remove the existing dishwasher and replace it with a new dishwasher provided by…" at bounding box center [520, 343] width 317 height 124
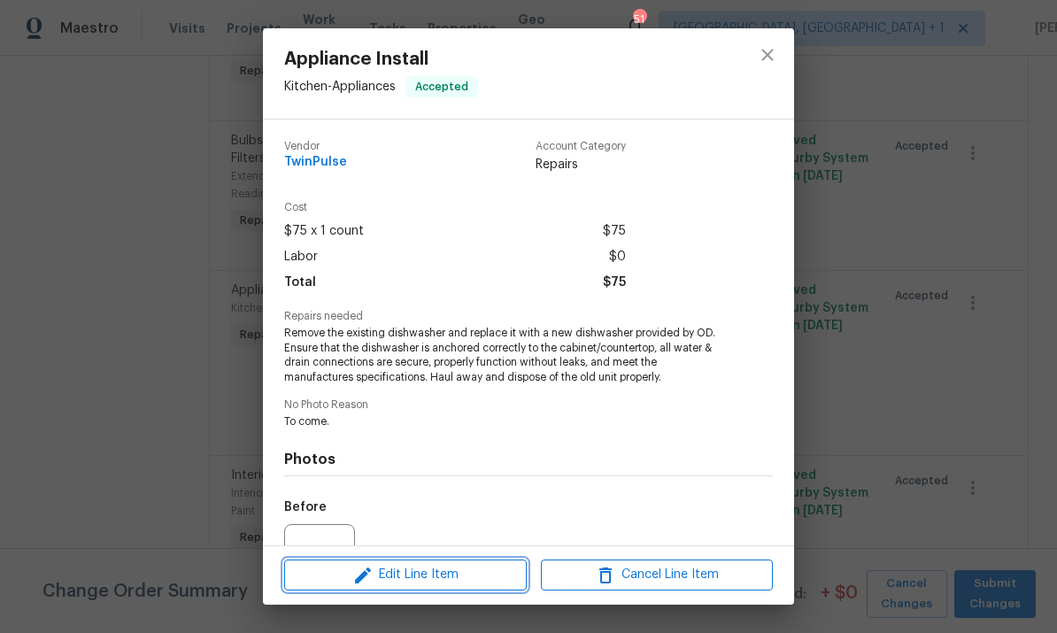
click at [487, 574] on span "Edit Line Item" at bounding box center [405, 575] width 232 height 22
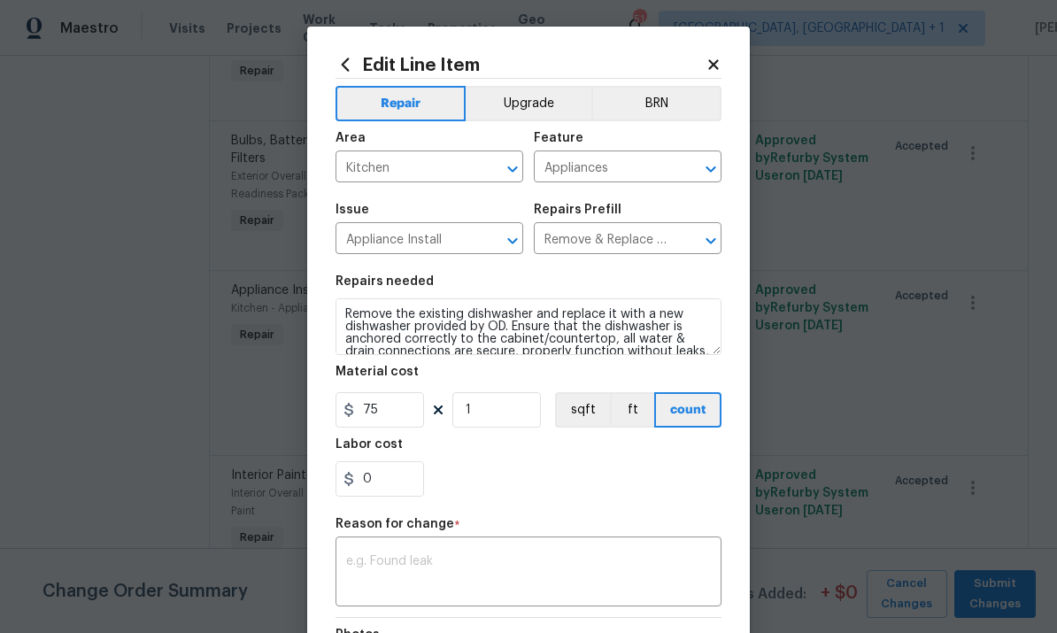
click at [523, 101] on button "Upgrade" at bounding box center [529, 103] width 127 height 35
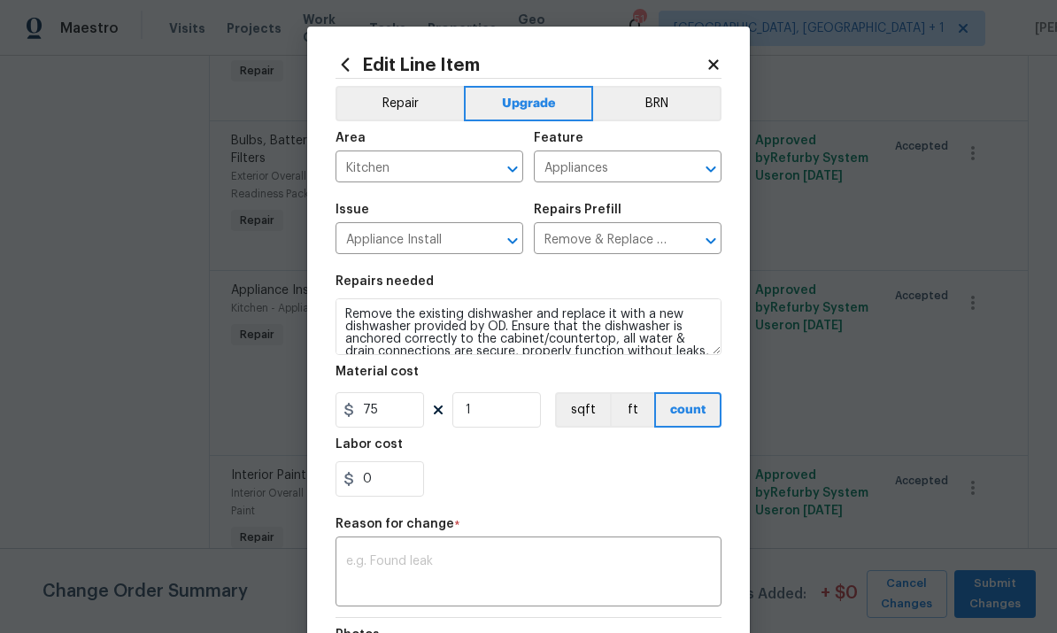
click at [397, 563] on textarea at bounding box center [528, 573] width 365 height 37
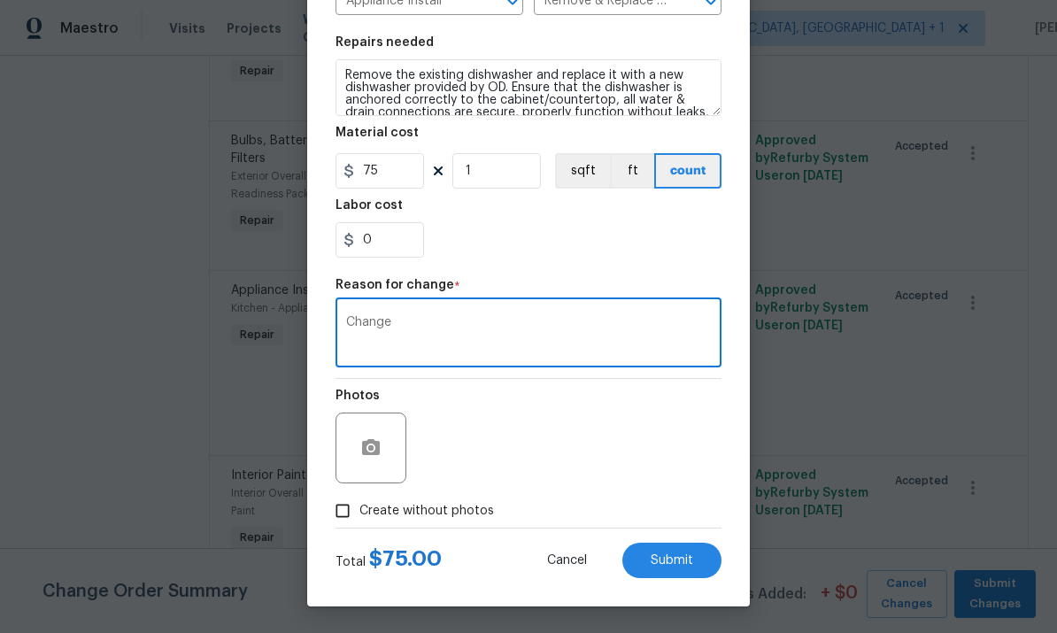
scroll to position [243, 0]
type textarea "Change"
click at [358, 512] on input "Create without photos" at bounding box center [343, 511] width 34 height 34
checkbox input "true"
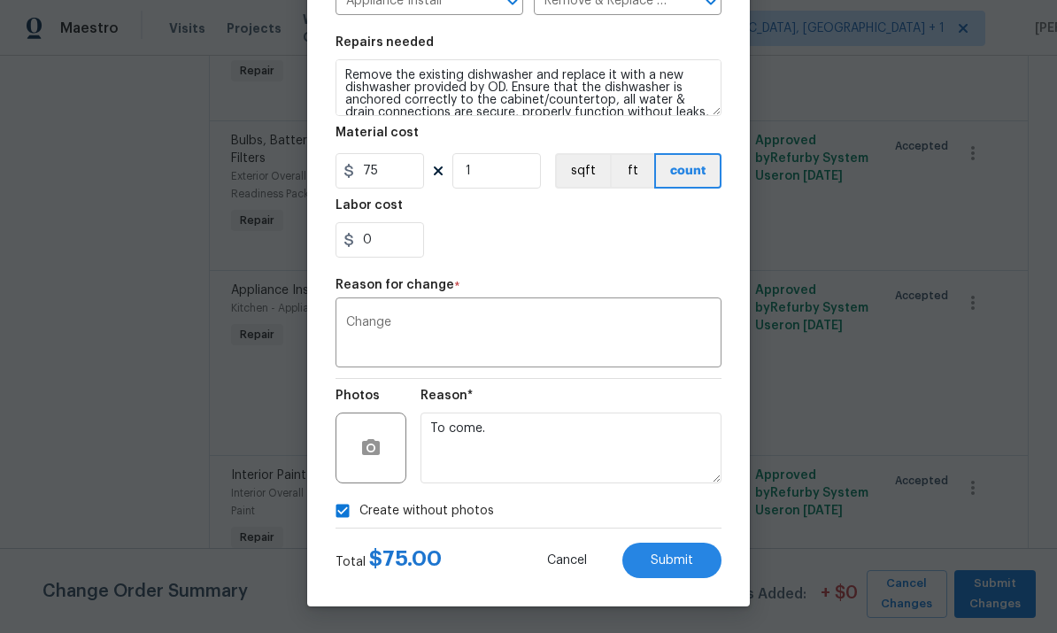
click at [665, 557] on span "Submit" at bounding box center [672, 560] width 42 height 13
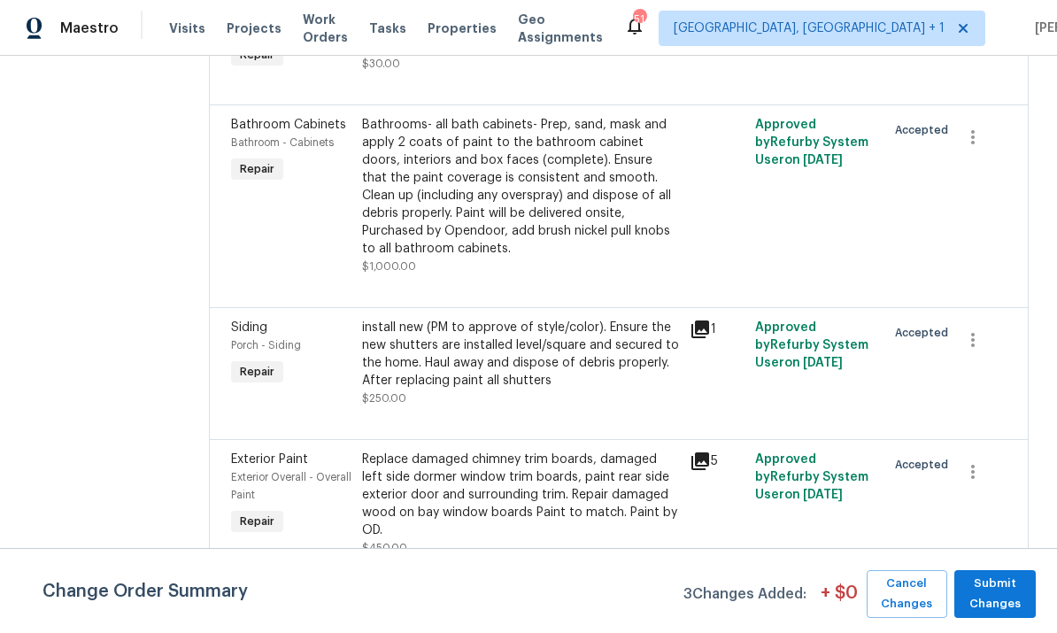
scroll to position [2282, 0]
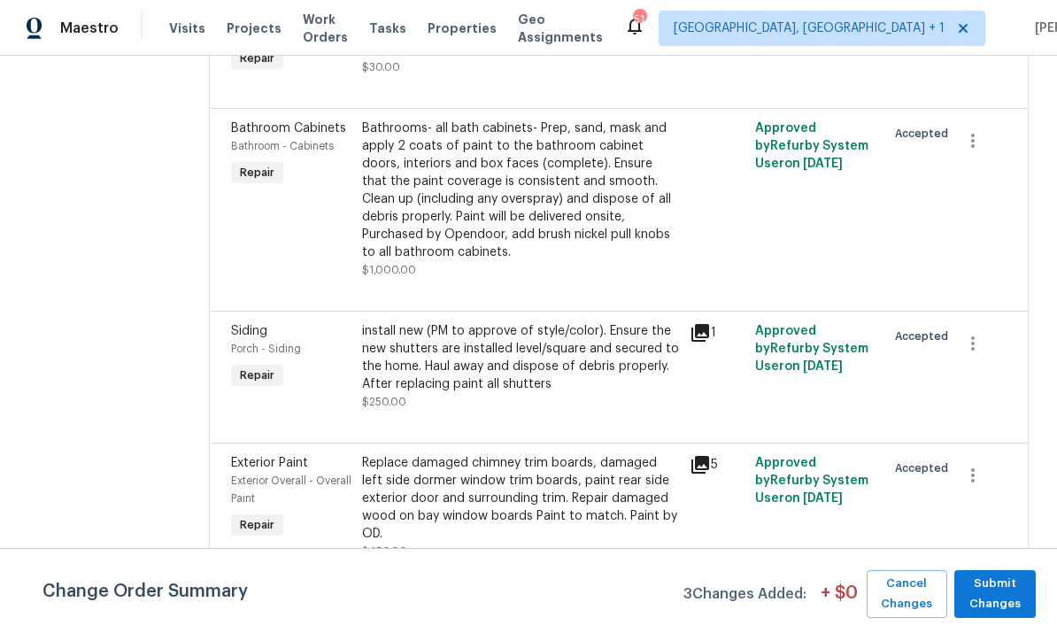
click at [551, 204] on div "Bathrooms- all bath cabinets- Prep, sand, mask and apply 2 coats of paint to th…" at bounding box center [520, 191] width 317 height 142
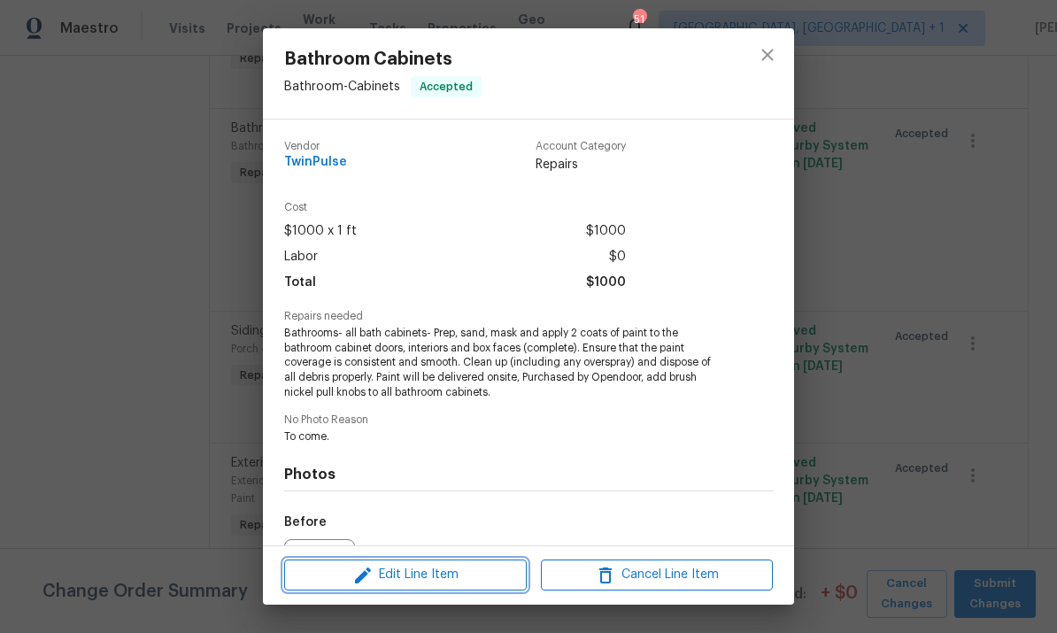
click at [450, 578] on span "Edit Line Item" at bounding box center [405, 575] width 232 height 22
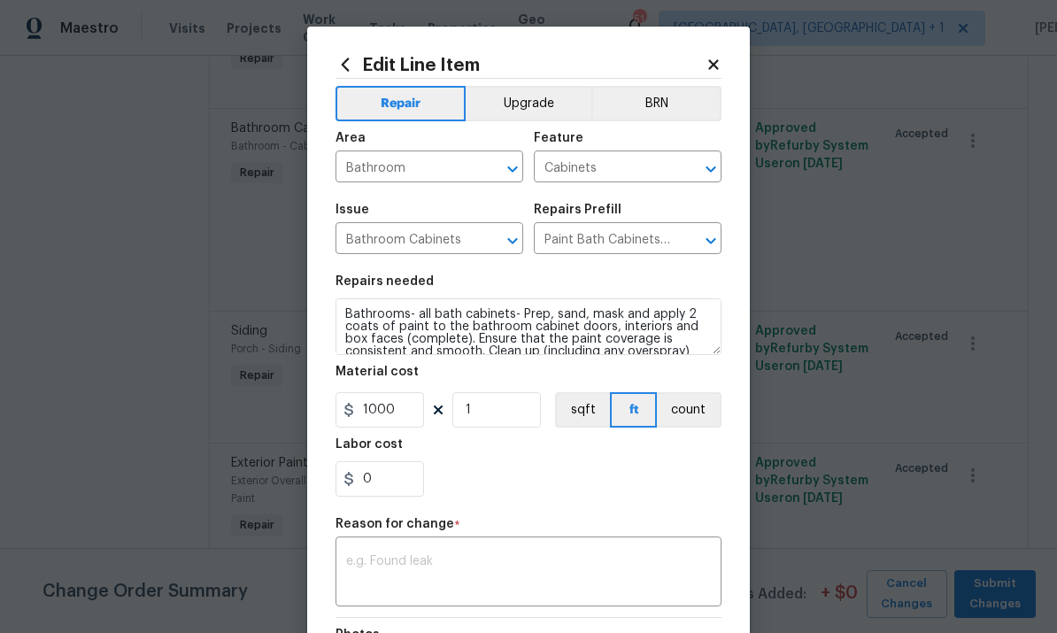
click at [537, 105] on button "Upgrade" at bounding box center [529, 103] width 127 height 35
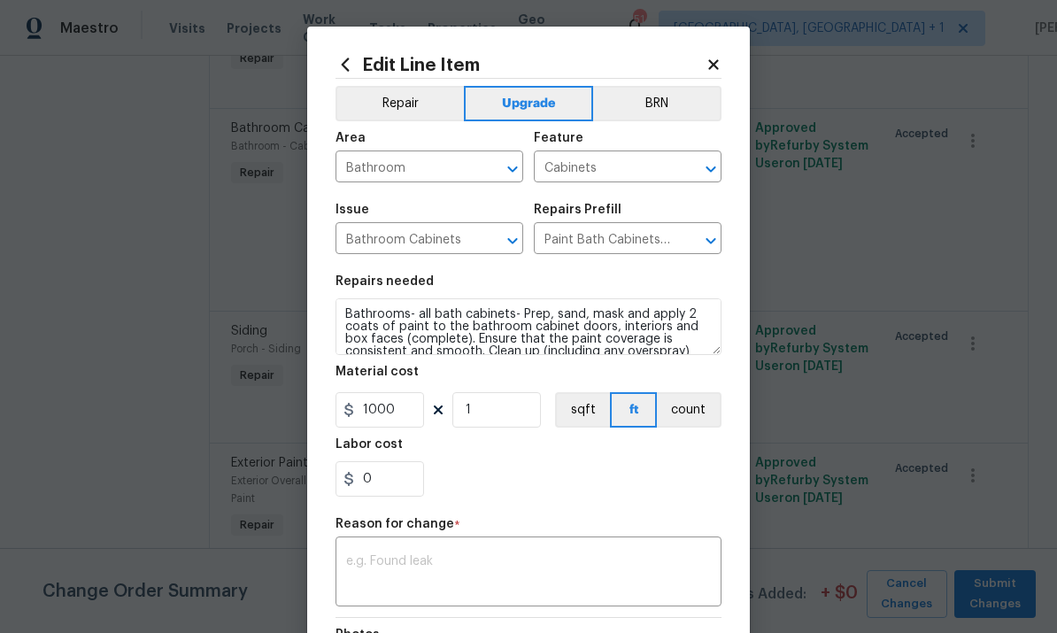
click at [435, 553] on div "x ​" at bounding box center [528, 574] width 386 height 66
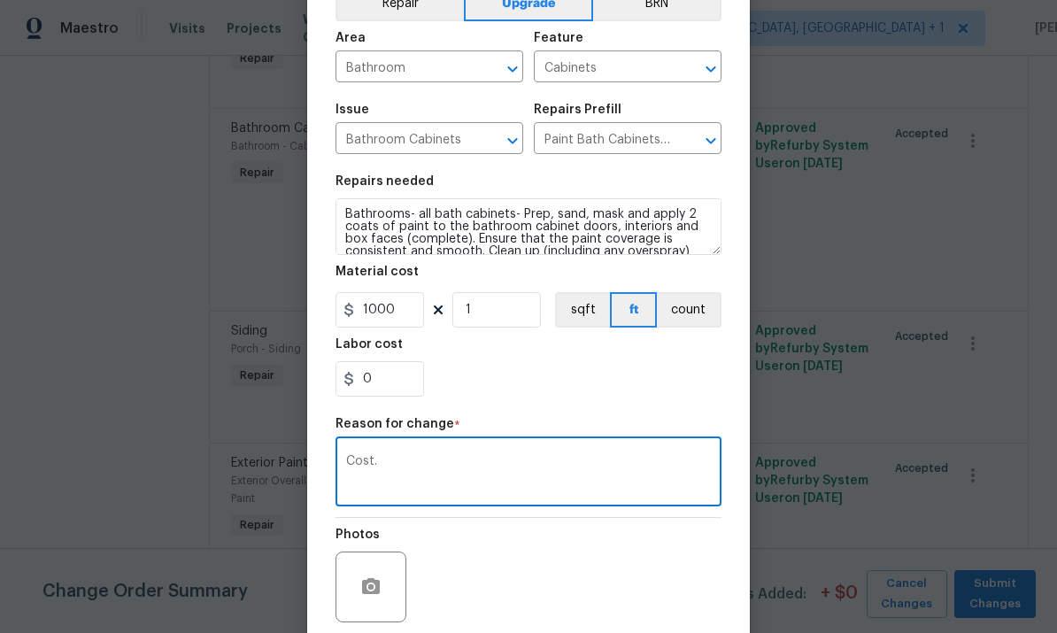
scroll to position [106, 0]
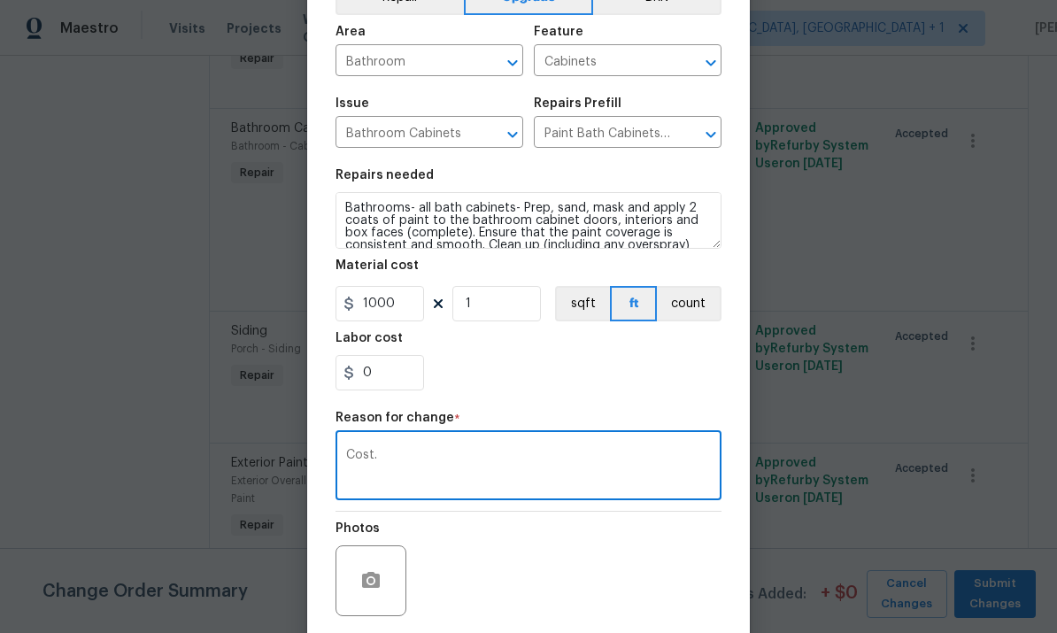
click at [421, 465] on textarea "Cost." at bounding box center [528, 467] width 365 height 37
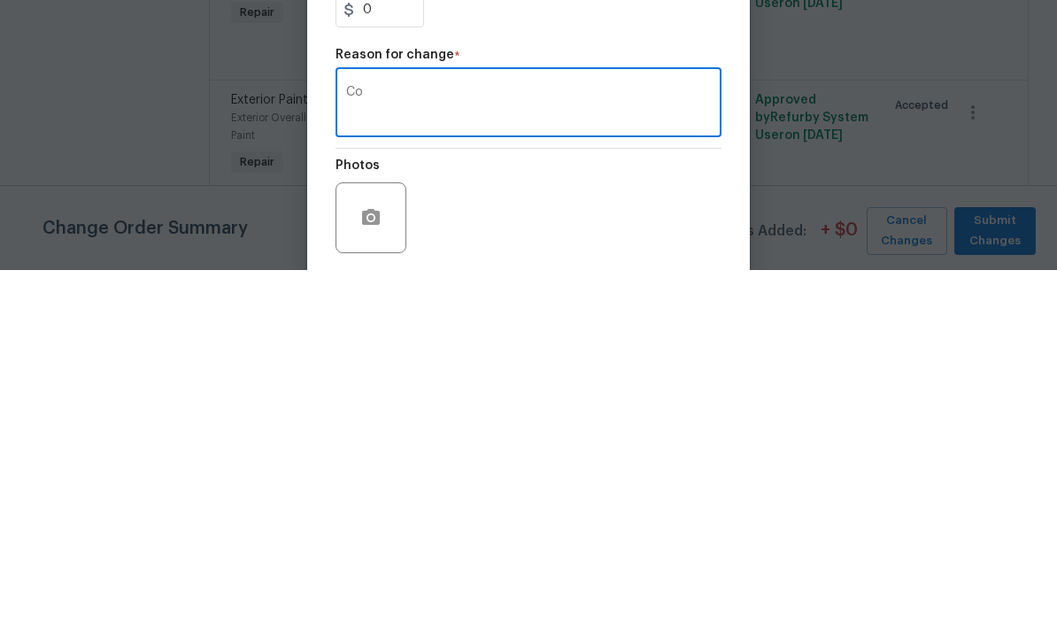
type textarea "C"
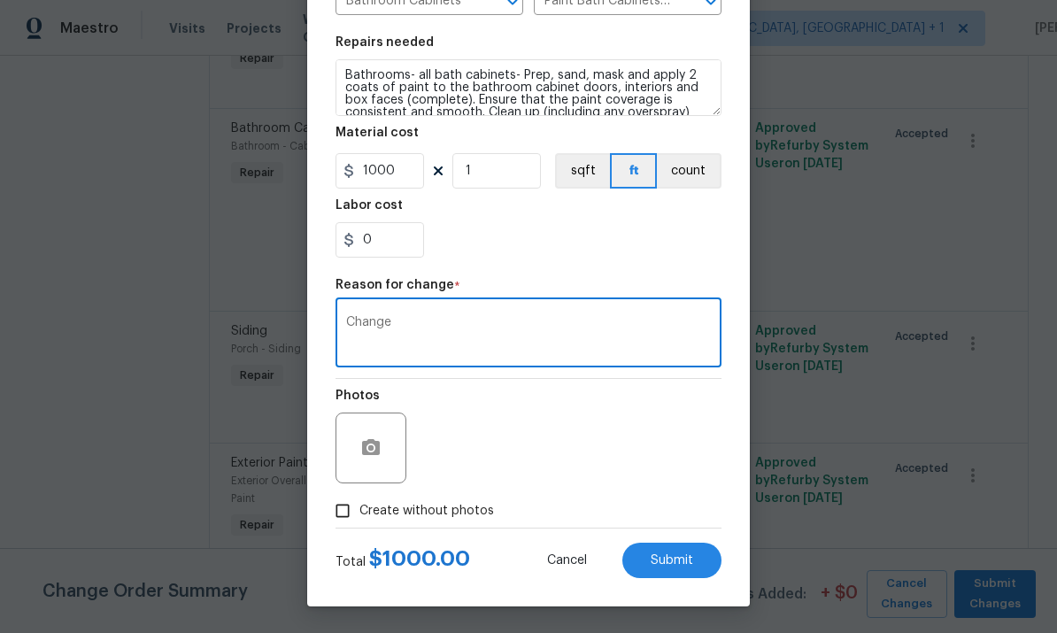
scroll to position [243, 0]
type textarea "Change"
click at [342, 515] on input "Create without photos" at bounding box center [343, 511] width 34 height 34
checkbox input "true"
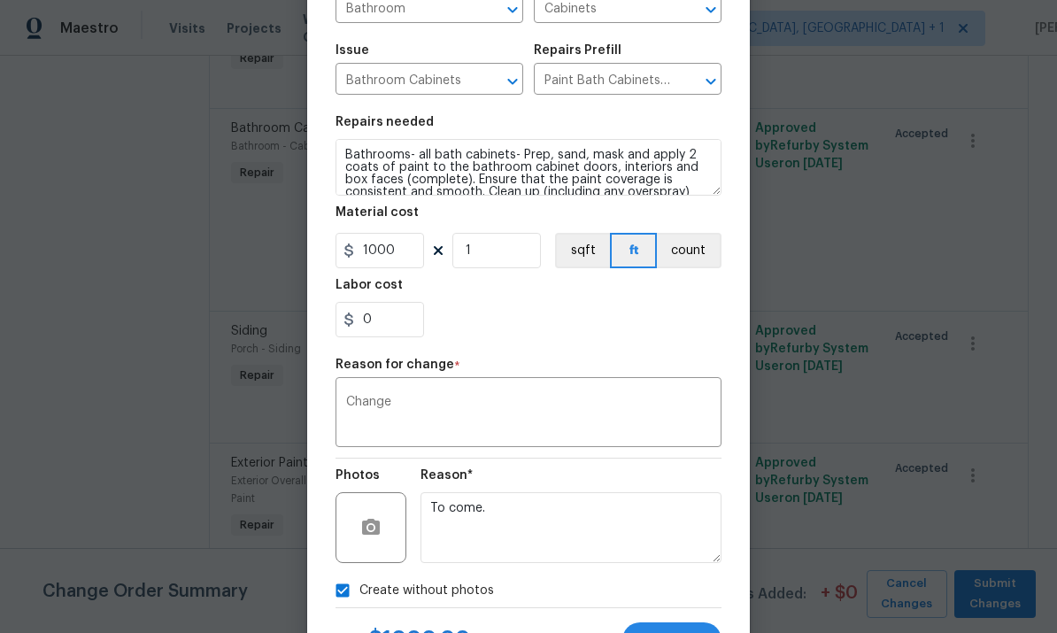
scroll to position [196, 0]
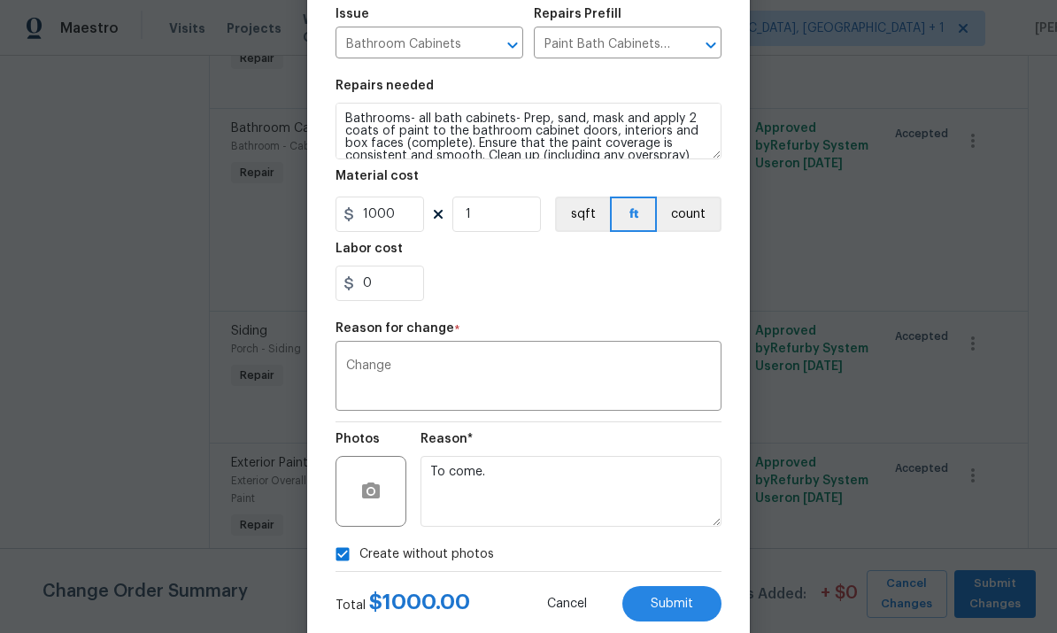
click at [683, 611] on span "Submit" at bounding box center [672, 604] width 42 height 13
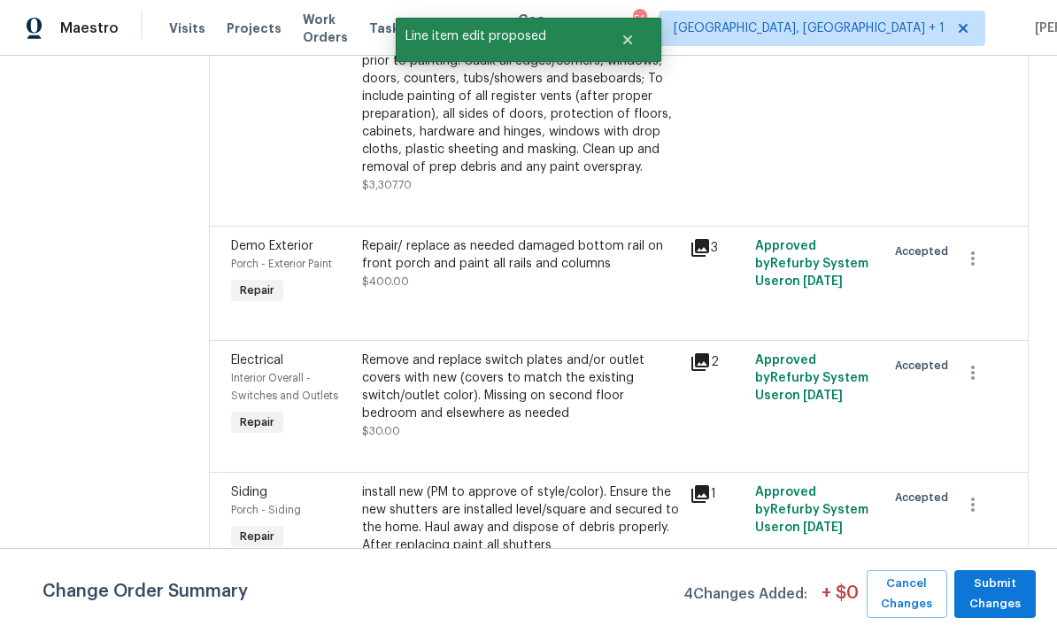
scroll to position [0, 0]
click at [1006, 605] on span "Submit Changes" at bounding box center [995, 594] width 64 height 41
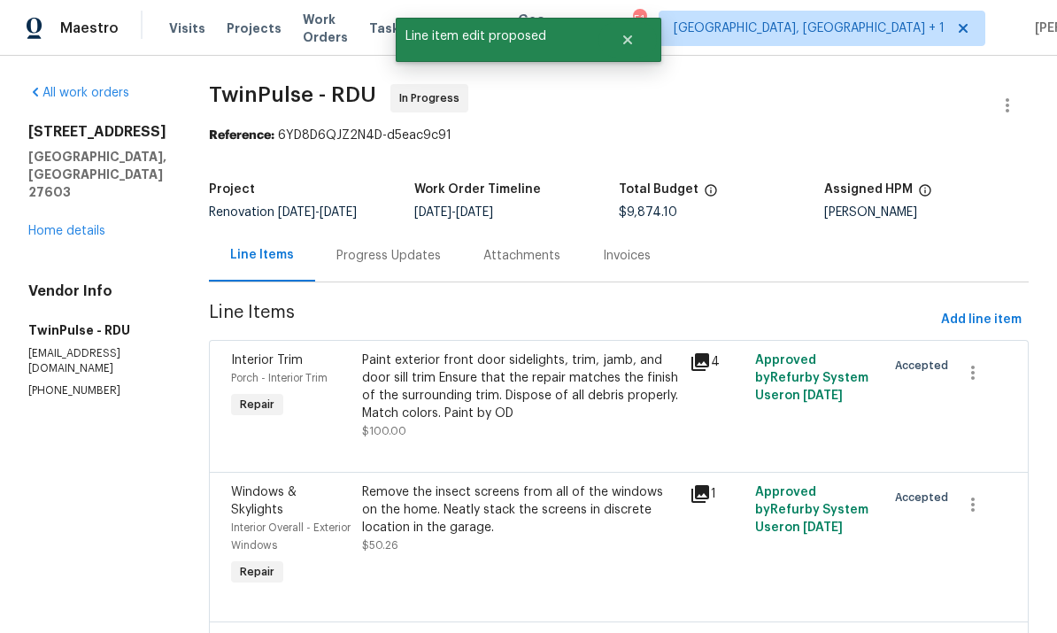
click at [75, 225] on link "Home details" at bounding box center [66, 231] width 77 height 12
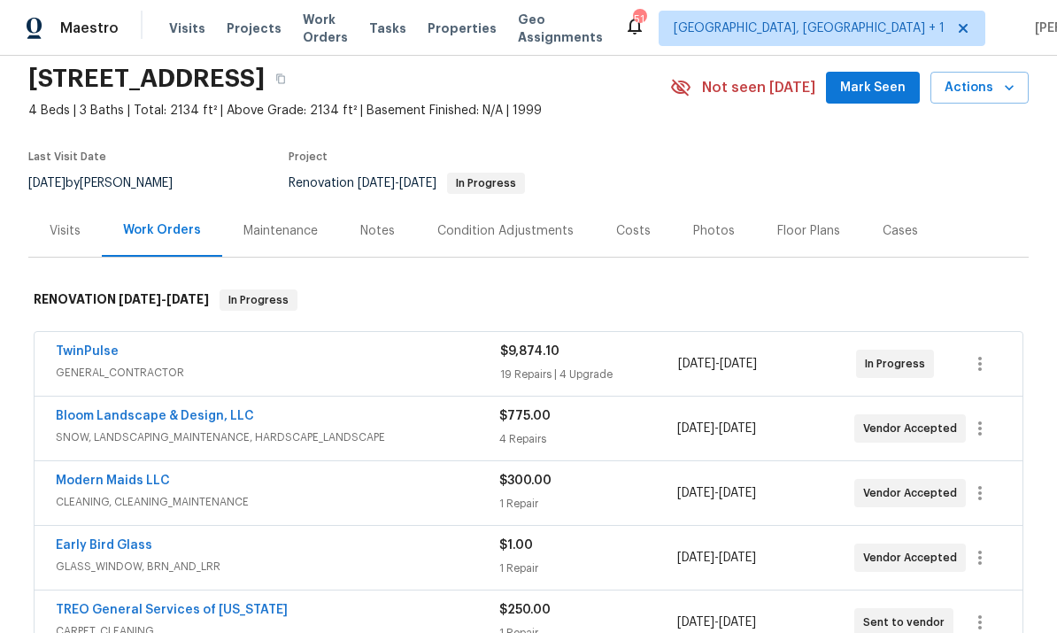
scroll to position [90, 0]
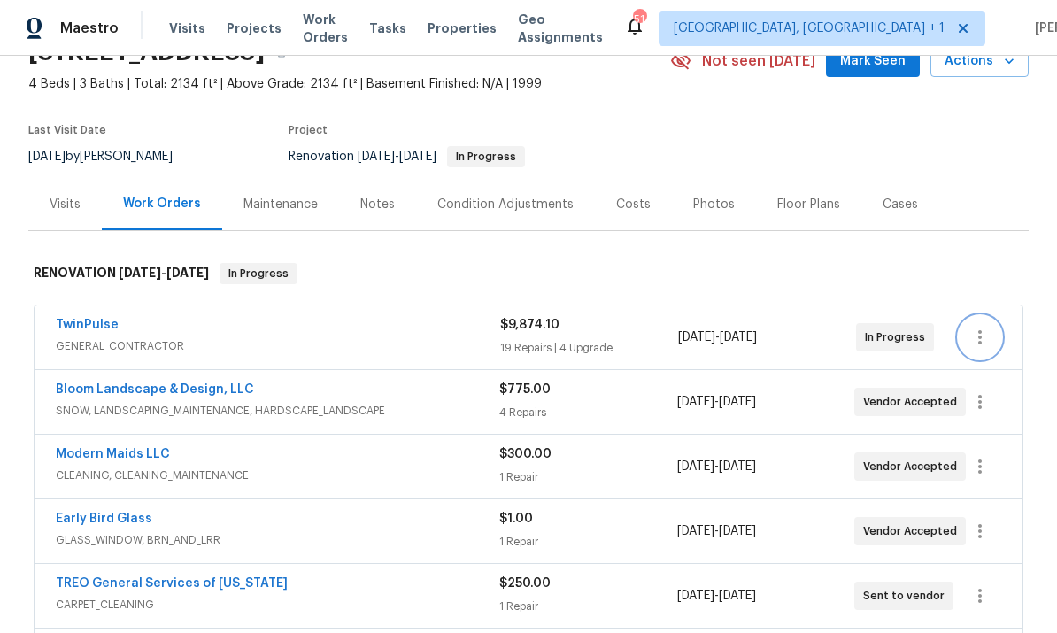
click at [979, 327] on icon "button" at bounding box center [979, 337] width 21 height 21
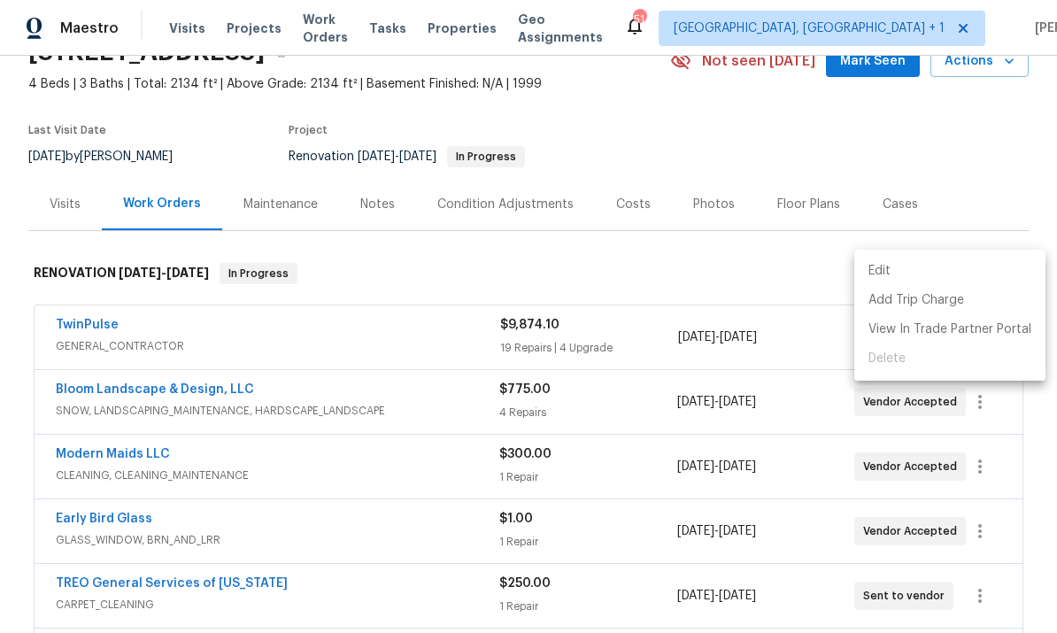
click at [886, 274] on li "Edit" at bounding box center [949, 271] width 191 height 29
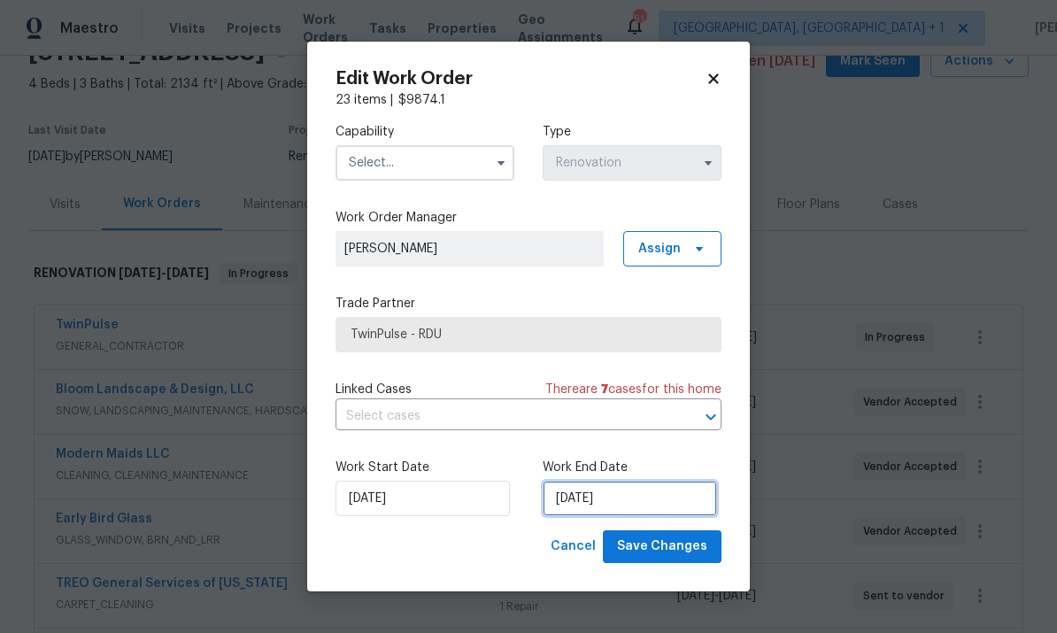
click at [642, 506] on input "9/25/2025" at bounding box center [630, 498] width 174 height 35
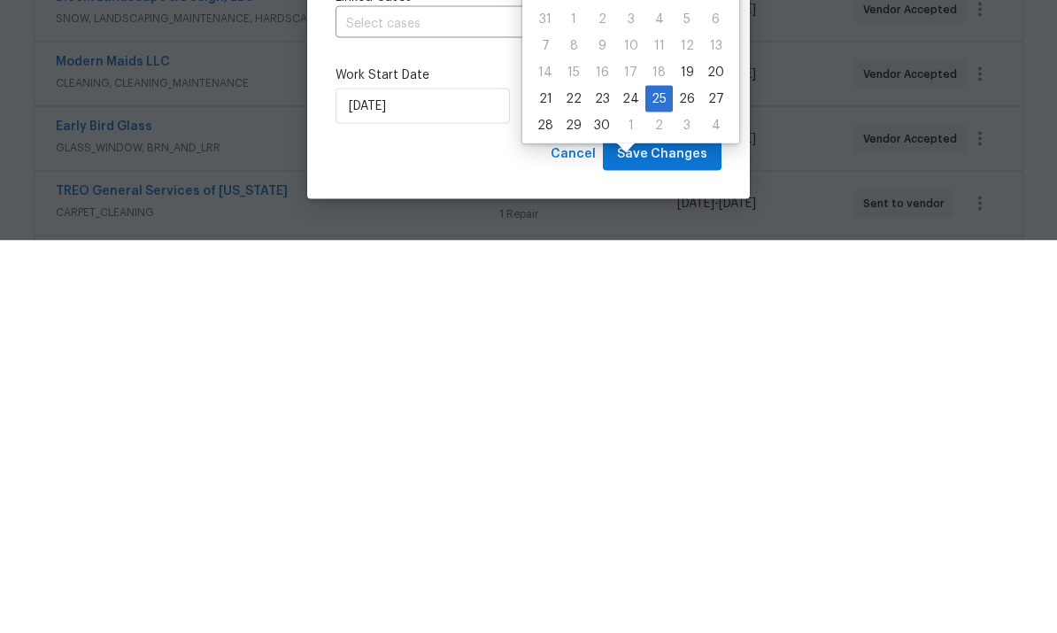
click at [1021, 164] on body "Maestro Visits Projects Work Orders Tasks Properties Geo Assignments 51 Albuque…" at bounding box center [528, 316] width 1057 height 633
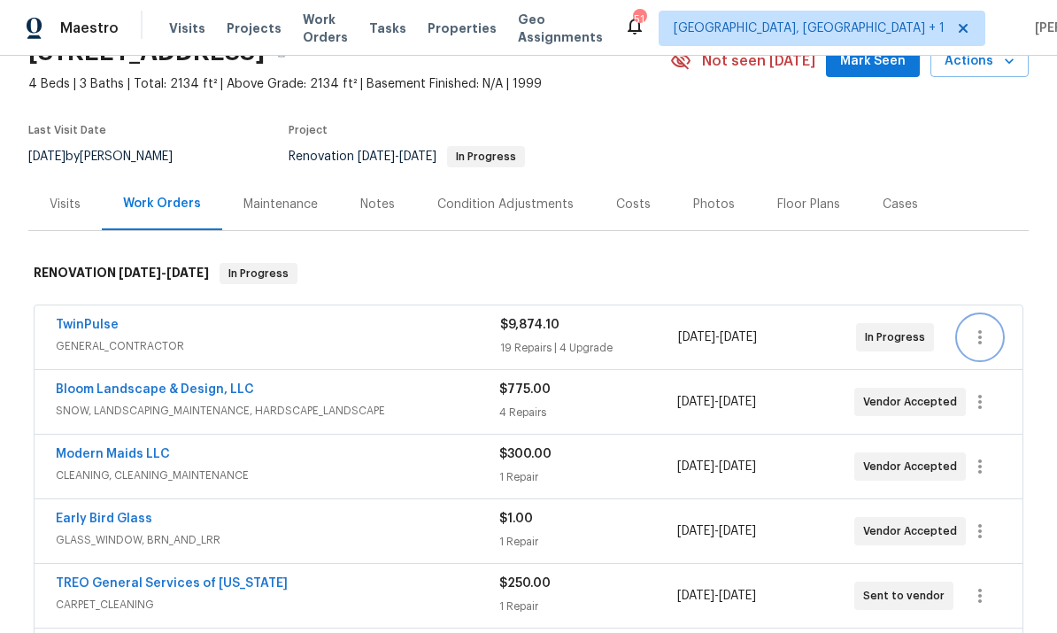
click at [989, 316] on button "button" at bounding box center [980, 337] width 42 height 42
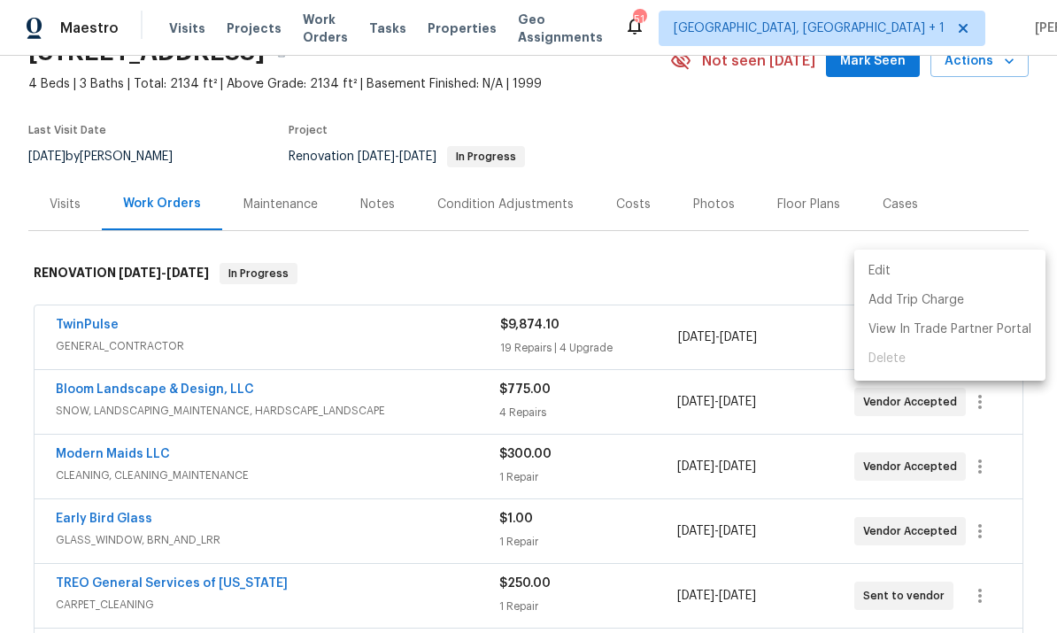
click at [891, 261] on li "Edit" at bounding box center [949, 271] width 191 height 29
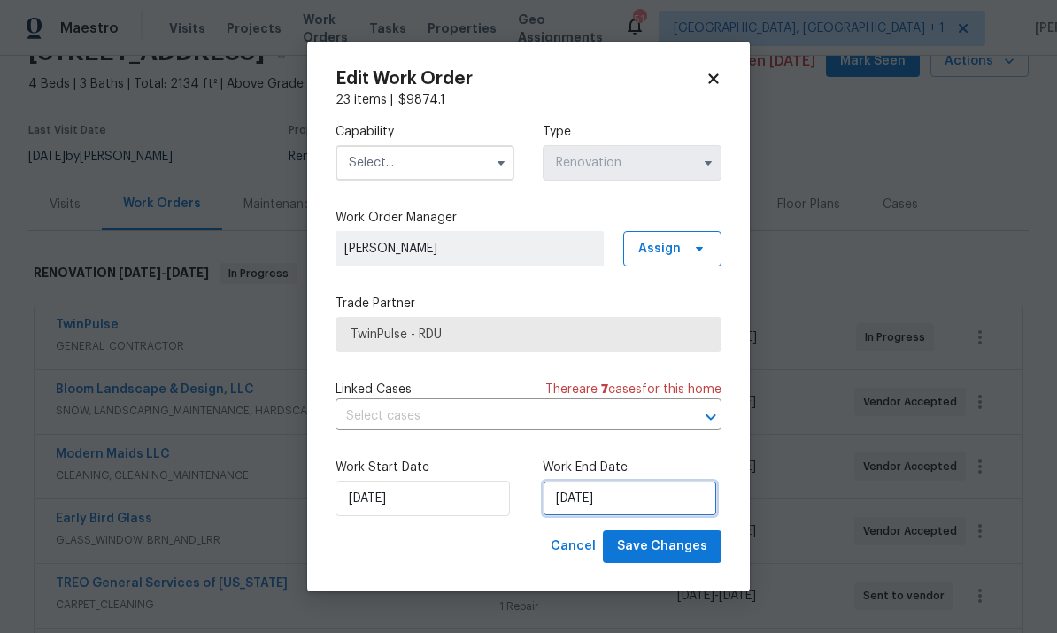
click at [669, 507] on input "9/25/2025" at bounding box center [630, 498] width 174 height 35
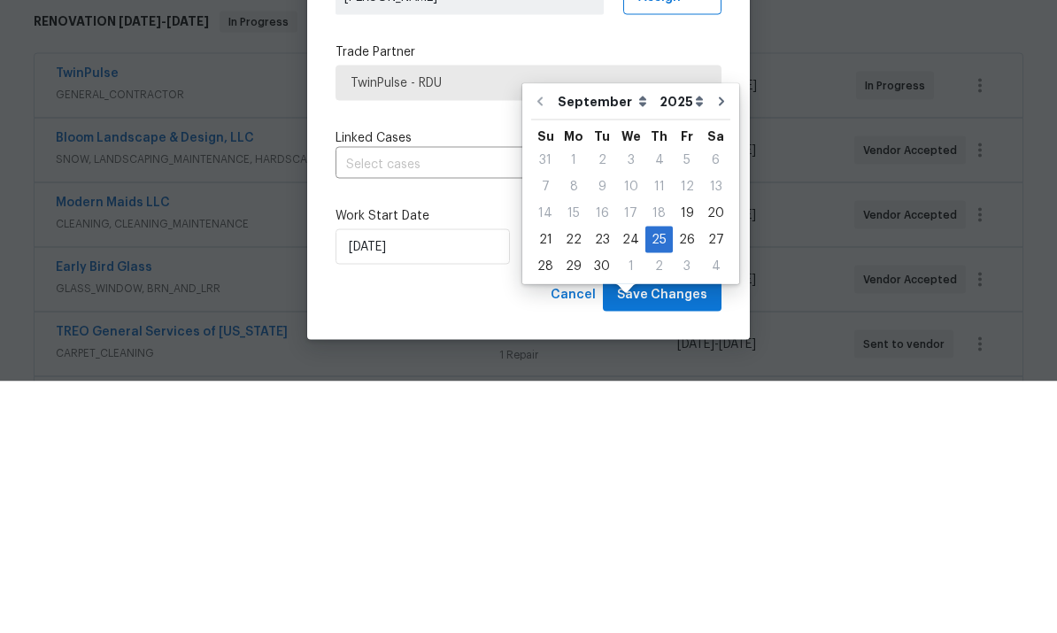
click at [962, 166] on body "Maestro Visits Projects Work Orders Tasks Properties Geo Assignments 51 Albuque…" at bounding box center [528, 316] width 1057 height 633
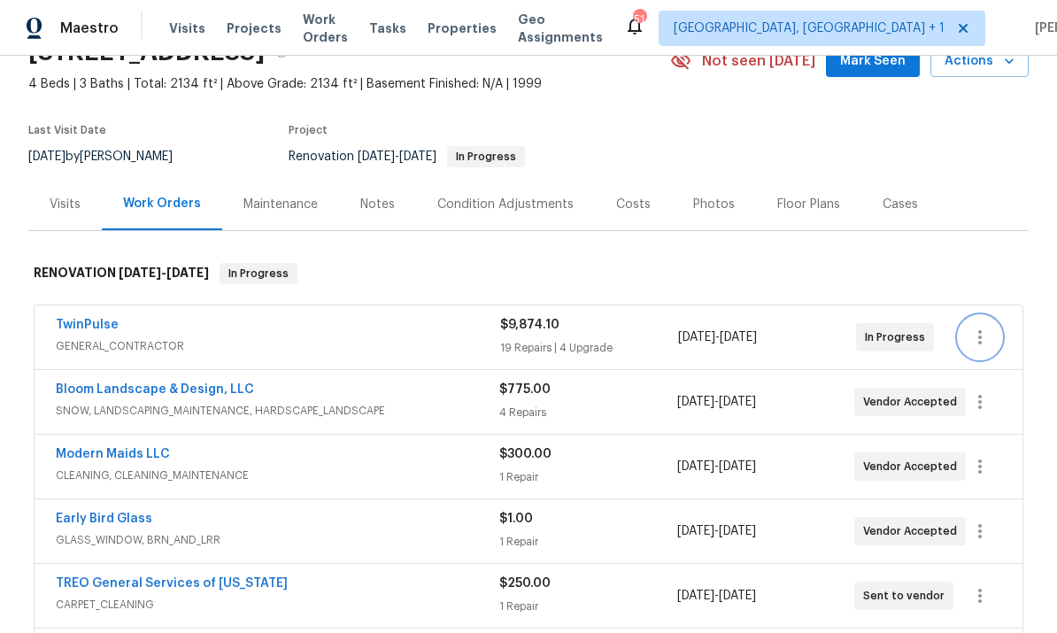
click at [982, 327] on icon "button" at bounding box center [979, 337] width 21 height 21
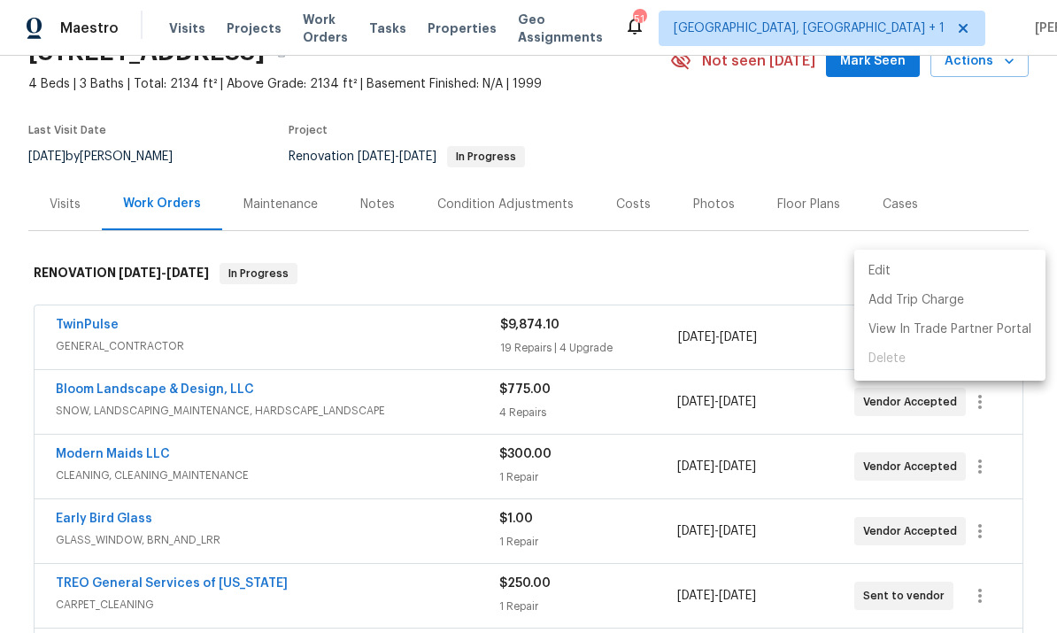
click at [886, 260] on li "Edit" at bounding box center [949, 271] width 191 height 29
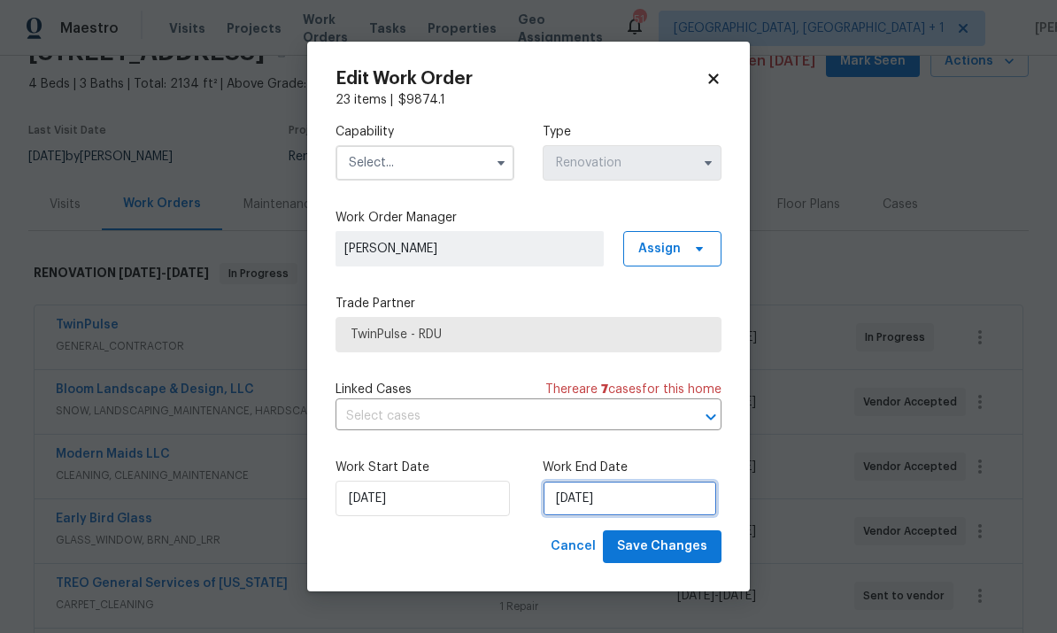
click at [654, 486] on input "9/25/2025" at bounding box center [630, 498] width 174 height 35
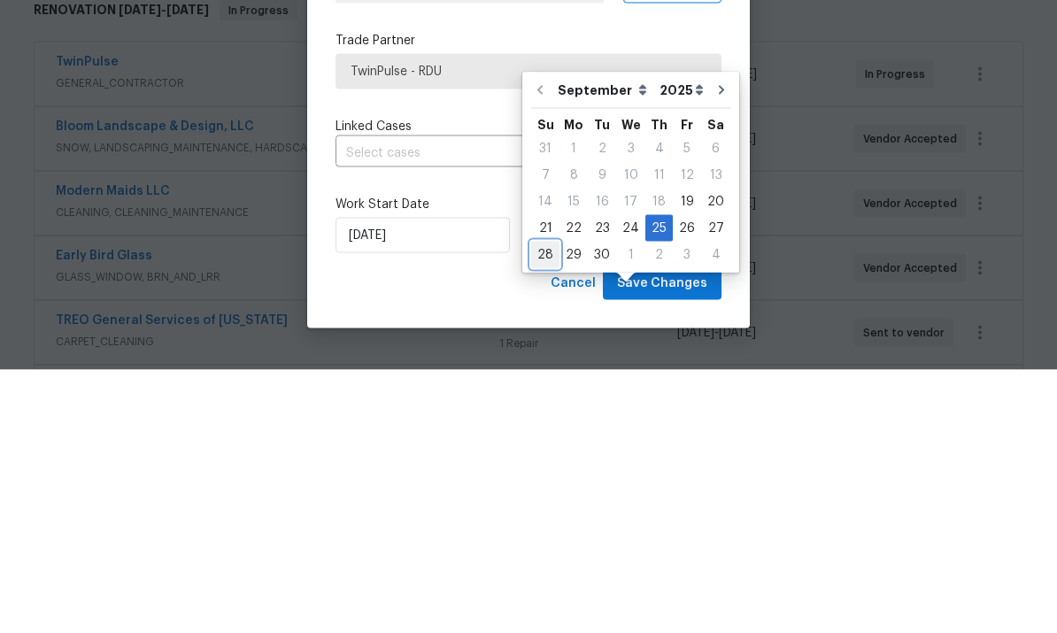
click at [544, 505] on div "28" at bounding box center [545, 517] width 28 height 25
type input "[DATE]"
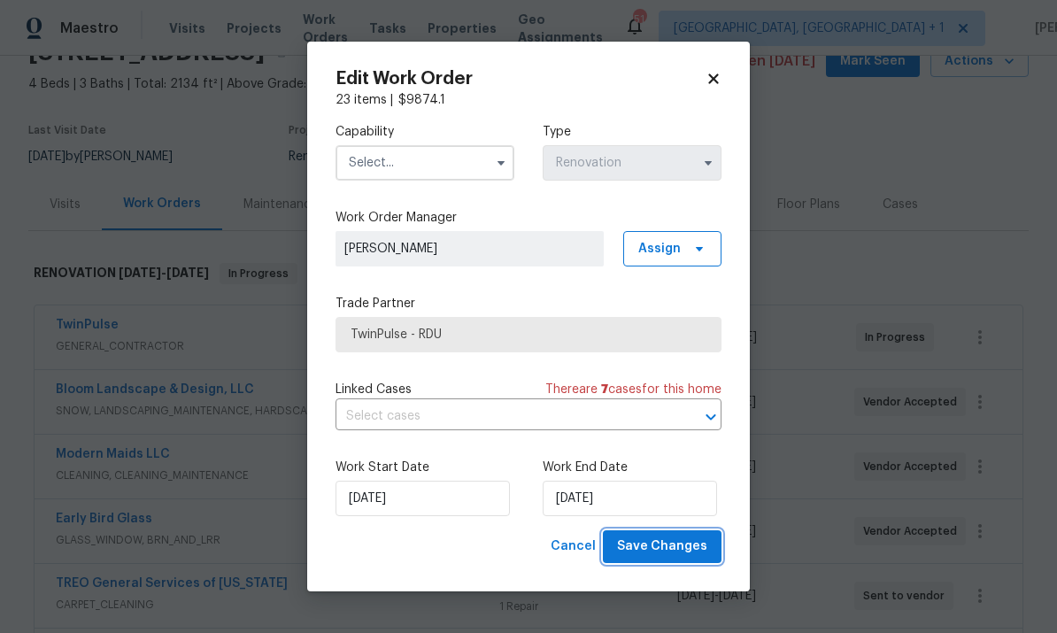
click at [663, 540] on span "Save Changes" at bounding box center [662, 547] width 90 height 22
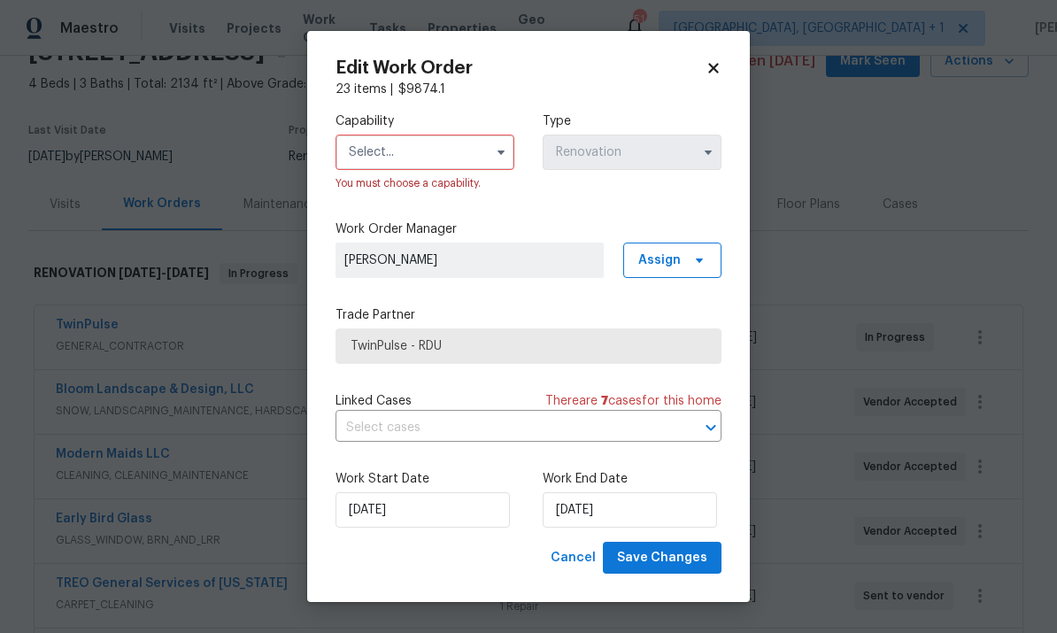
click at [495, 158] on icon "button" at bounding box center [501, 152] width 14 height 14
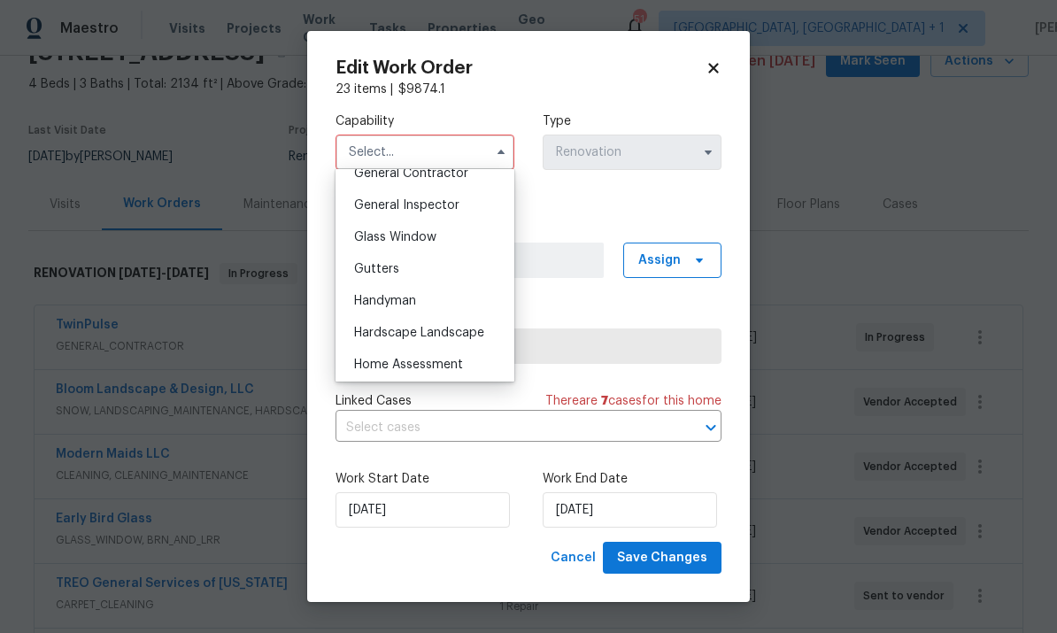
scroll to position [824, 0]
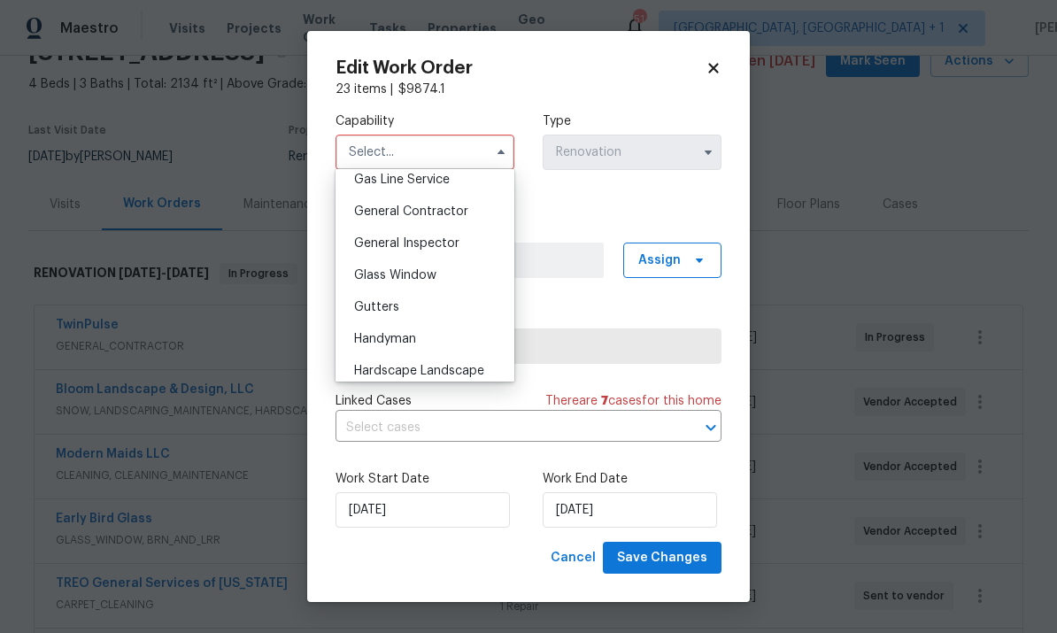
click at [444, 214] on span "General Contractor" at bounding box center [411, 211] width 114 height 12
type input "General Contractor"
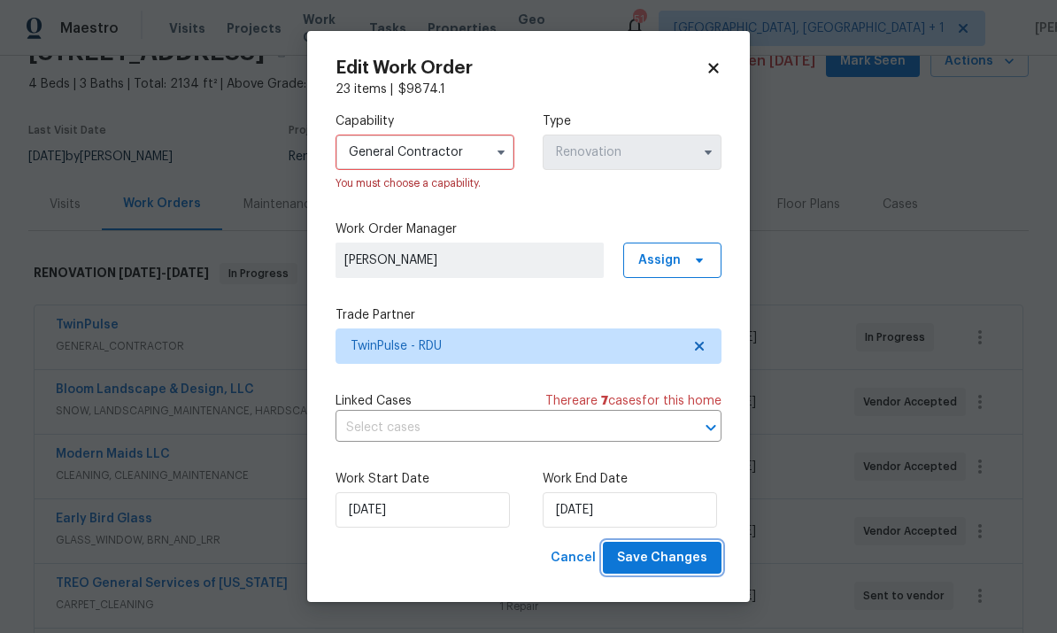
click at [669, 549] on span "Save Changes" at bounding box center [662, 558] width 90 height 22
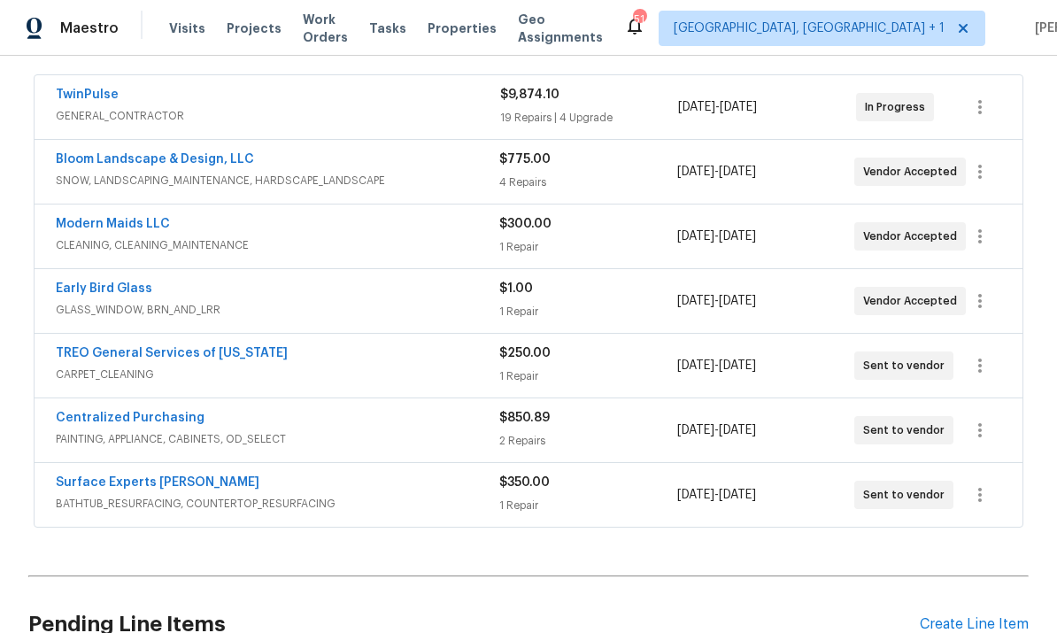
scroll to position [315, 0]
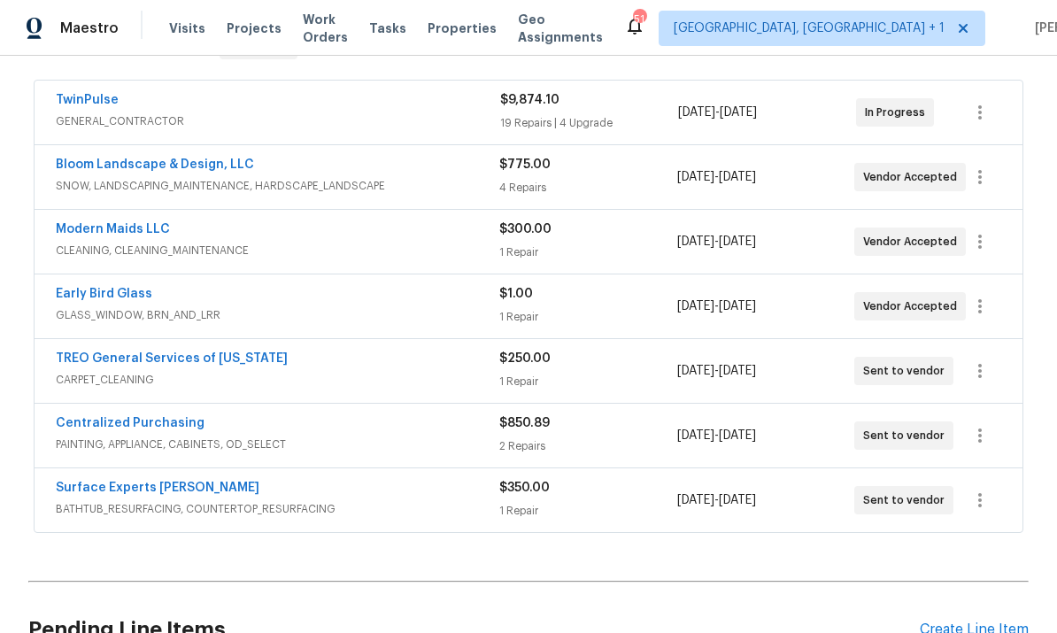
click at [133, 233] on link "Modern Maids LLC" at bounding box center [113, 229] width 114 height 12
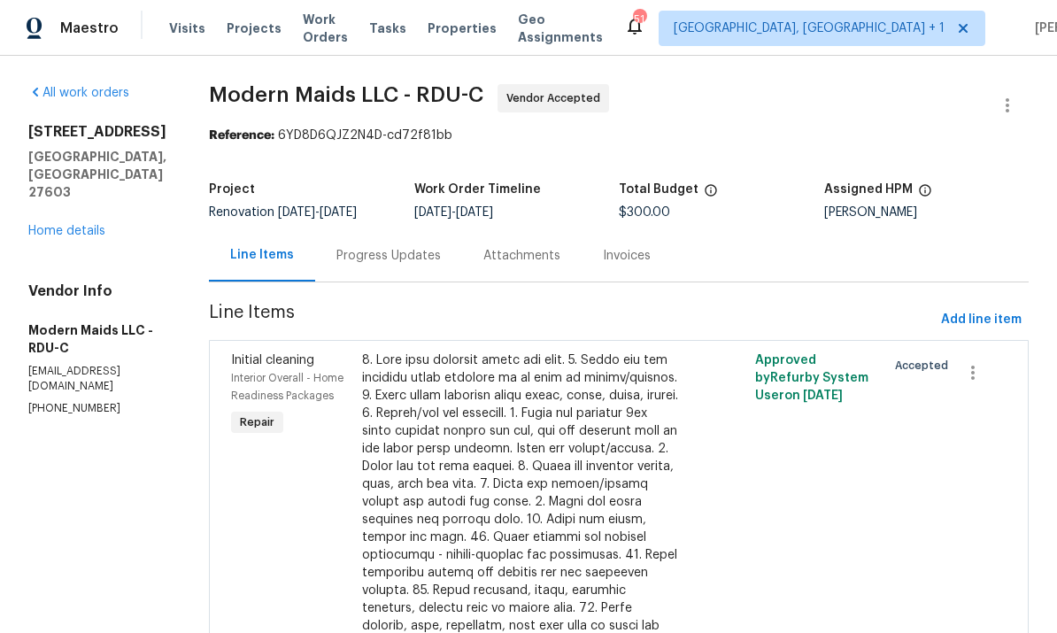
click at [390, 264] on div "Progress Updates" at bounding box center [388, 256] width 104 height 18
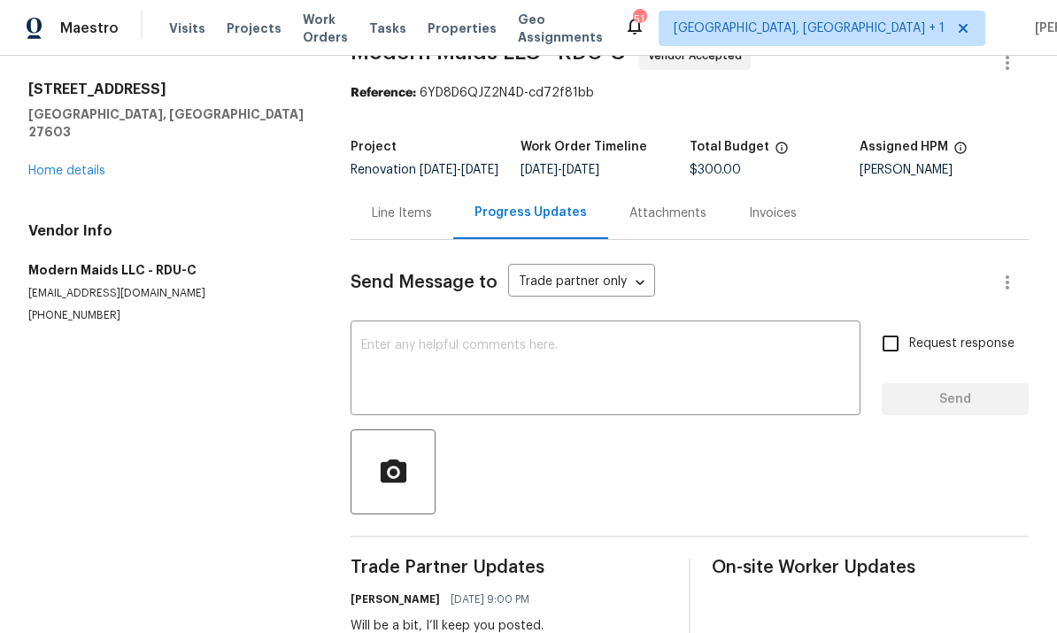
scroll to position [41, 0]
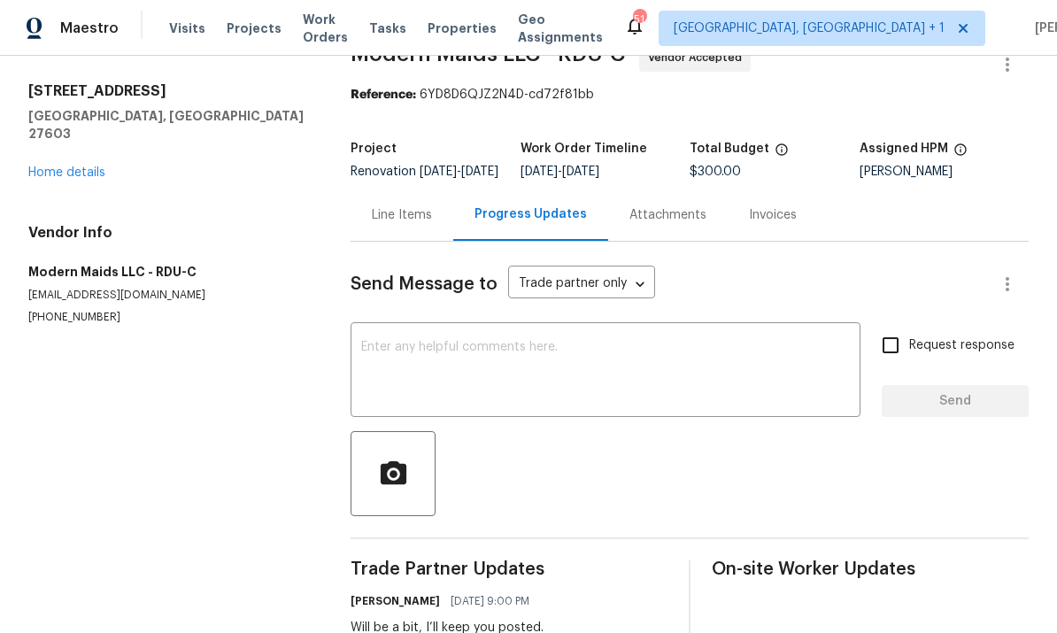
click at [418, 361] on textarea at bounding box center [605, 372] width 489 height 62
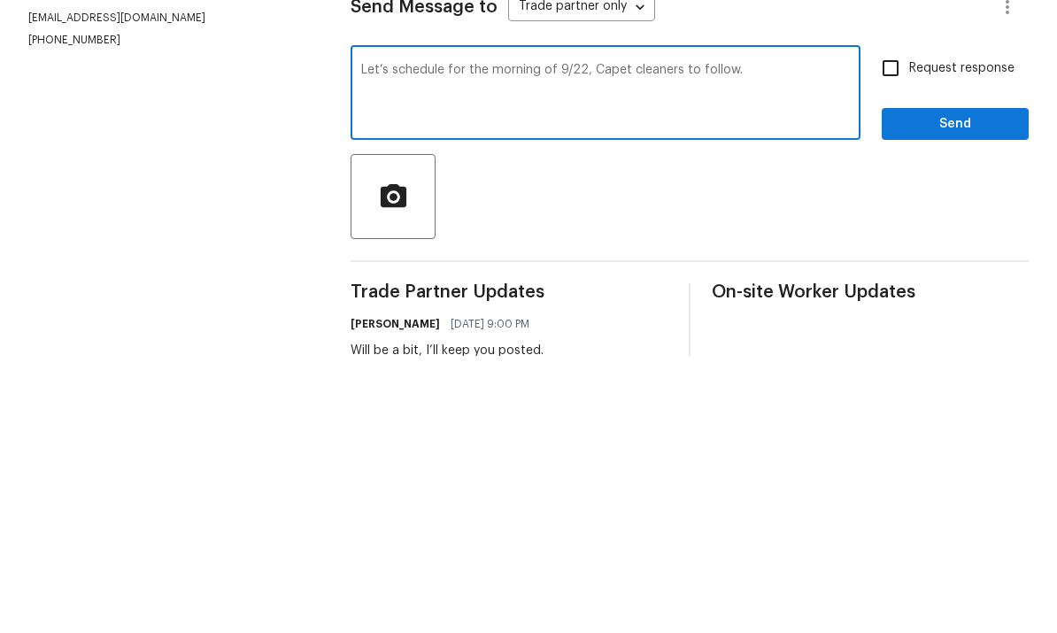
scroll to position [66, 0]
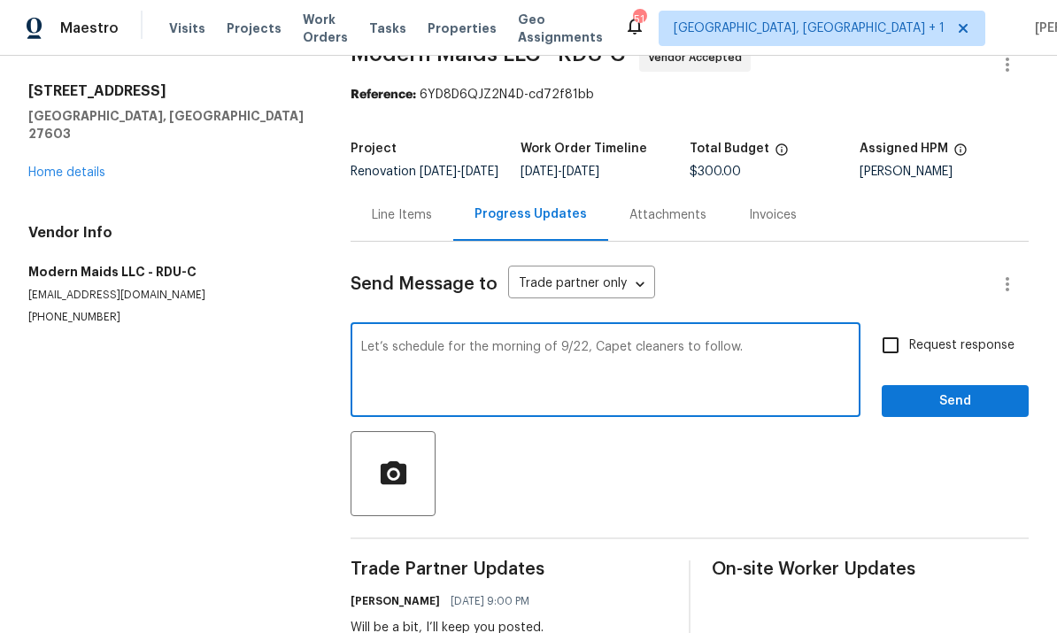
type textarea "Let’s schedule for the morning of 9/22, Capet cleaners to follow."
click at [891, 327] on input "Request response" at bounding box center [890, 345] width 37 height 37
checkbox input "true"
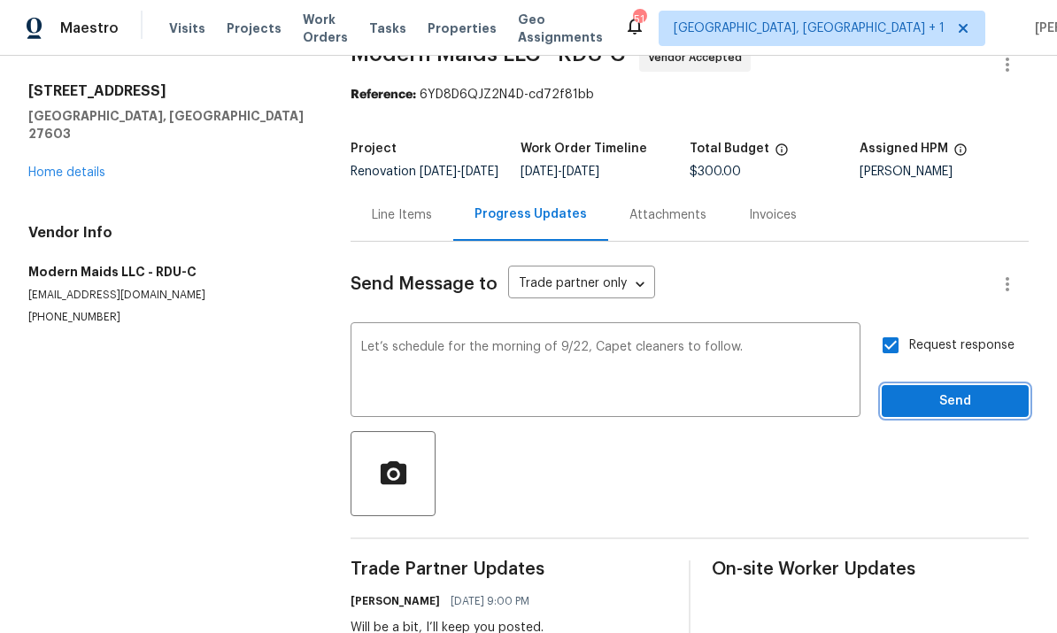
click at [962, 390] on span "Send" at bounding box center [955, 401] width 119 height 22
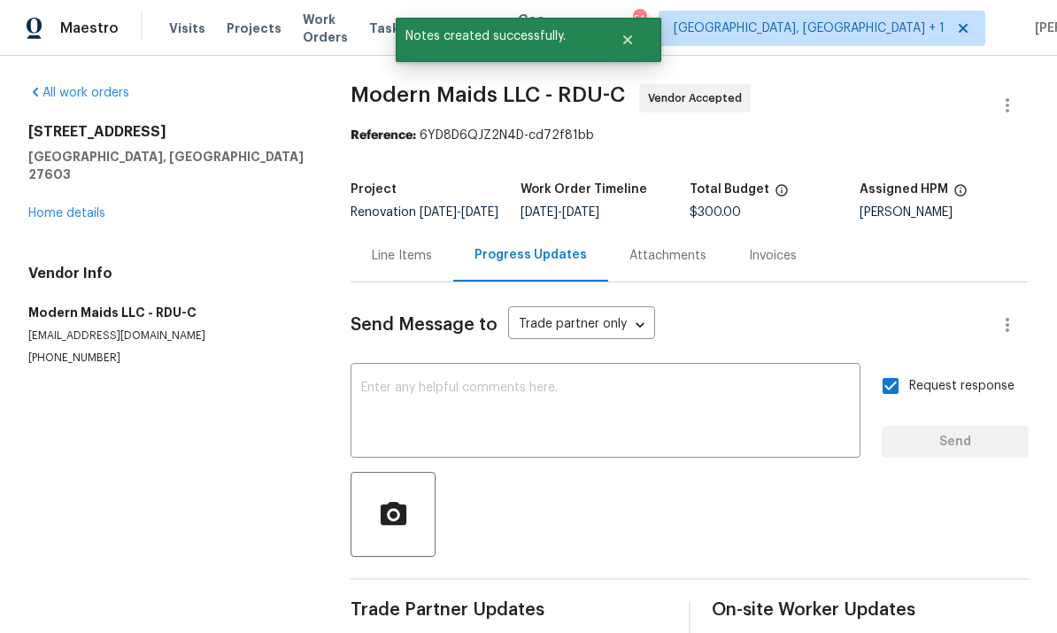
click at [82, 207] on link "Home details" at bounding box center [66, 213] width 77 height 12
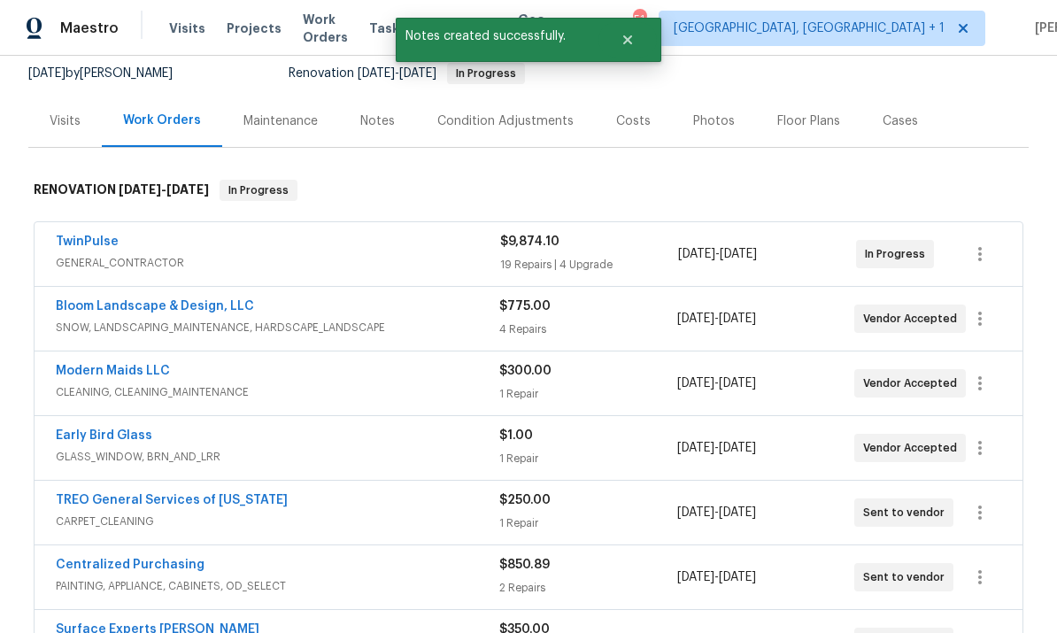
scroll to position [234, 0]
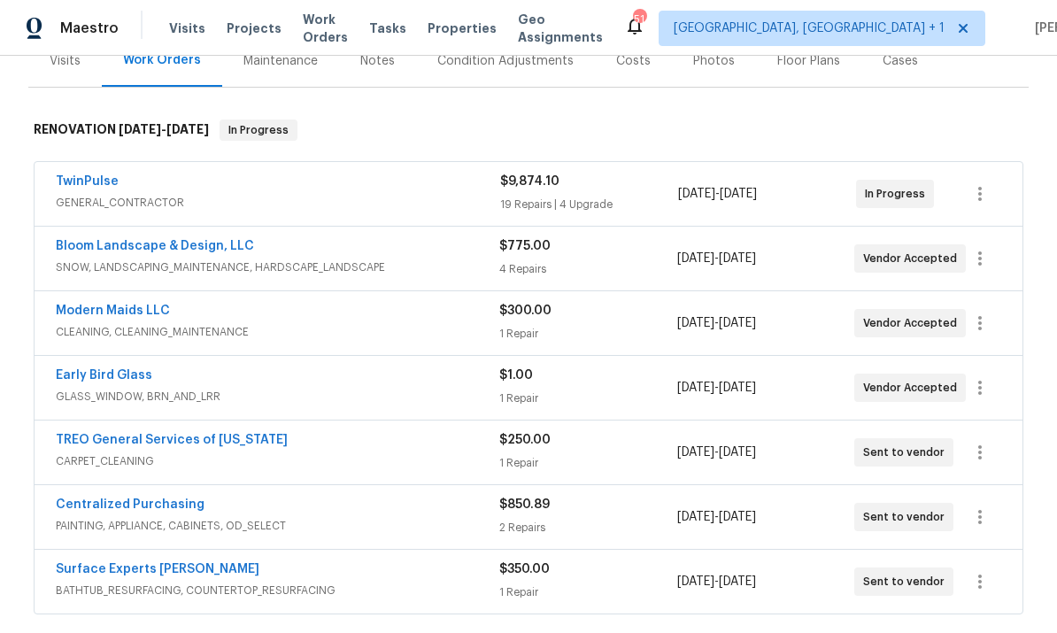
click at [230, 434] on link "TREO General Services of North Carolina" at bounding box center [172, 440] width 232 height 12
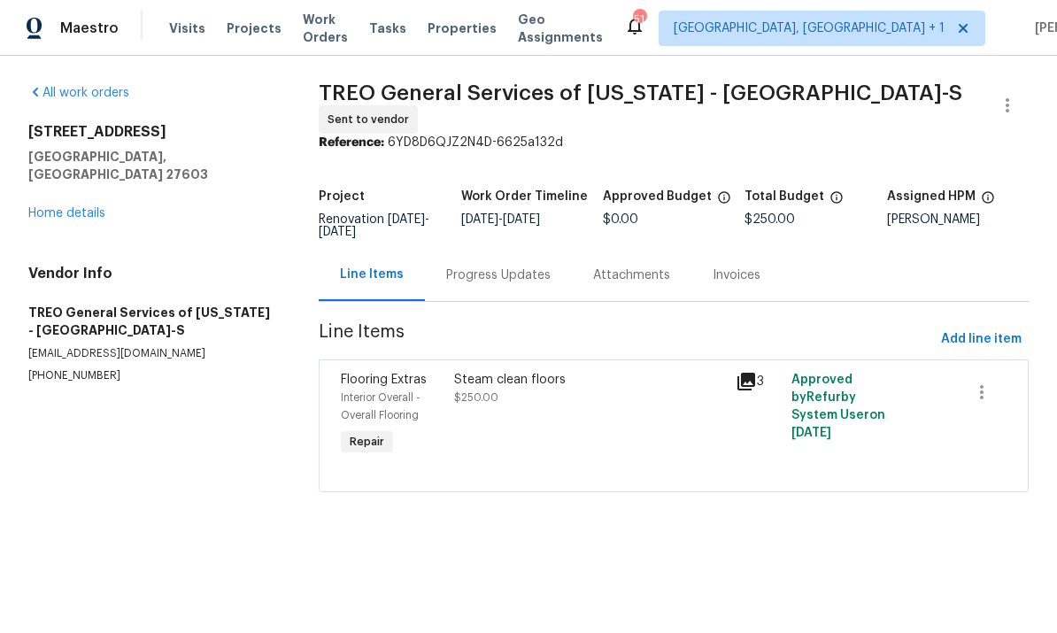
click at [490, 270] on div "Progress Updates" at bounding box center [498, 275] width 104 height 18
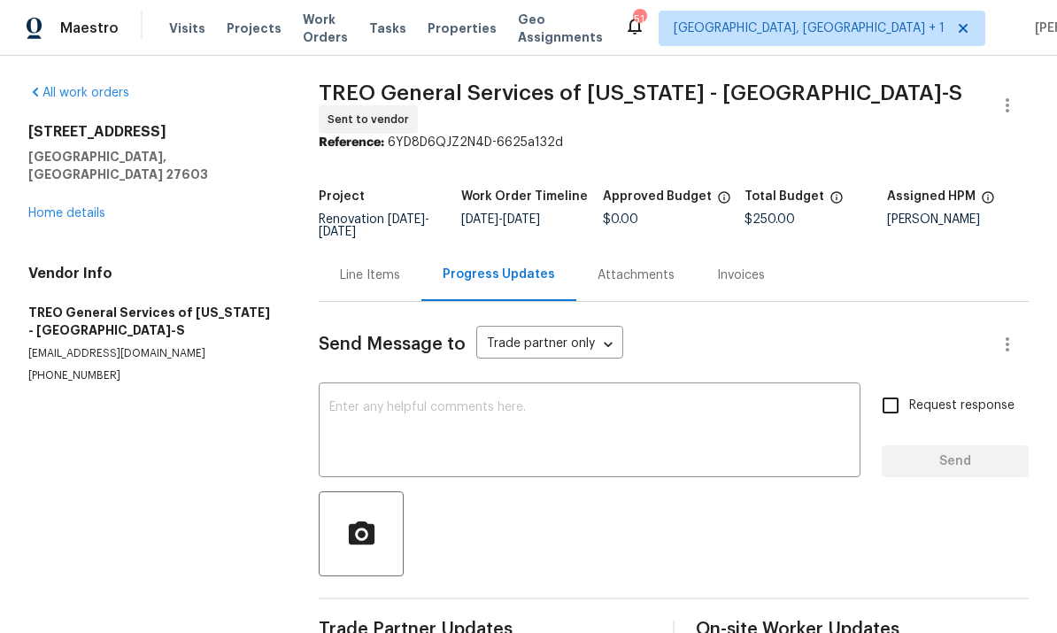
scroll to position [38, 0]
click at [417, 401] on textarea at bounding box center [589, 432] width 520 height 62
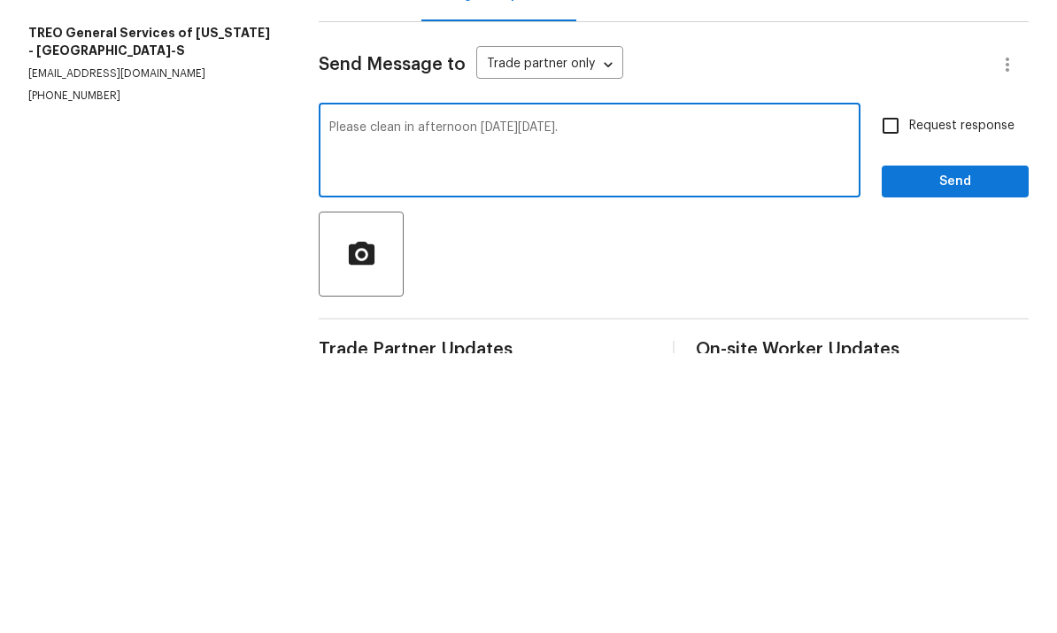
type textarea "Please clean in afternoon on Monday 9/29."
click at [899, 387] on input "Request response" at bounding box center [890, 405] width 37 height 37
checkbox input "true"
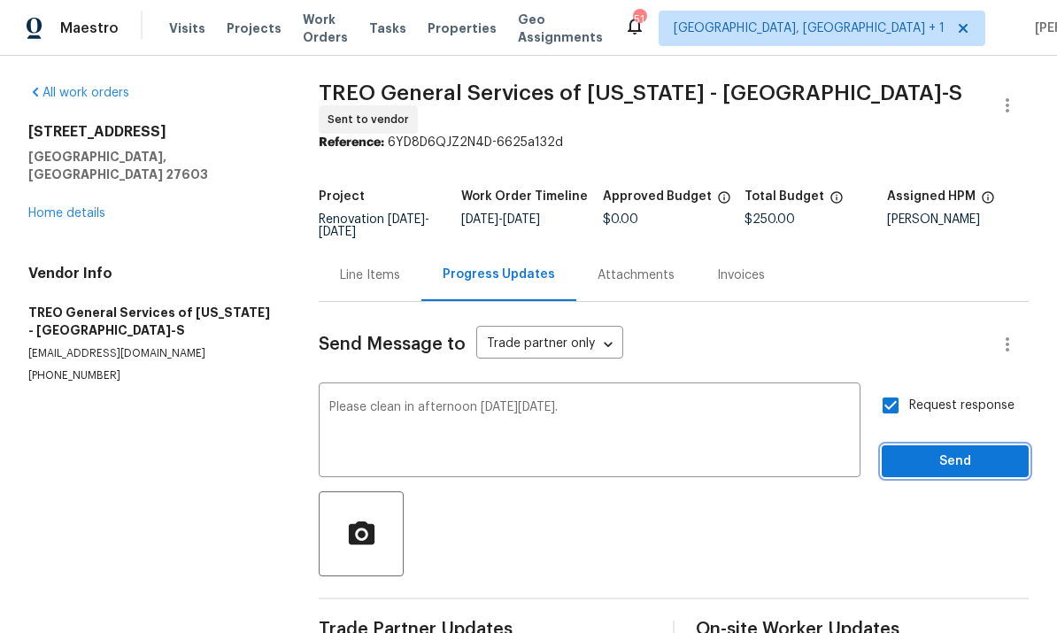
click at [953, 451] on span "Send" at bounding box center [955, 462] width 119 height 22
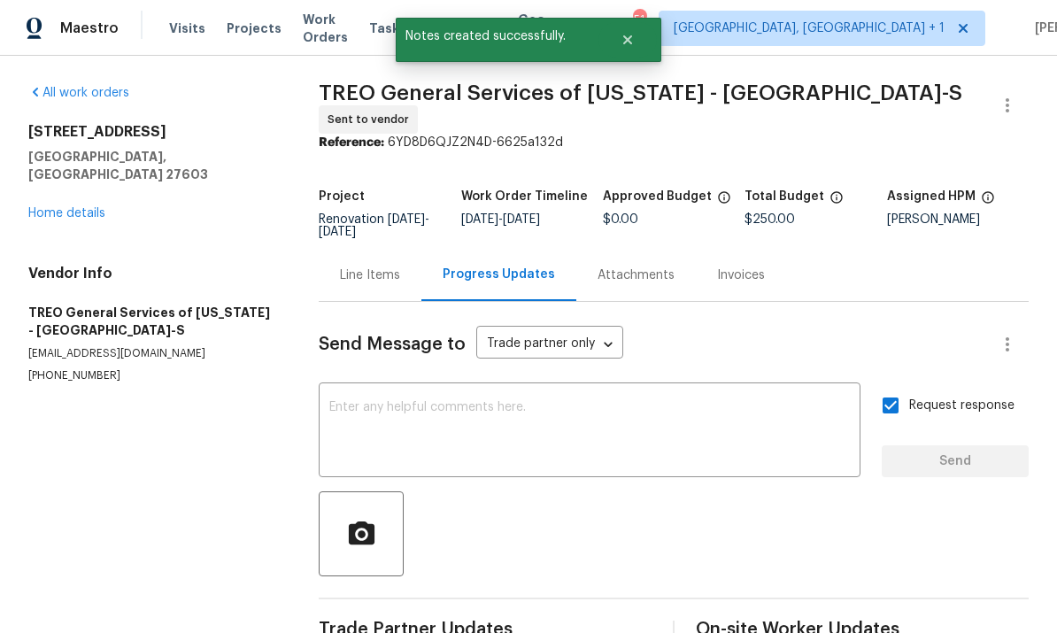
click at [89, 207] on link "Home details" at bounding box center [66, 213] width 77 height 12
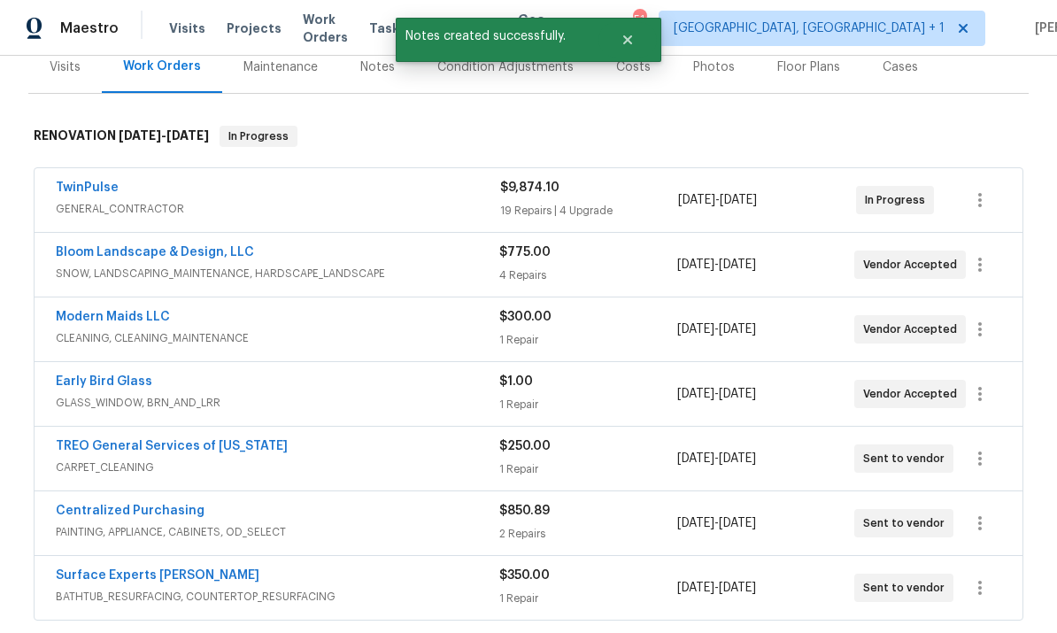
scroll to position [234, 0]
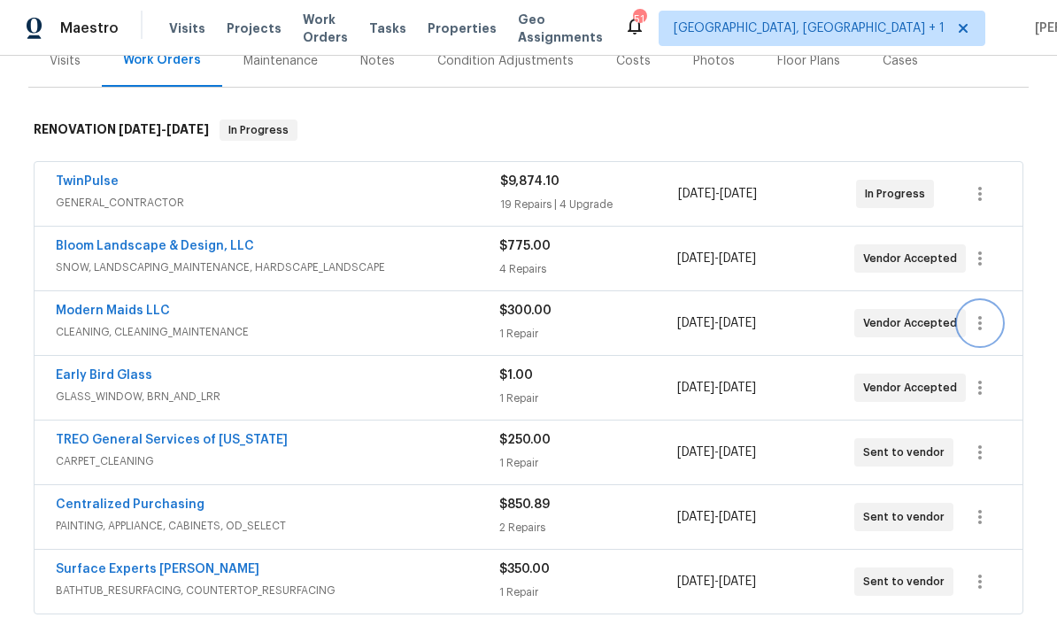
click at [983, 312] on icon "button" at bounding box center [979, 322] width 21 height 21
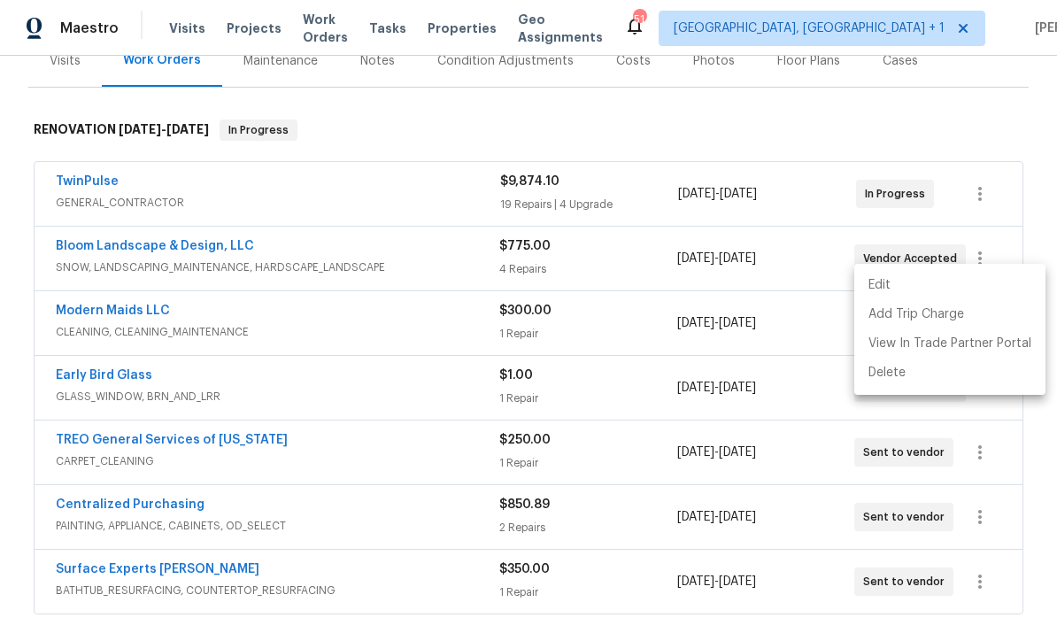
click at [882, 285] on li "Edit" at bounding box center [949, 285] width 191 height 29
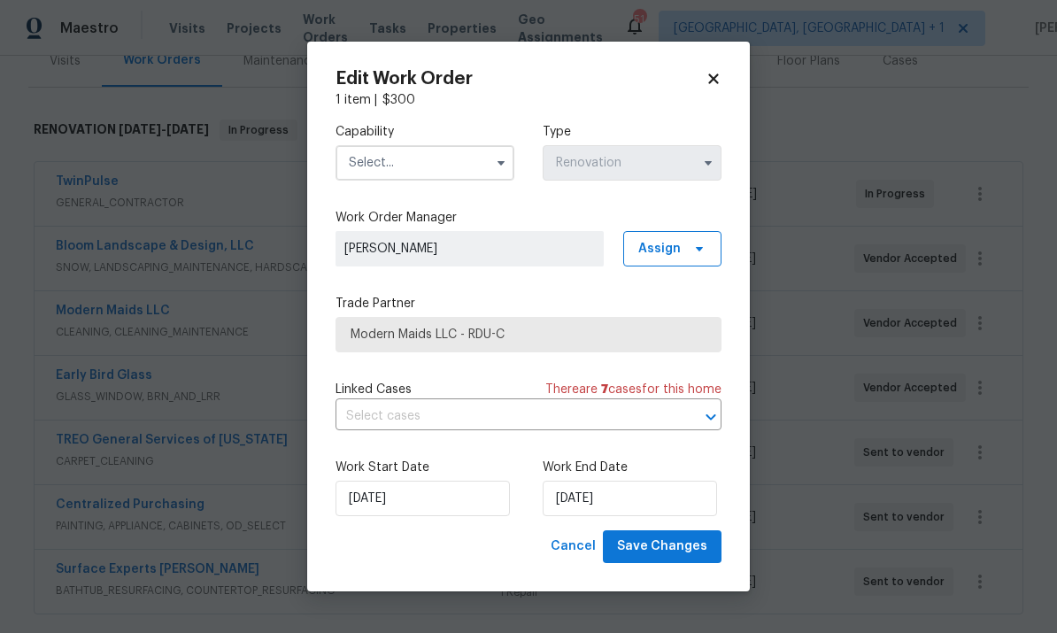
click at [459, 169] on input "text" at bounding box center [424, 162] width 179 height 35
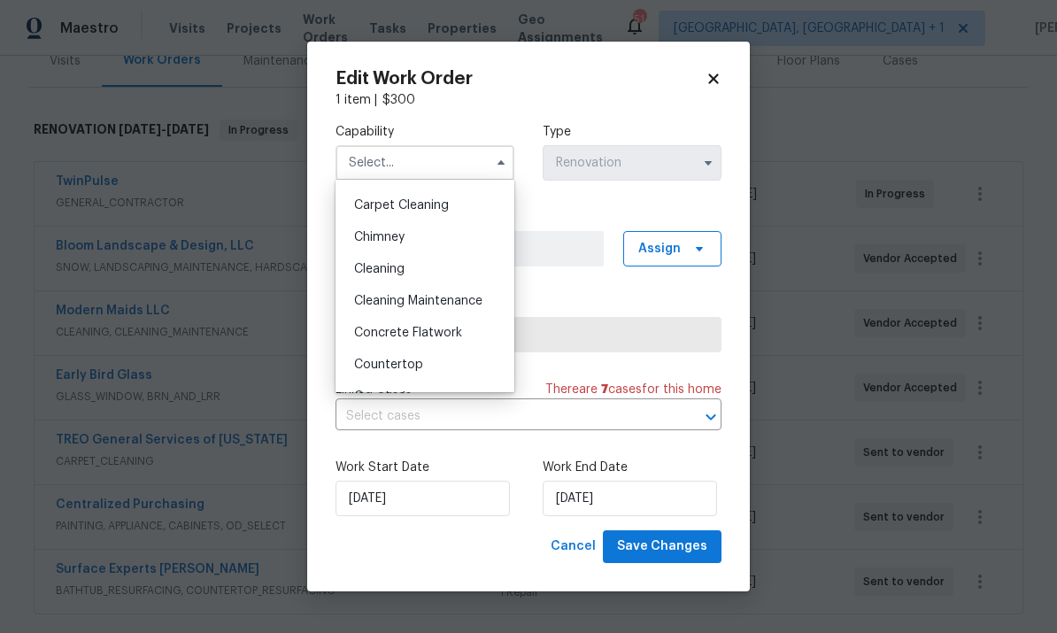
scroll to position [177, 0]
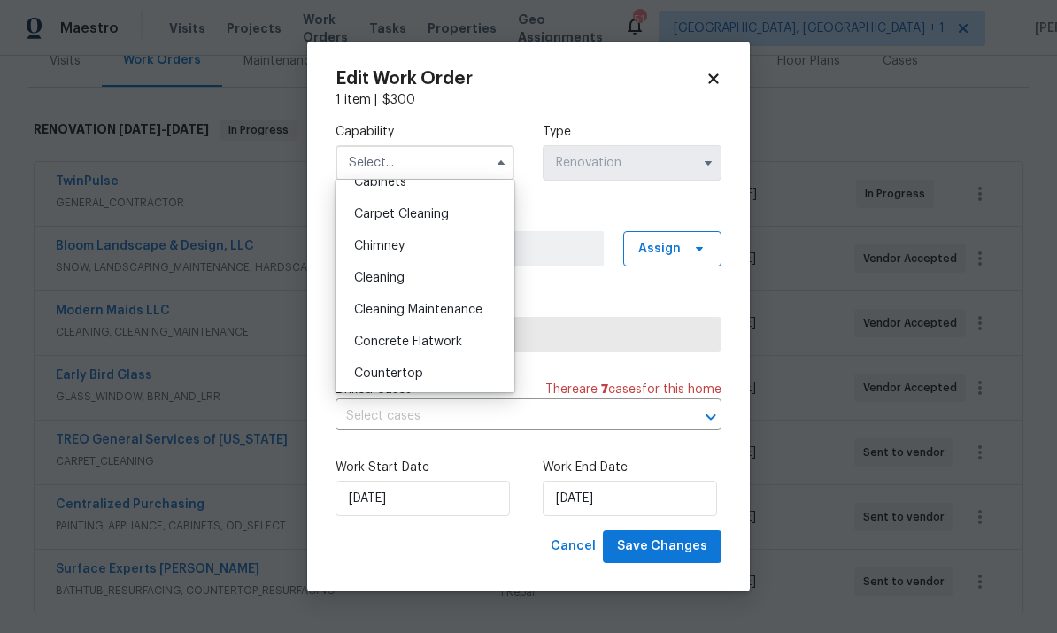
click at [415, 276] on div "Cleaning" at bounding box center [425, 278] width 170 height 32
type input "Cleaning"
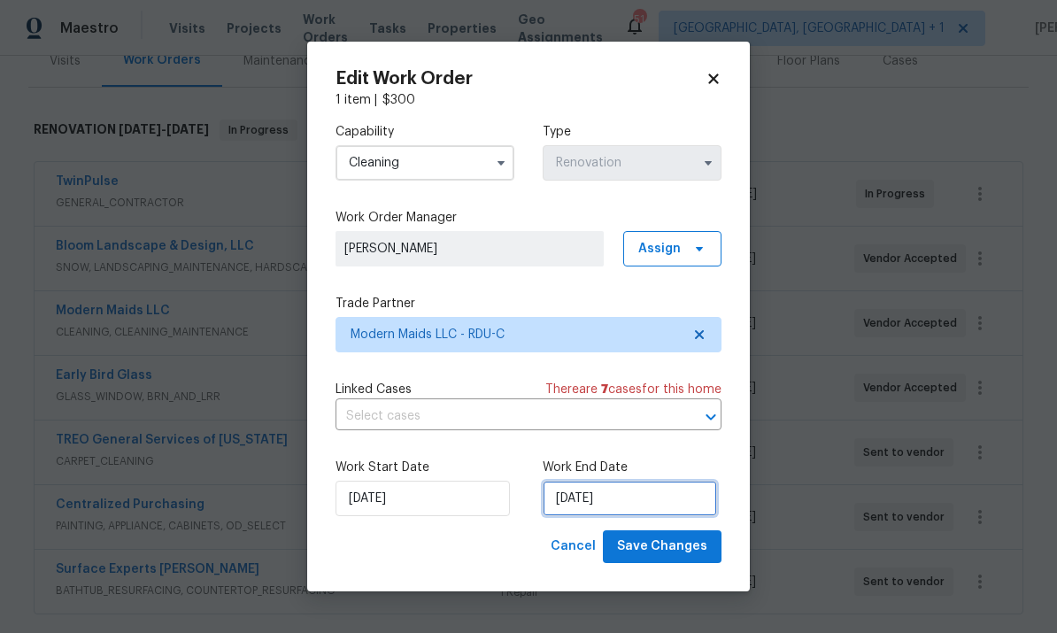
click at [644, 502] on input "9/29/2025" at bounding box center [630, 498] width 174 height 35
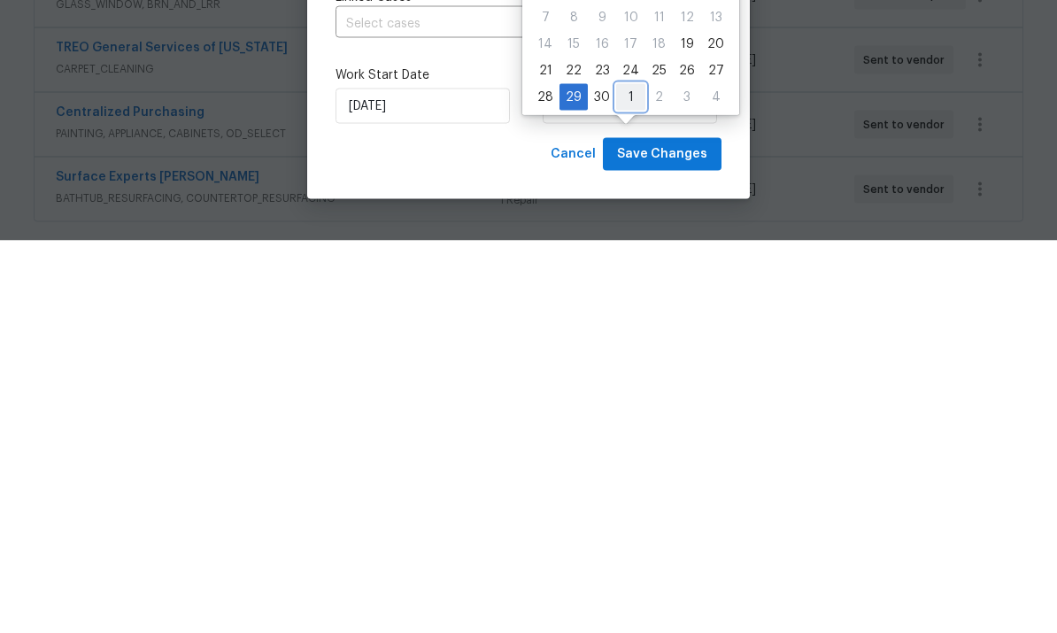
click at [616, 477] on div "1" at bounding box center [630, 489] width 29 height 25
type input "10/1/2025"
select select "9"
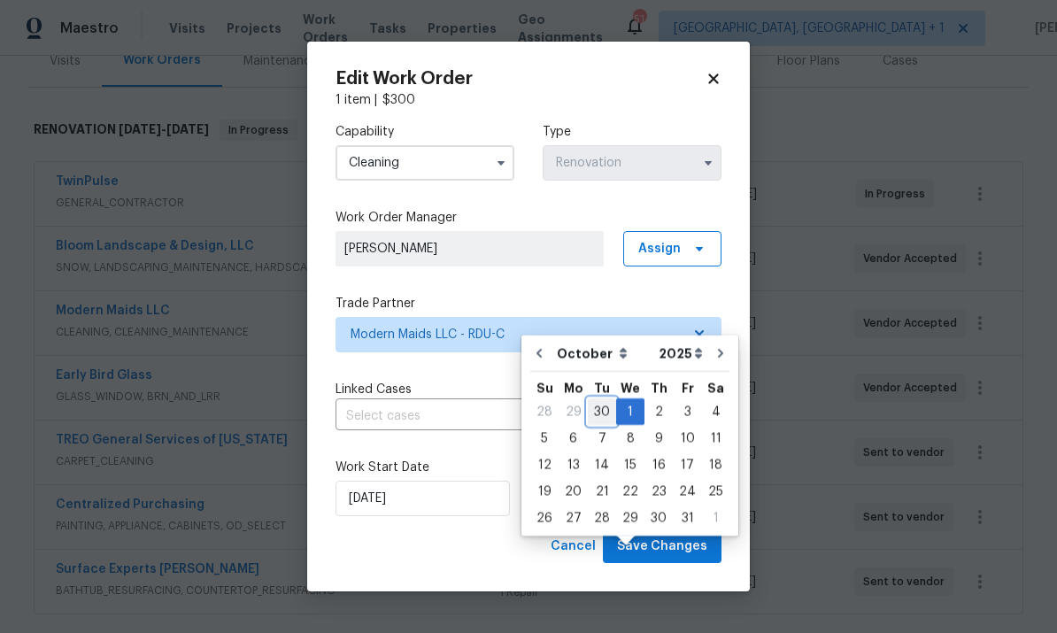
click at [605, 399] on div "30" at bounding box center [602, 411] width 28 height 25
type input "[DATE]"
select select "8"
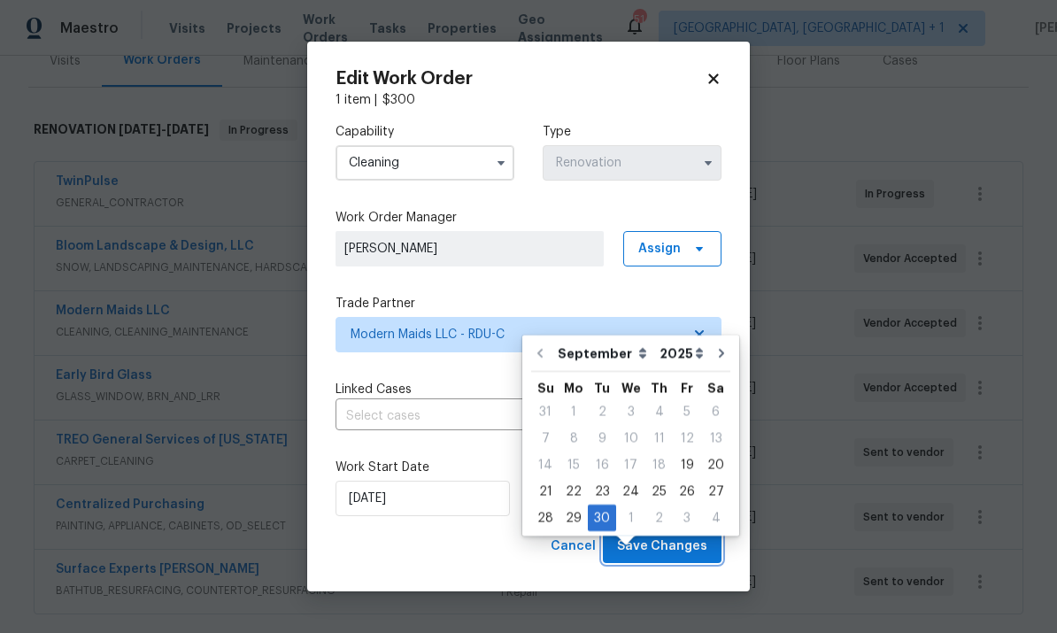
click at [672, 551] on span "Save Changes" at bounding box center [662, 547] width 90 height 22
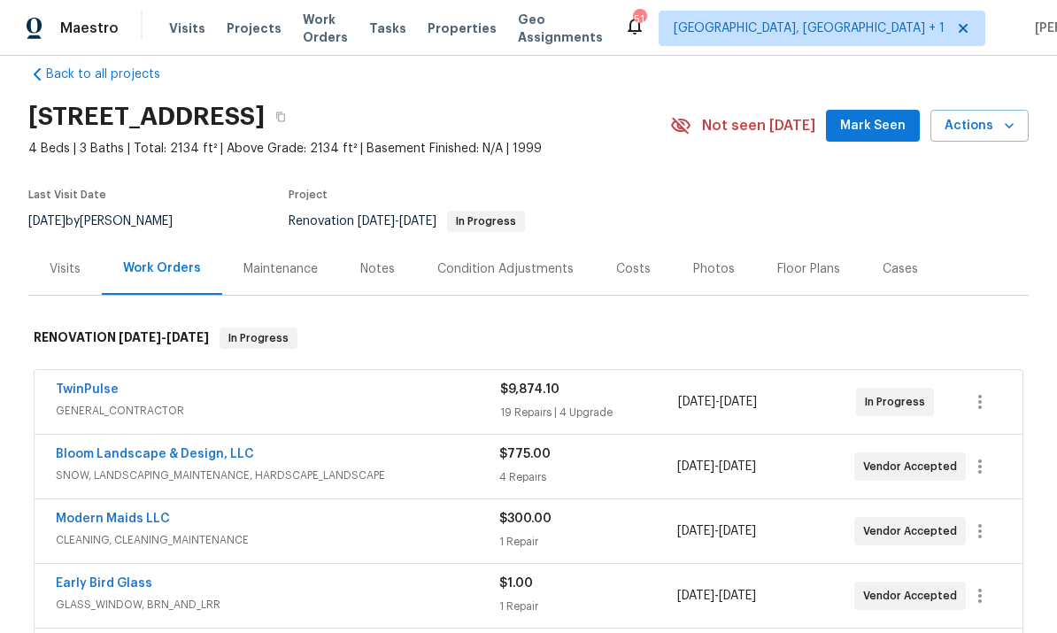
scroll to position [27, 0]
click at [297, 118] on button "button" at bounding box center [281, 116] width 32 height 32
click at [90, 382] on link "TwinPulse" at bounding box center [87, 388] width 63 height 12
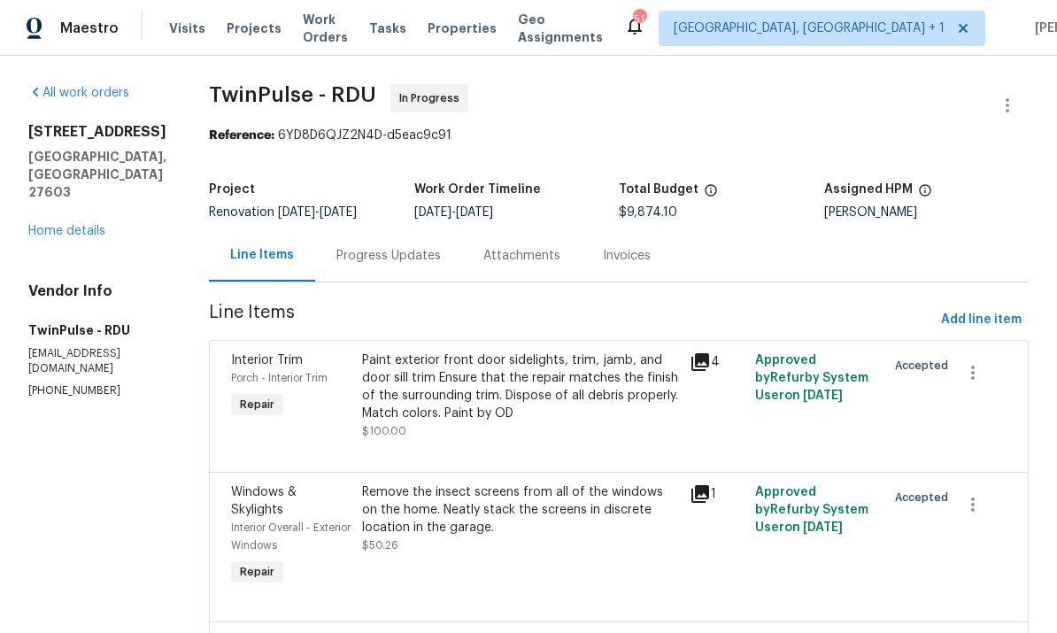
click at [395, 251] on div "Progress Updates" at bounding box center [388, 256] width 104 height 18
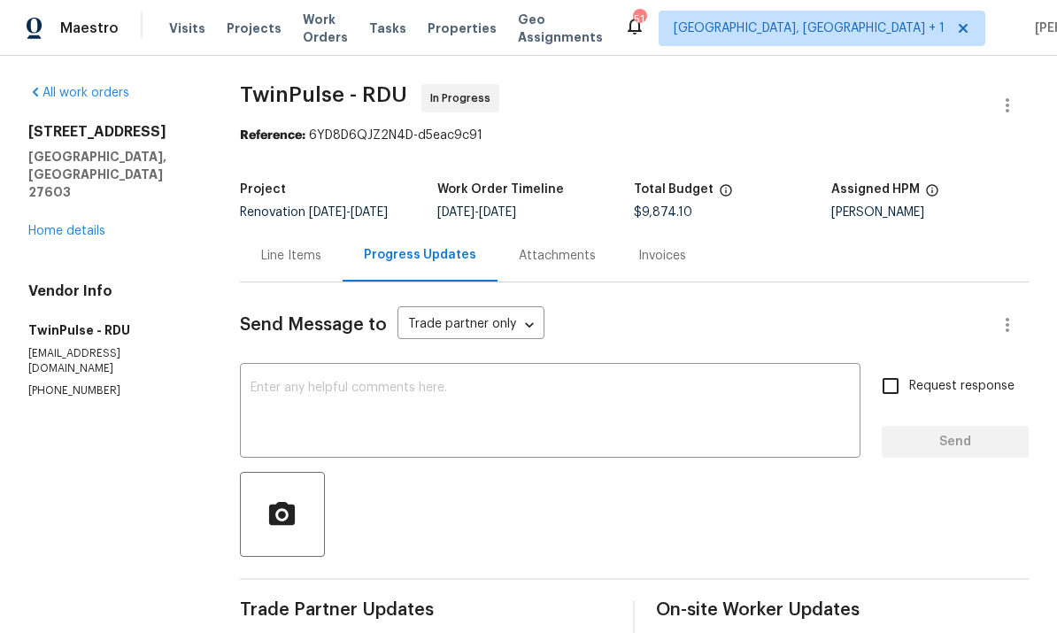
click at [399, 387] on div "x ​" at bounding box center [550, 412] width 621 height 90
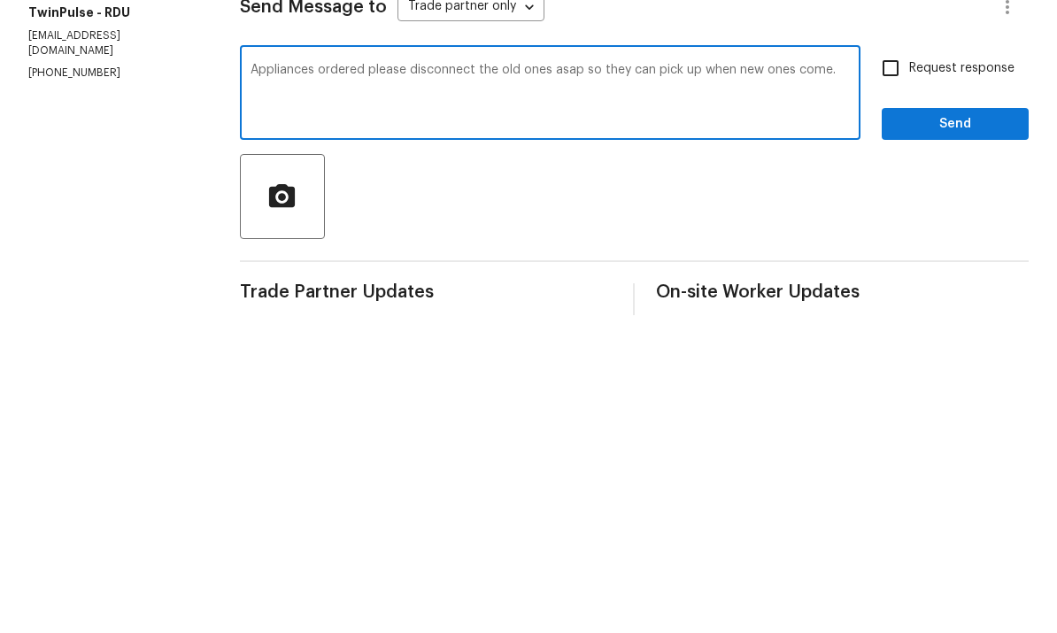
scroll to position [66, 0]
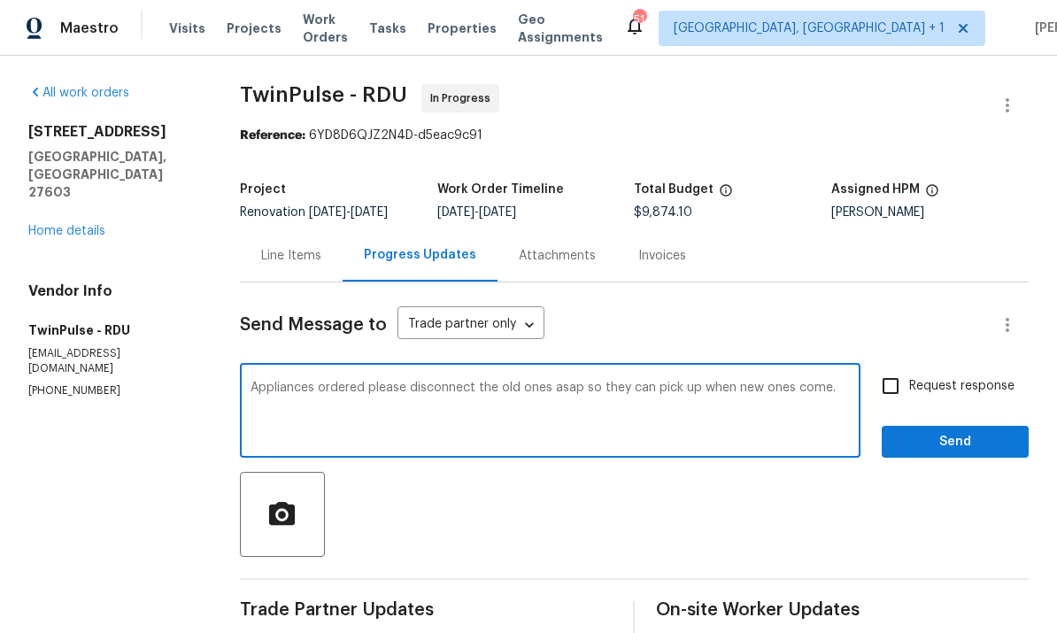
type textarea "Appliances ordered please disconnect the old ones asap so they can pick up when…"
click at [883, 367] on input "Request response" at bounding box center [890, 385] width 37 height 37
checkbox input "true"
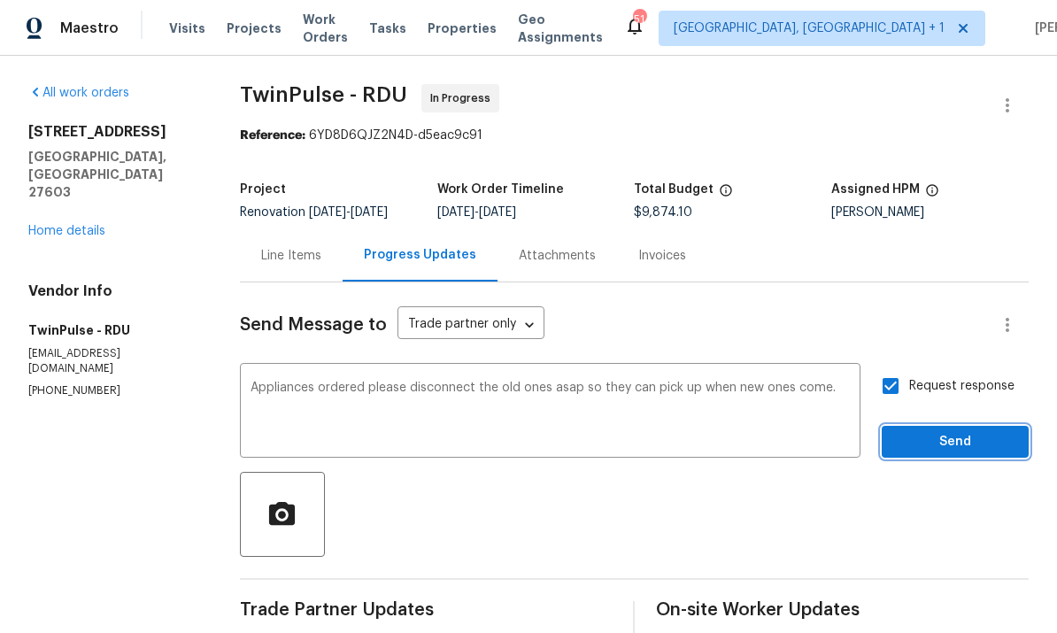
click at [964, 426] on button "Send" at bounding box center [955, 442] width 147 height 33
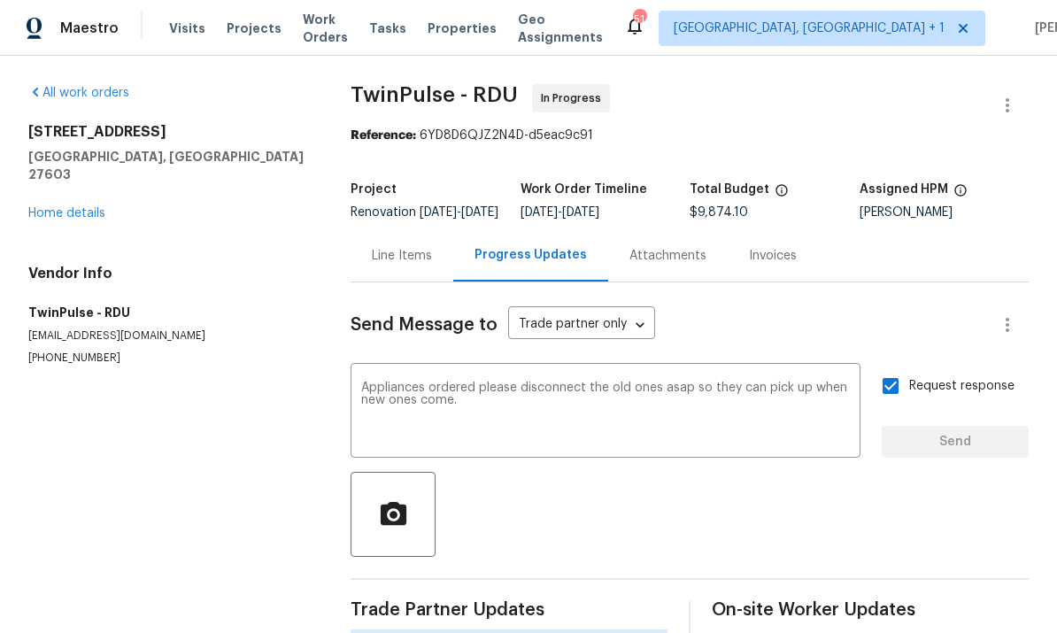
scroll to position [42, 0]
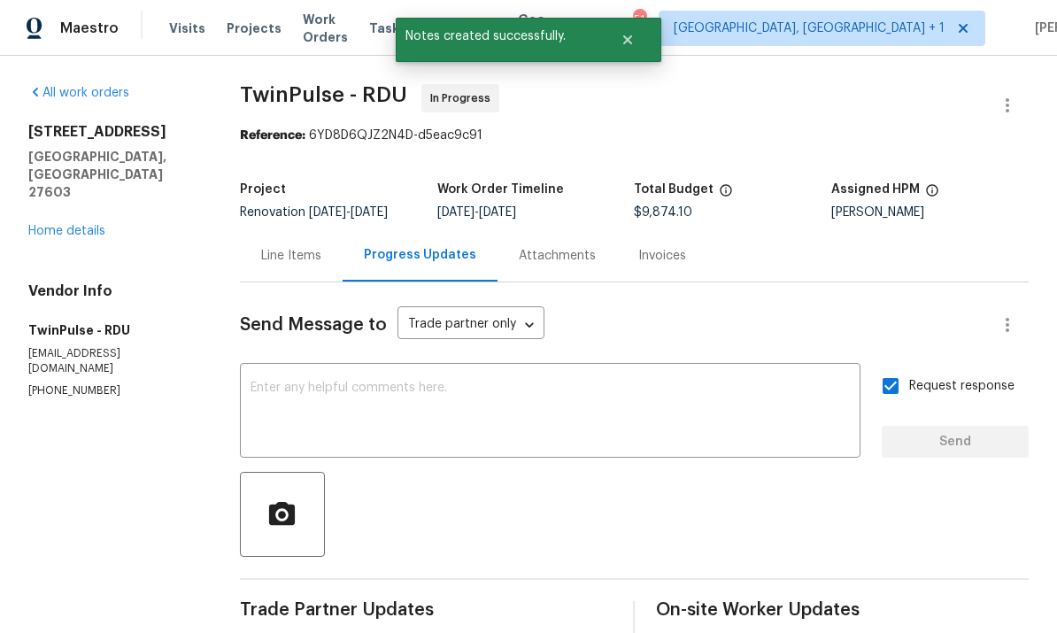
click at [83, 169] on div "All work orders [STREET_ADDRESS] Home details Vendor Info TwinPulse - RDU [EMAI…" at bounding box center [112, 241] width 169 height 314
click at [93, 225] on link "Home details" at bounding box center [66, 231] width 77 height 12
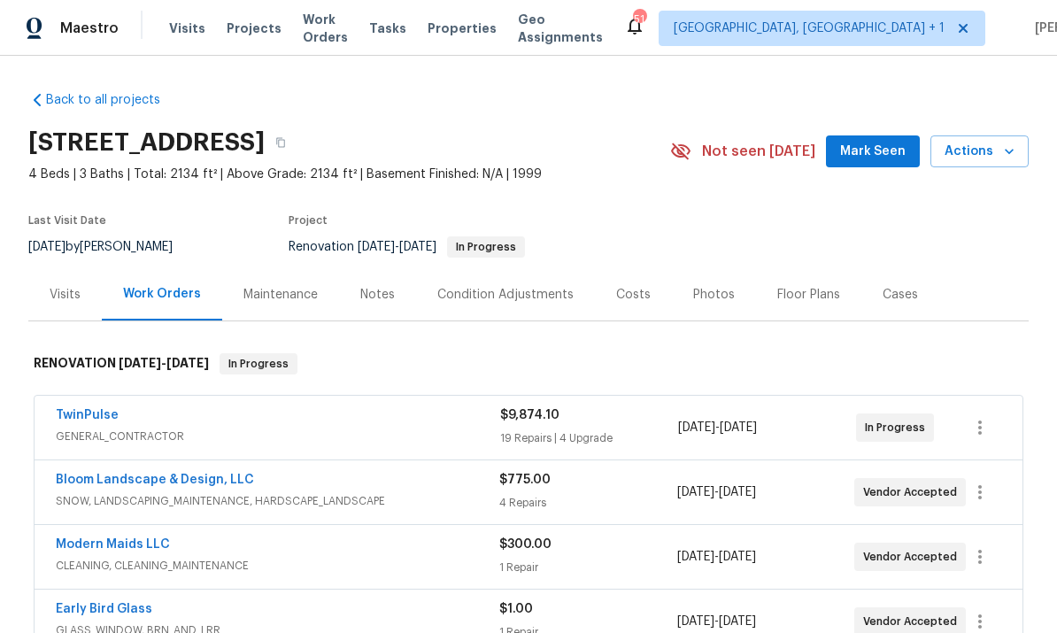
click at [886, 141] on span "Mark Seen" at bounding box center [873, 152] width 66 height 22
